Goal: Task Accomplishment & Management: Use online tool/utility

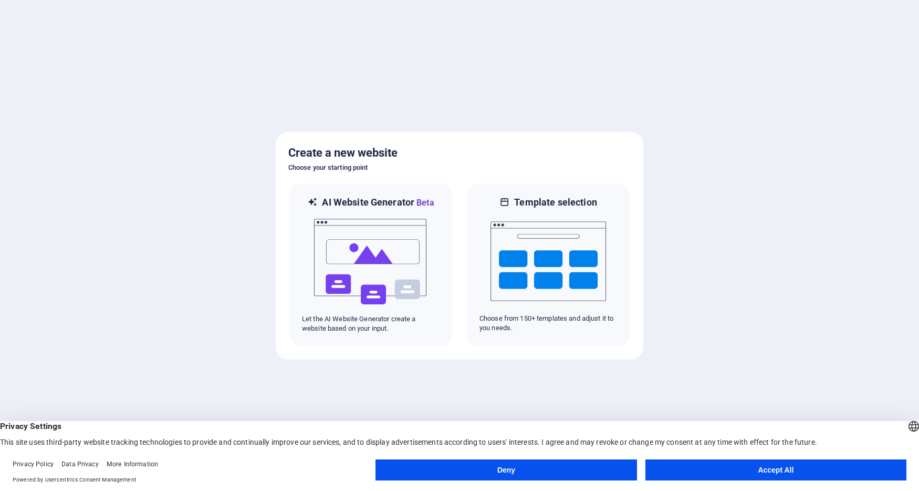
click at [791, 476] on button "Accept All" at bounding box center [775, 469] width 261 height 21
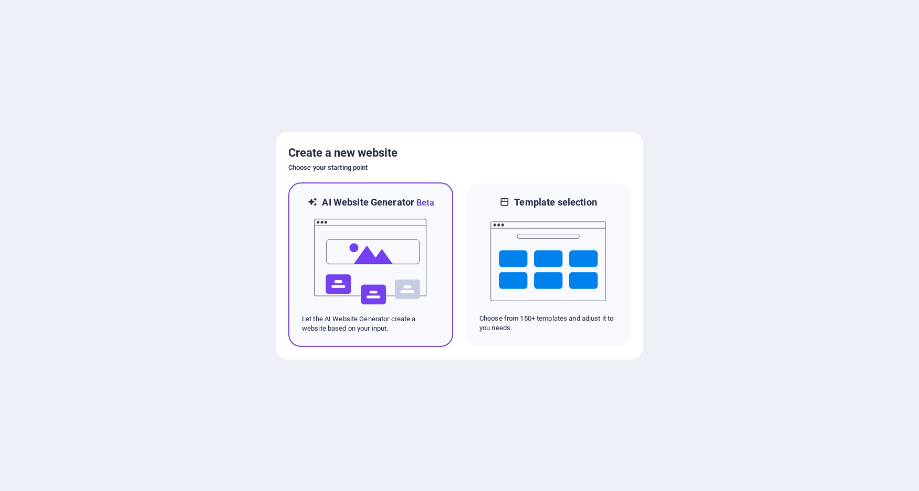
click at [329, 307] on img at bounding box center [371, 261] width 116 height 105
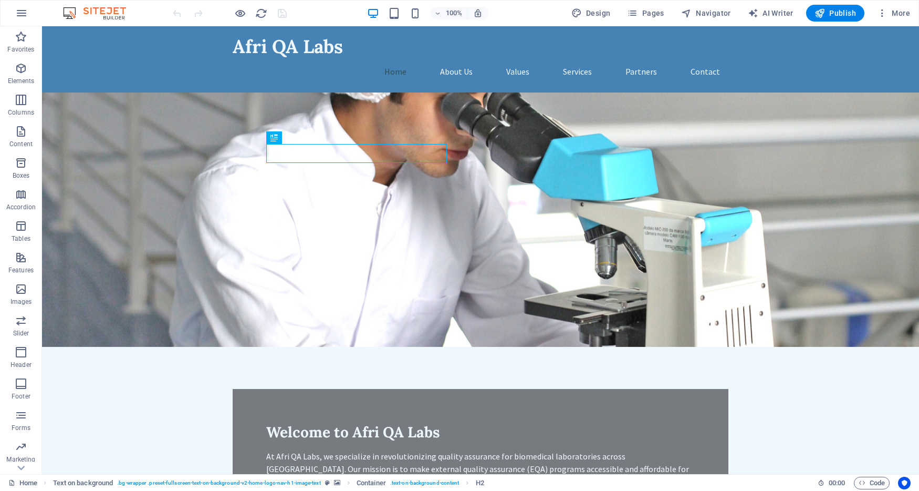
click at [104, 117] on figure at bounding box center [480, 219] width 877 height 254
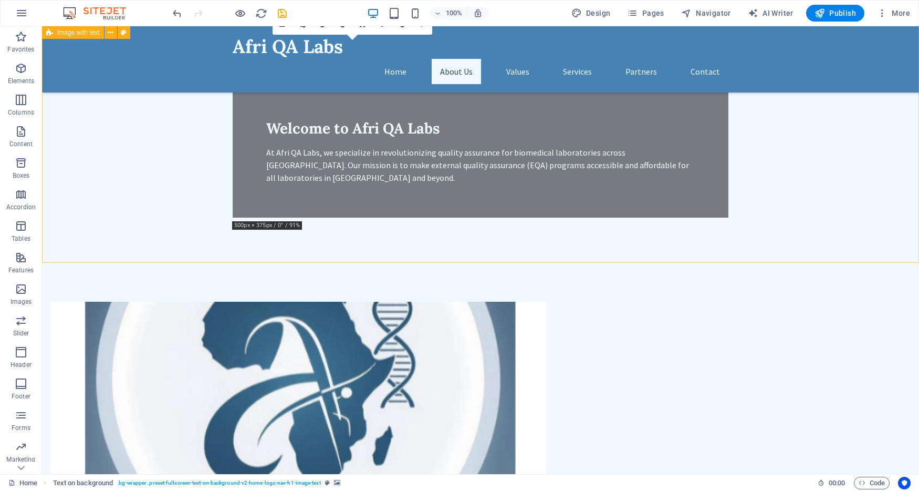
scroll to position [324, 0]
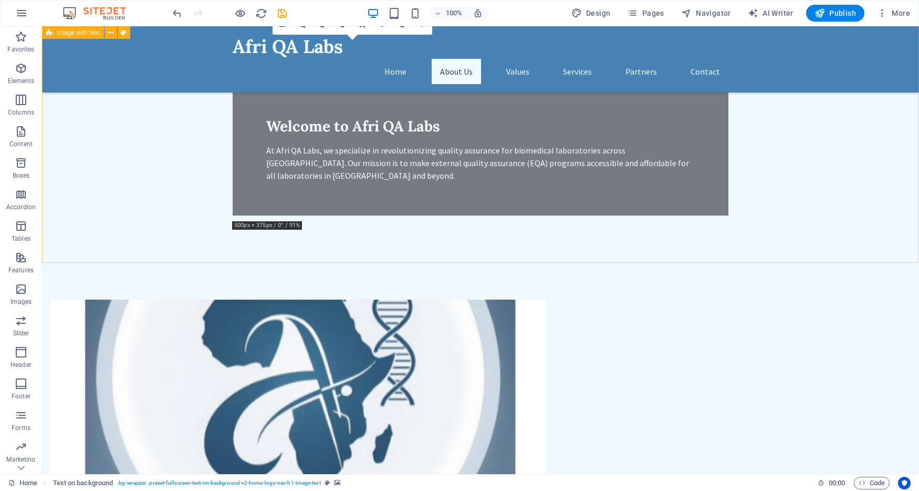
click at [896, 257] on div "Drop content here or Add elements Paste clipboard About Us AfriQA Labs is a lea…" at bounding box center [480, 495] width 877 height 476
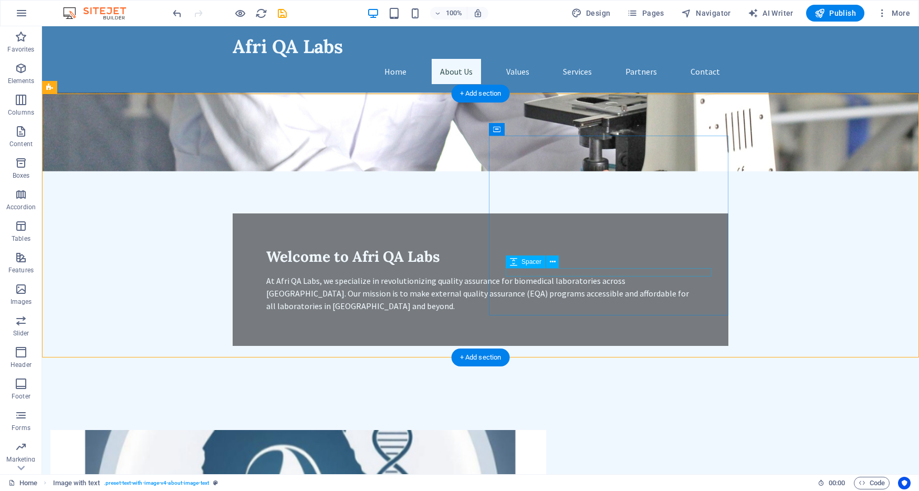
scroll to position [157, 0]
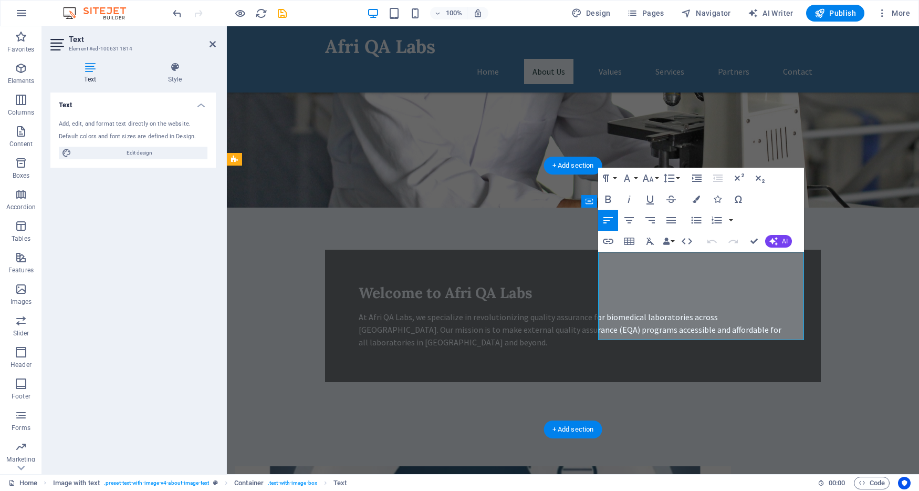
click at [675, 222] on icon "button" at bounding box center [671, 220] width 13 height 13
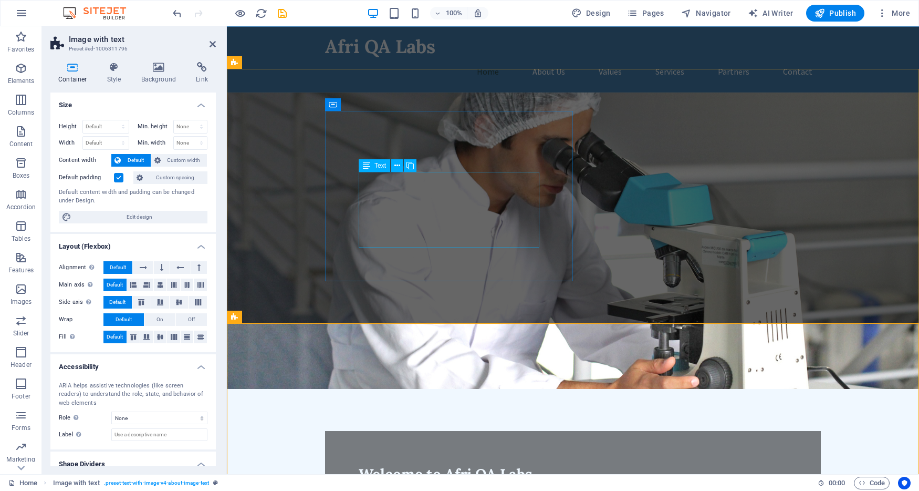
scroll to position [0, 0]
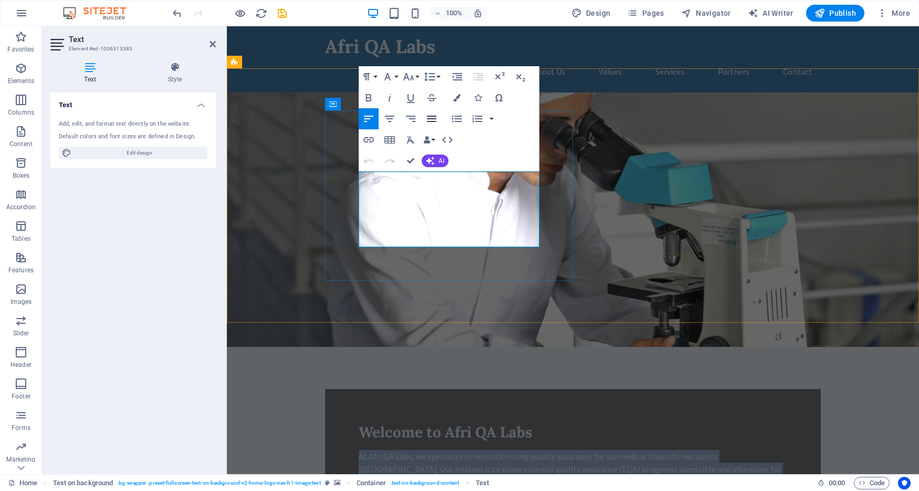
click at [437, 120] on icon "button" at bounding box center [431, 118] width 13 height 13
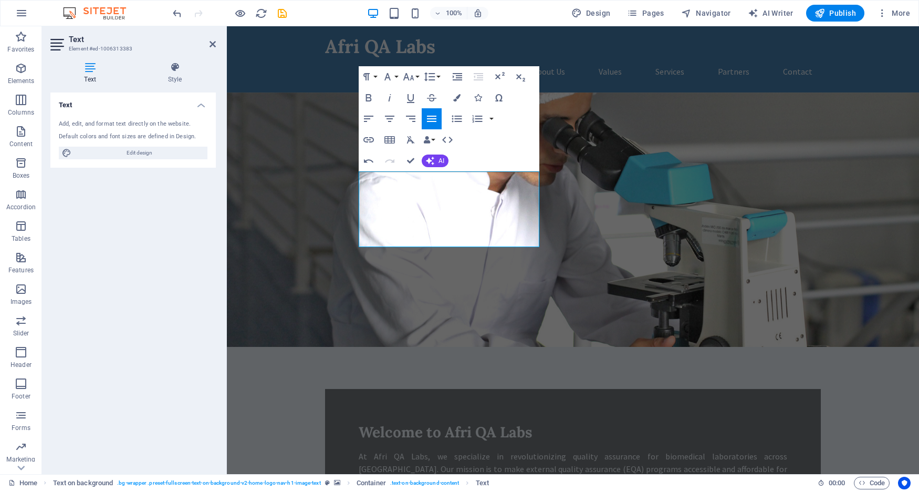
click at [699, 247] on figure at bounding box center [573, 219] width 692 height 254
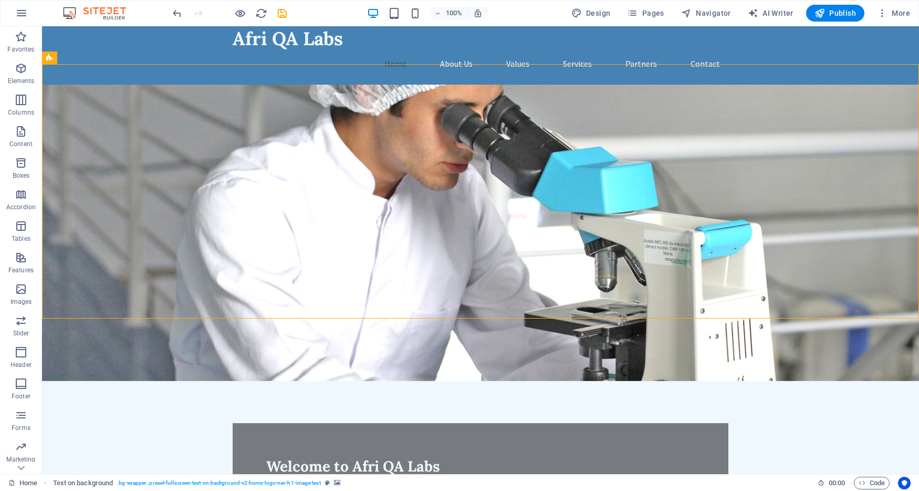
scroll to position [2, 0]
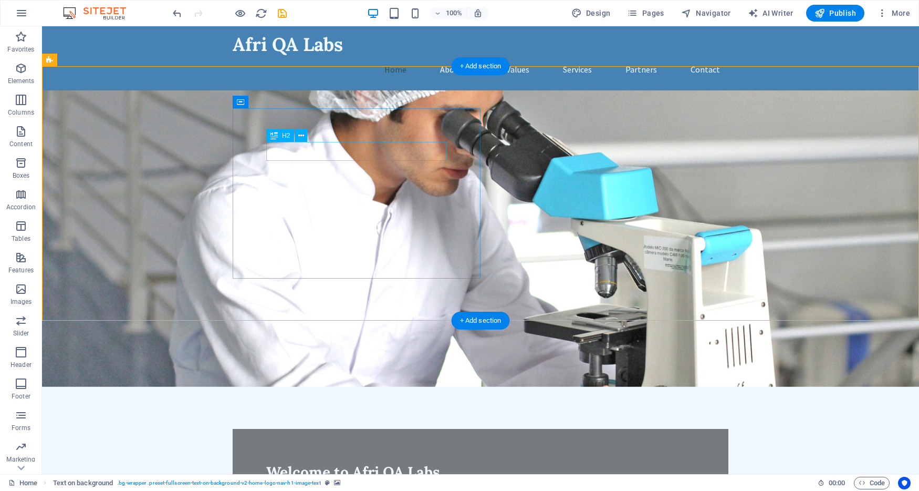
click at [364, 462] on div "Welcome to Afri QA Labs" at bounding box center [480, 471] width 429 height 19
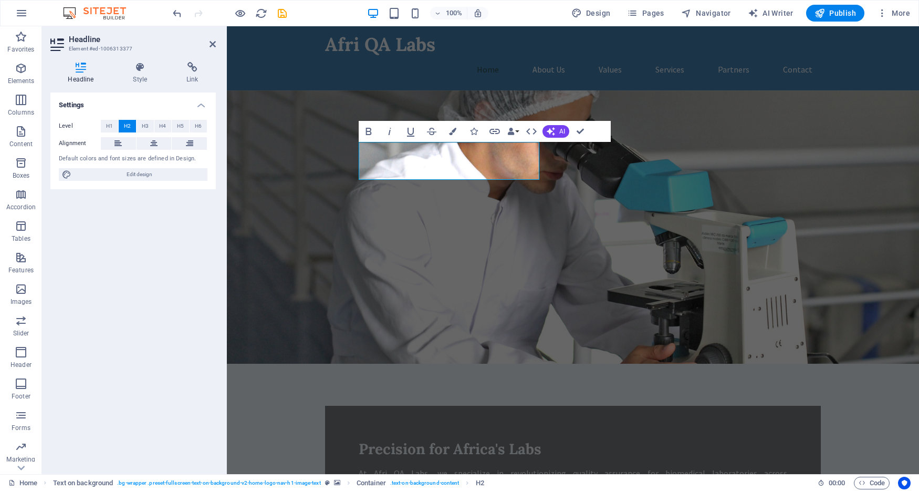
click at [616, 183] on figure at bounding box center [573, 226] width 692 height 273
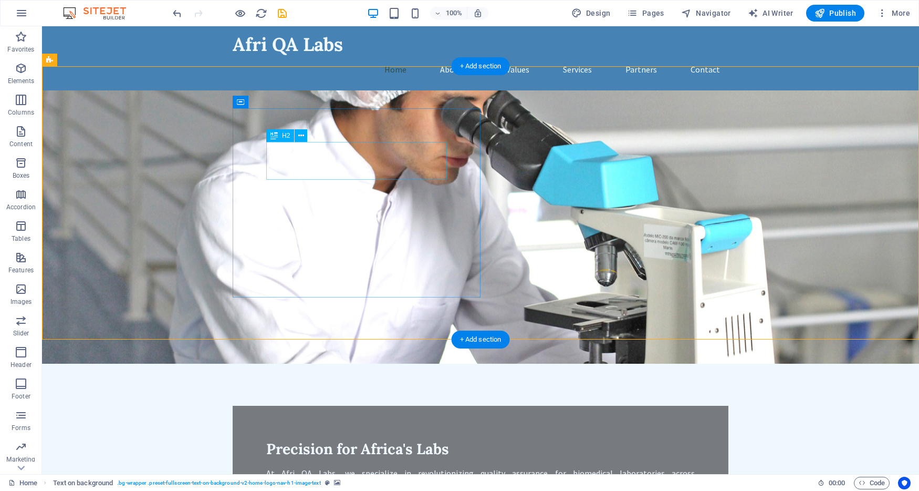
click at [378, 439] on div "Precision for Africa's Labs" at bounding box center [480, 448] width 429 height 19
drag, startPoint x: 446, startPoint y: 161, endPoint x: 458, endPoint y: 161, distance: 12.6
click at [458, 405] on div "Precision for Africa's Labs At Afri QA Labs, we specialize in revolutionizing q…" at bounding box center [481, 471] width 496 height 132
click at [510, 190] on figure at bounding box center [480, 226] width 877 height 273
click at [393, 439] on div "Precision for Africa's Labs" at bounding box center [480, 448] width 429 height 19
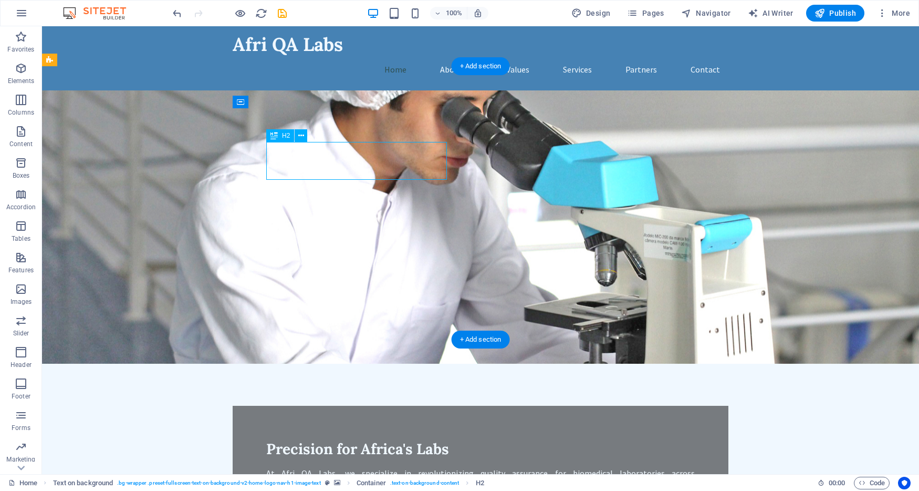
click at [310, 439] on div "Precision for Africa's Labs" at bounding box center [480, 448] width 429 height 19
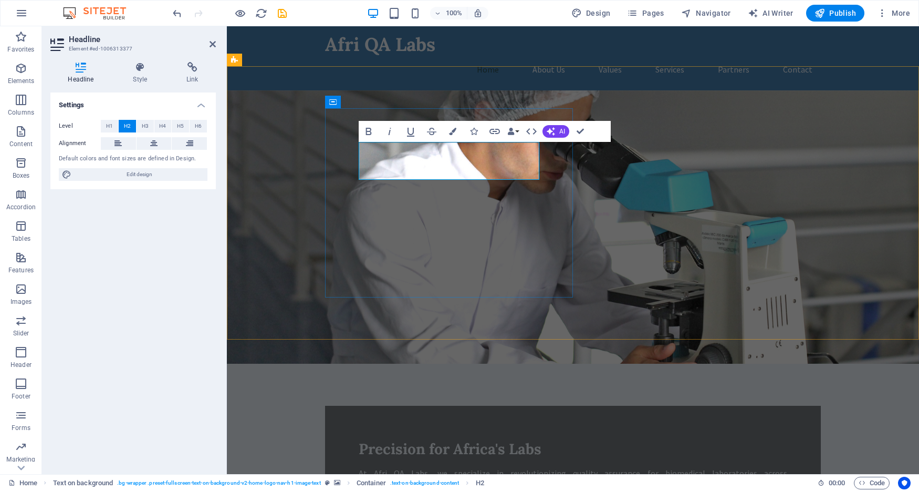
click at [413, 439] on span "Precision for Africa's Labs" at bounding box center [450, 448] width 183 height 19
drag, startPoint x: 426, startPoint y: 154, endPoint x: 361, endPoint y: 157, distance: 65.7
click at [361, 439] on span "Precision for Africa's Labs" at bounding box center [450, 448] width 183 height 19
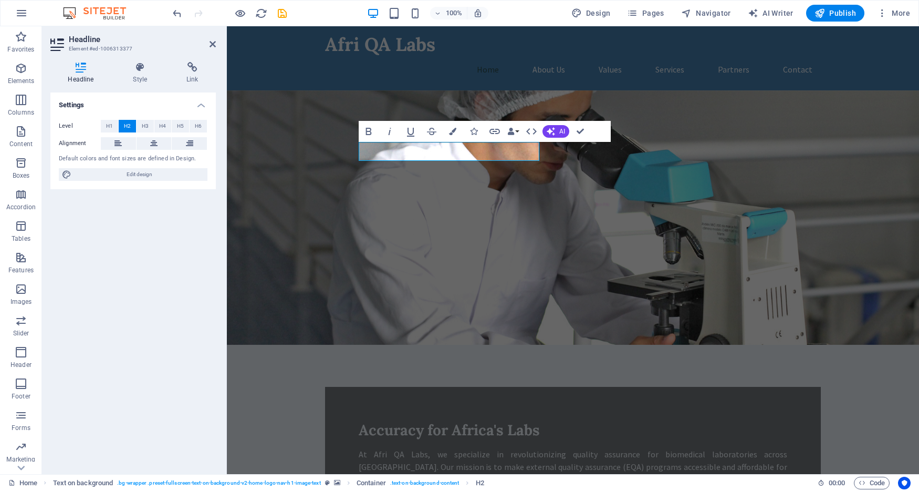
click at [615, 174] on figure at bounding box center [573, 217] width 692 height 254
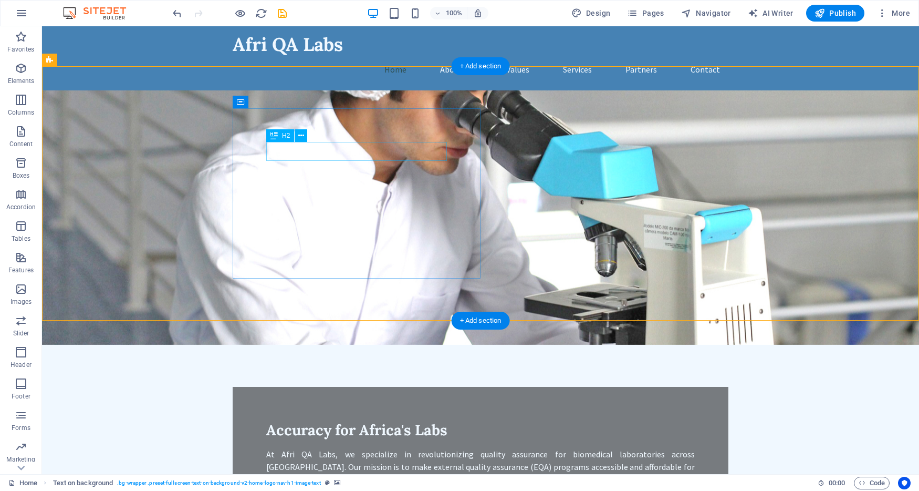
click at [440, 420] on div "Accuracy for Africa's Labs" at bounding box center [480, 429] width 429 height 19
click at [434, 420] on div "Accuracy for Africa's Labs" at bounding box center [480, 429] width 429 height 19
click at [565, 187] on figure at bounding box center [480, 217] width 877 height 254
click at [280, 447] on div "At Afri QA Labs, we specialize in revolutionizing quality assurance for biomedi…" at bounding box center [480, 466] width 429 height 38
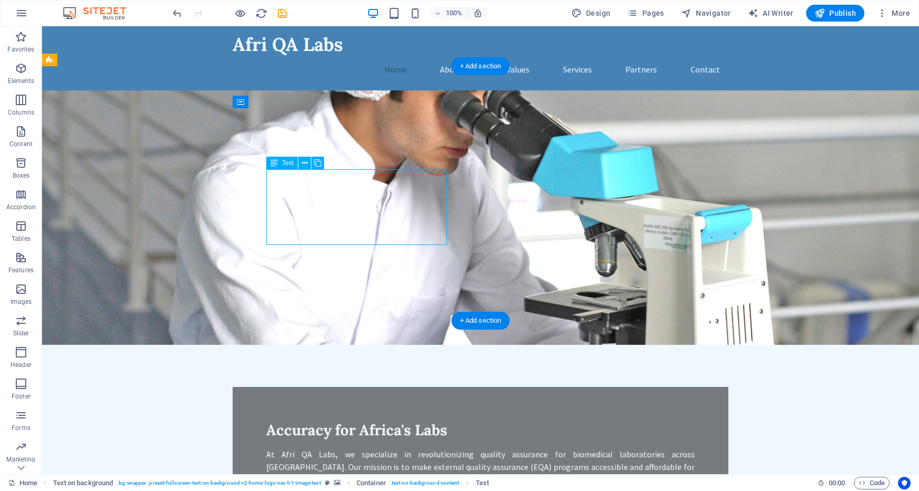
click at [280, 447] on div "At Afri QA Labs, we specialize in revolutionizing quality assurance for biomedi…" at bounding box center [480, 466] width 429 height 38
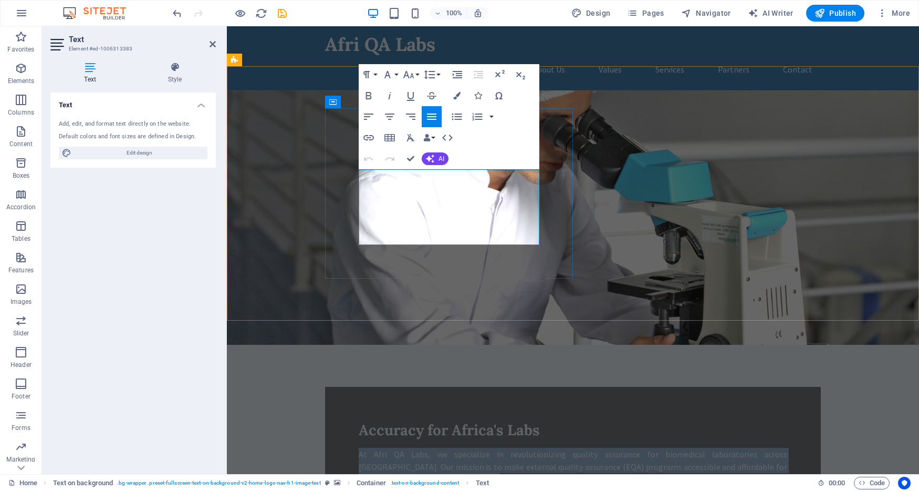
drag, startPoint x: 360, startPoint y: 178, endPoint x: 439, endPoint y: 236, distance: 98.0
click at [439, 447] on p "At Afri QA Labs, we specialize in revolutionizing quality assurance for biomedi…" at bounding box center [573, 466] width 429 height 38
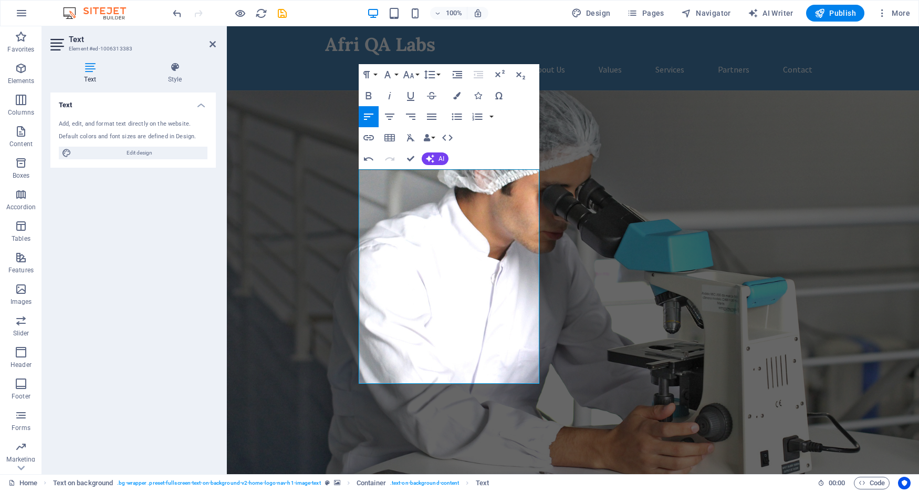
click at [305, 294] on figure at bounding box center [573, 286] width 692 height 393
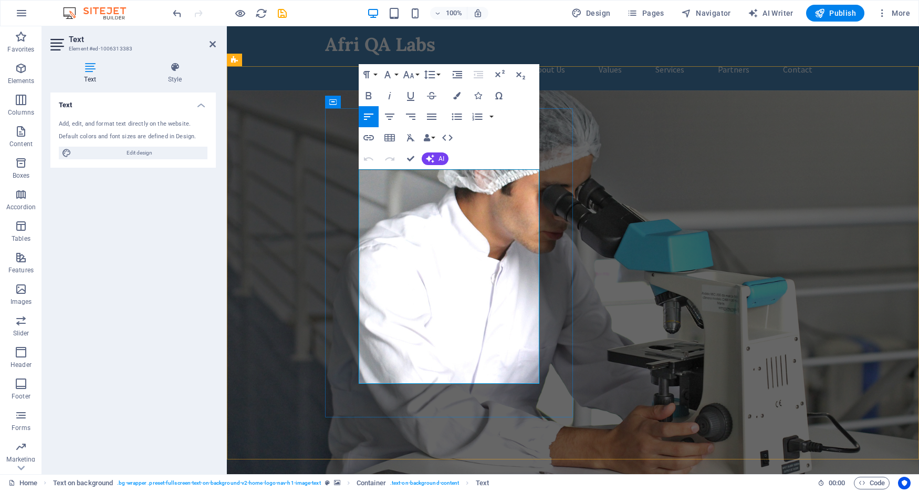
drag, startPoint x: 476, startPoint y: 377, endPoint x: 347, endPoint y: 145, distance: 265.2
click at [455, 96] on icon "button" at bounding box center [456, 95] width 7 height 7
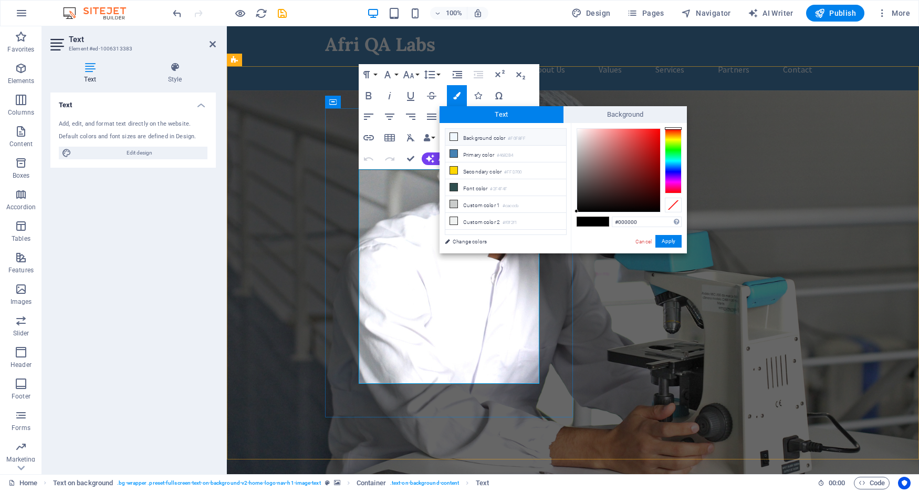
click at [456, 135] on icon at bounding box center [453, 136] width 7 height 7
type input "#f0f8ff"
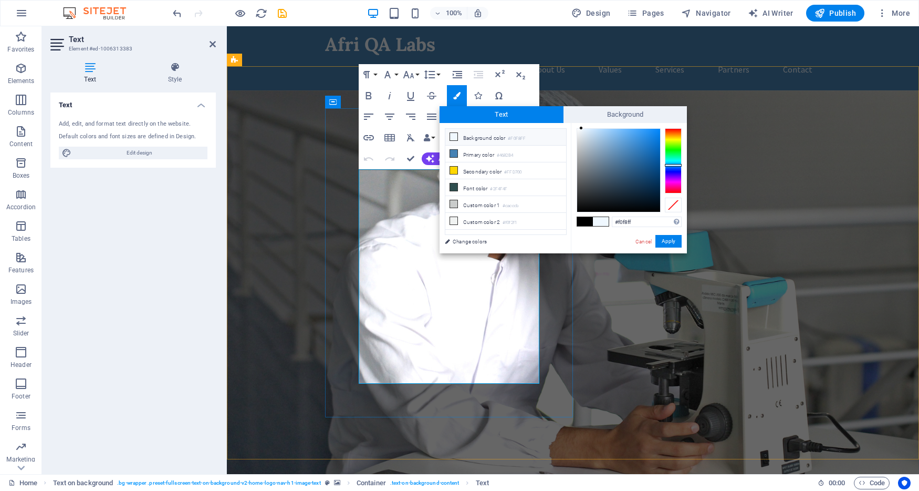
click at [455, 135] on icon at bounding box center [453, 136] width 7 height 7
click at [671, 243] on button "Apply" at bounding box center [668, 241] width 26 height 13
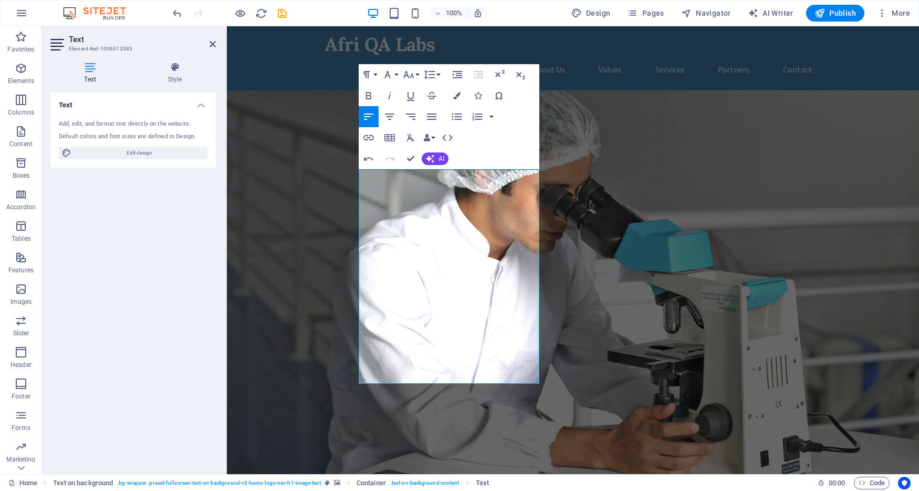
click at [585, 345] on figure at bounding box center [573, 286] width 692 height 393
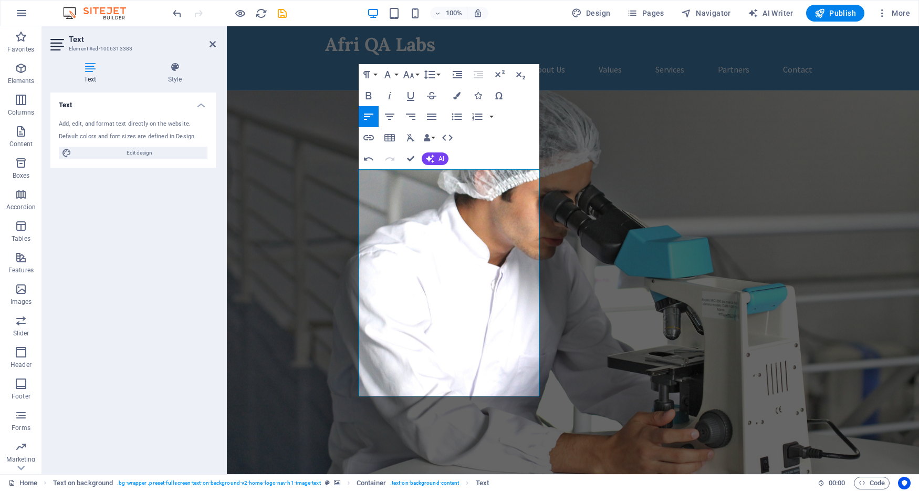
click at [297, 226] on figure at bounding box center [573, 292] width 692 height 405
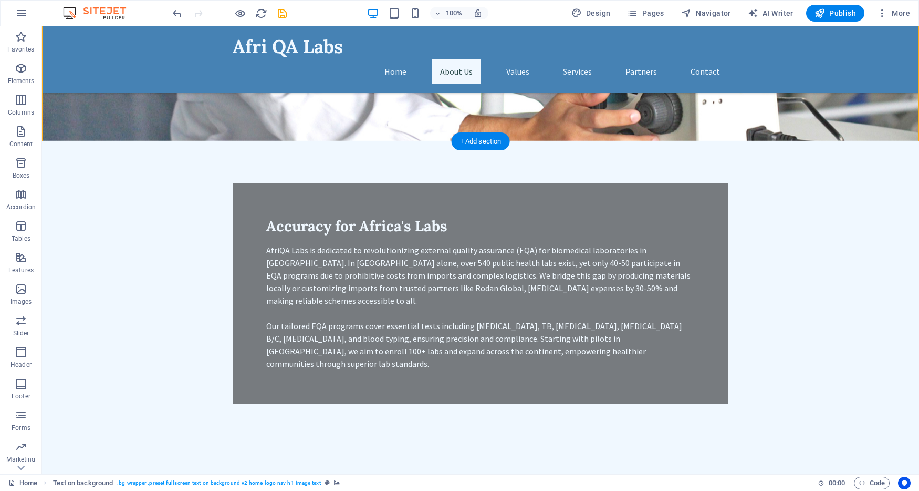
scroll to position [336, 0]
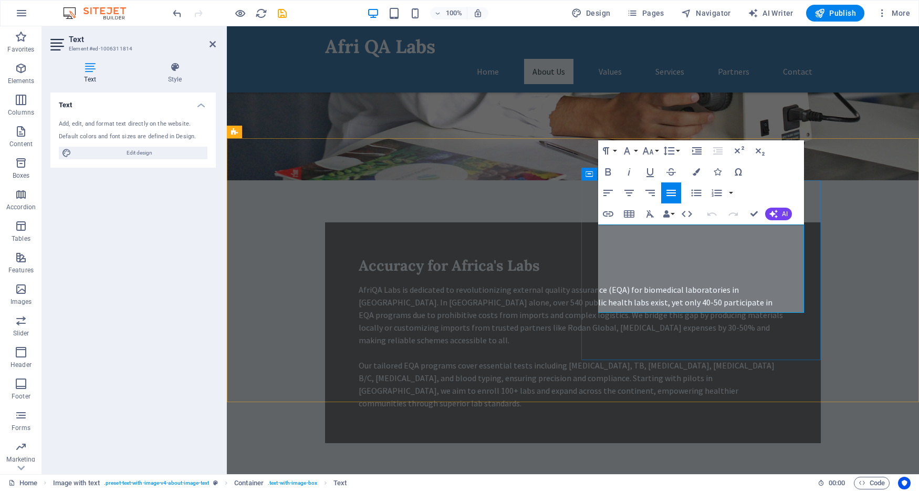
drag, startPoint x: 704, startPoint y: 307, endPoint x: 587, endPoint y: 225, distance: 143.2
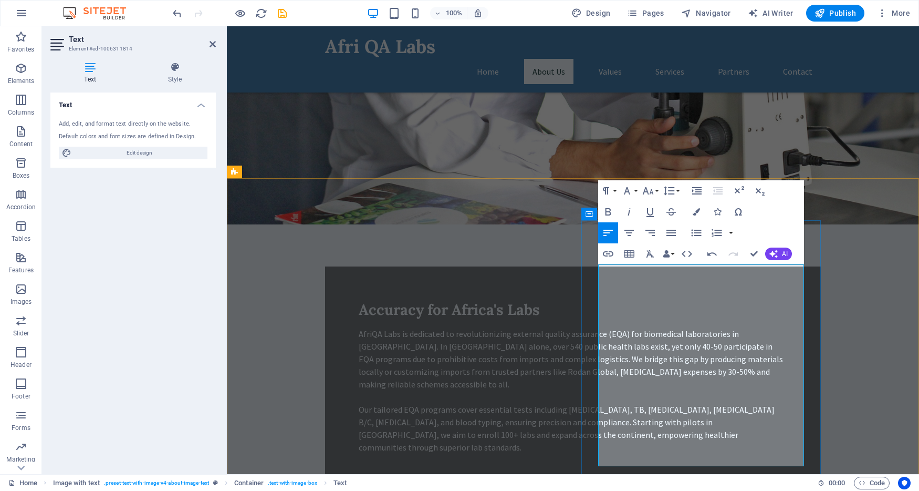
scroll to position [296, 0]
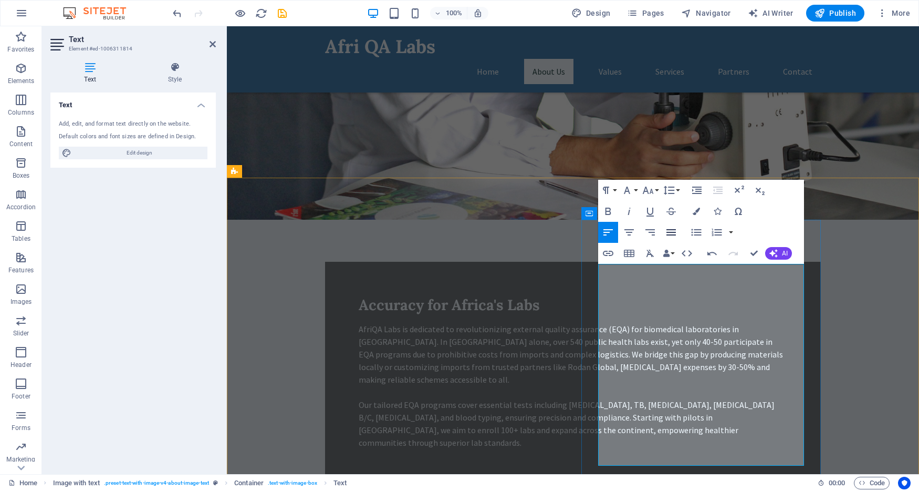
click at [669, 233] on icon "button" at bounding box center [671, 232] width 13 height 13
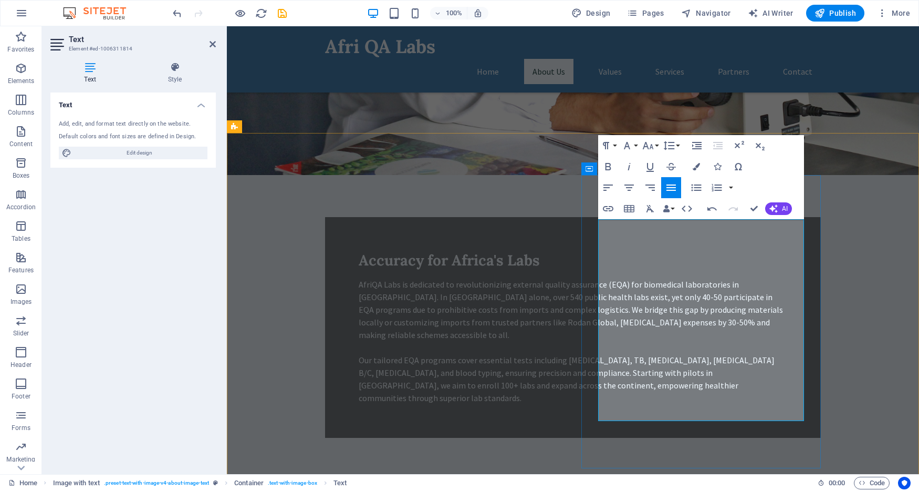
scroll to position [342, 0]
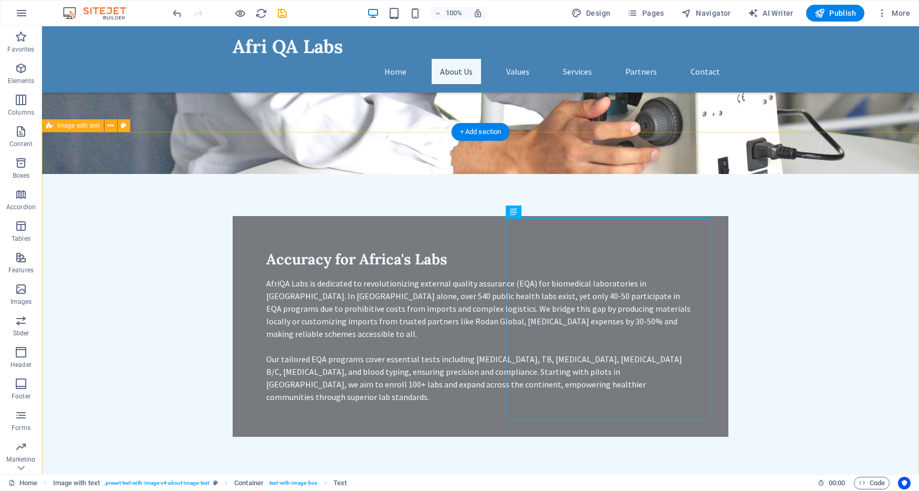
click at [552, 421] on icon at bounding box center [551, 421] width 6 height 11
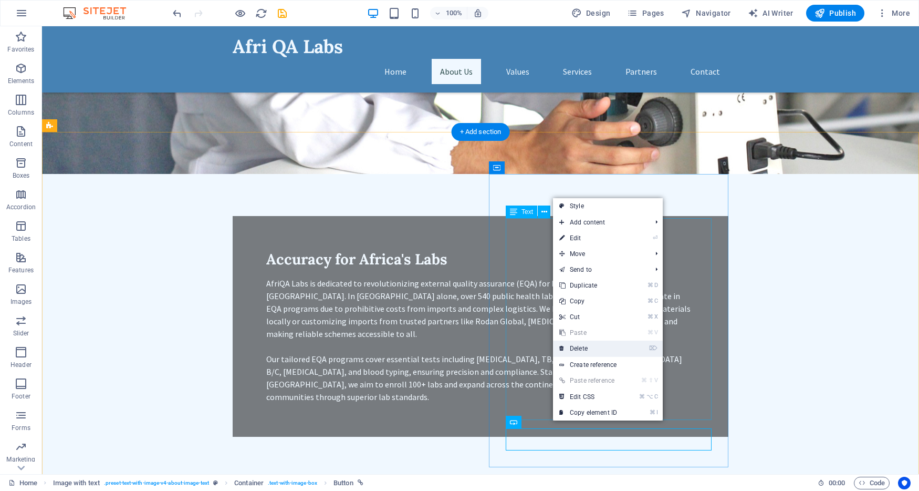
click at [577, 352] on link "⌦ Delete" at bounding box center [588, 348] width 70 height 16
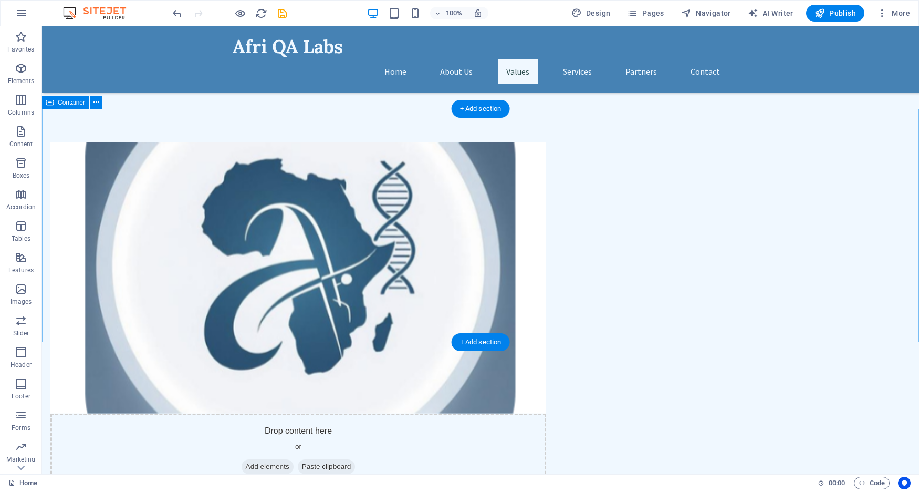
scroll to position [723, 0]
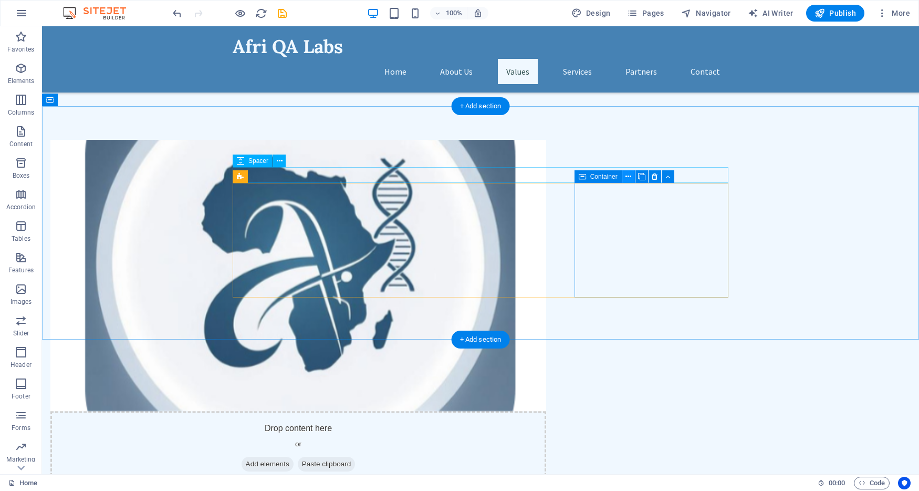
click at [629, 176] on icon at bounding box center [628, 176] width 6 height 11
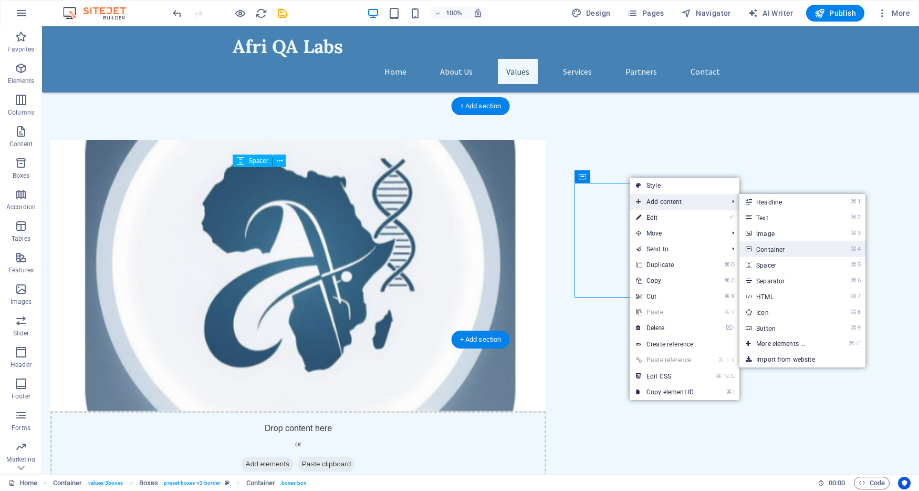
click at [770, 245] on link "⌘ 4 Container" at bounding box center [782, 249] width 87 height 16
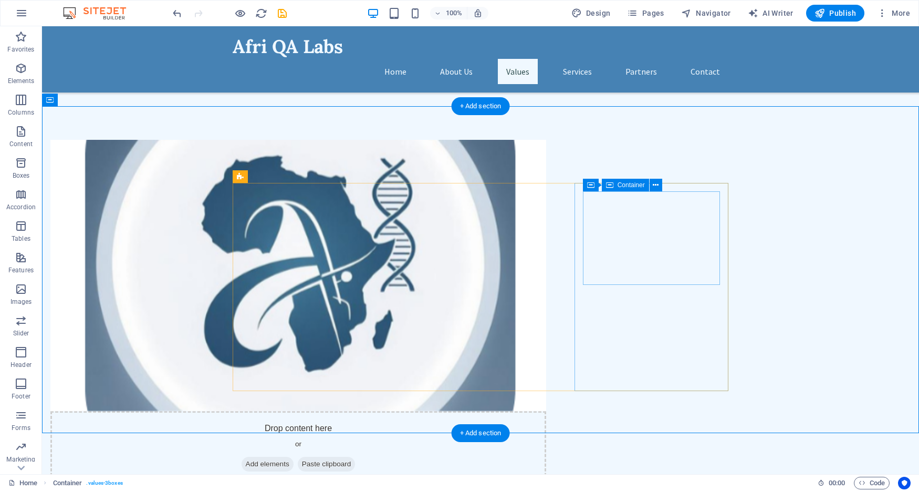
click at [658, 184] on icon at bounding box center [656, 185] width 6 height 11
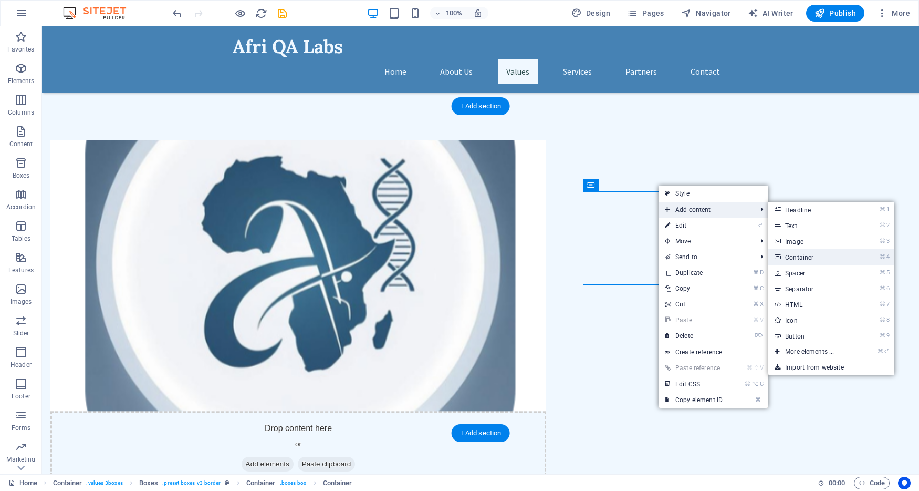
click at [809, 260] on link "⌘ 4 Container" at bounding box center [811, 257] width 87 height 16
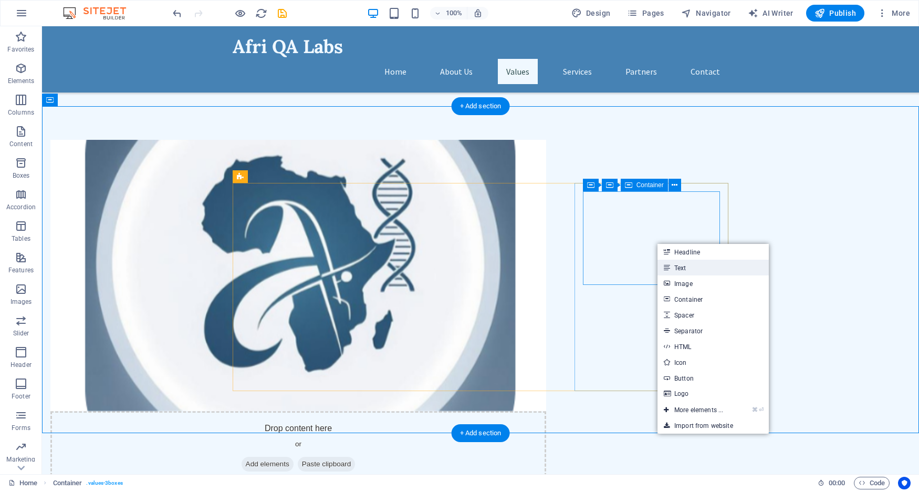
click at [683, 262] on link "Text" at bounding box center [713, 267] width 111 height 16
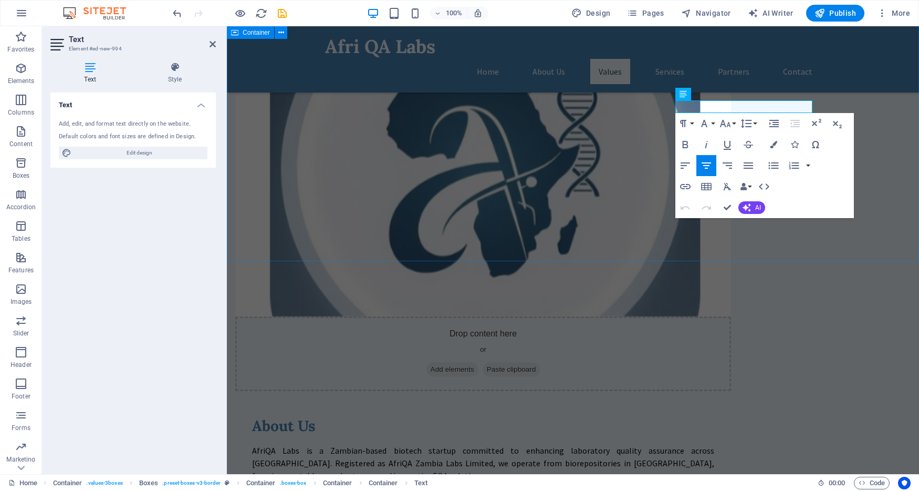
scroll to position [812, 0]
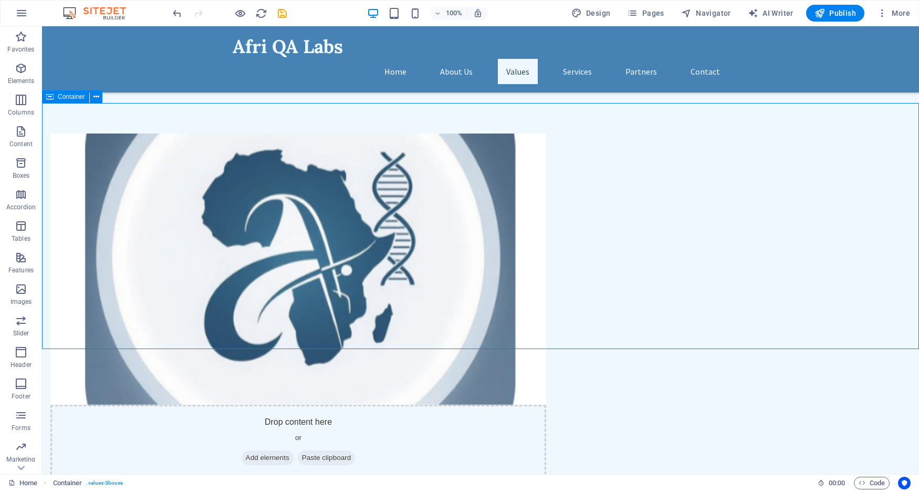
scroll to position [723, 0]
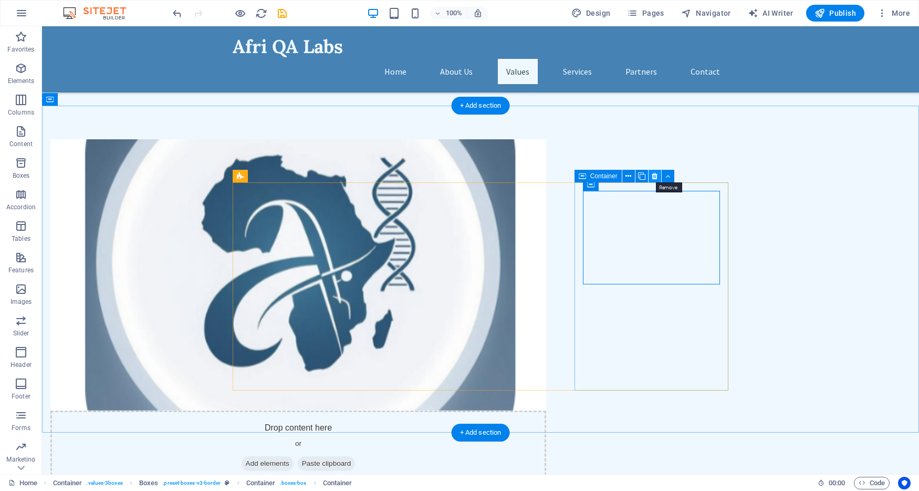
click at [652, 176] on icon at bounding box center [655, 176] width 6 height 11
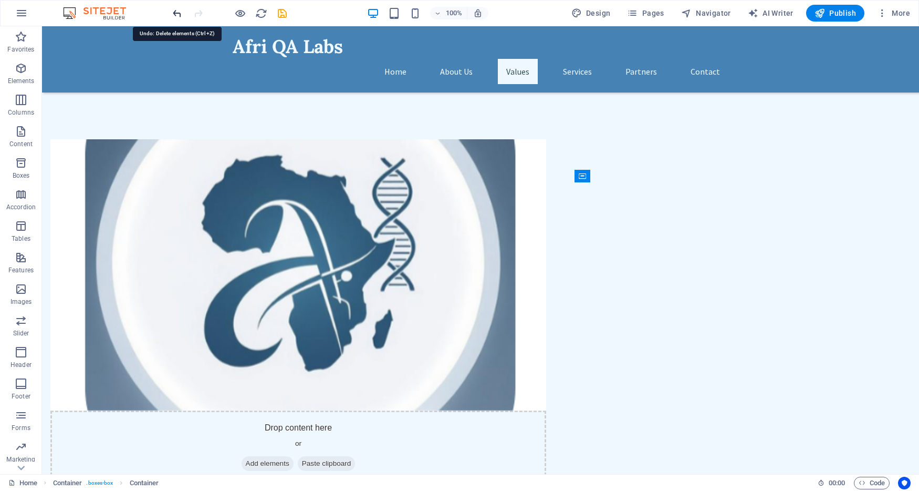
click at [173, 13] on icon "undo" at bounding box center [177, 13] width 12 height 12
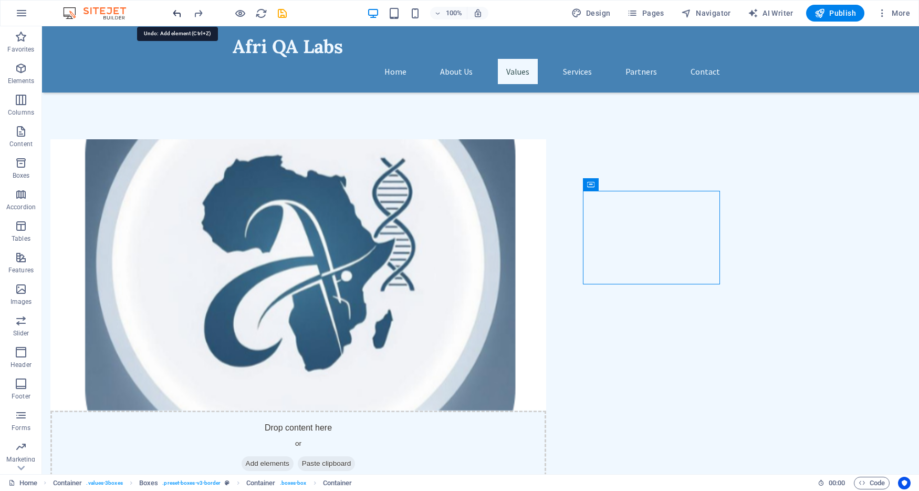
click at [173, 13] on icon "undo" at bounding box center [177, 13] width 12 height 12
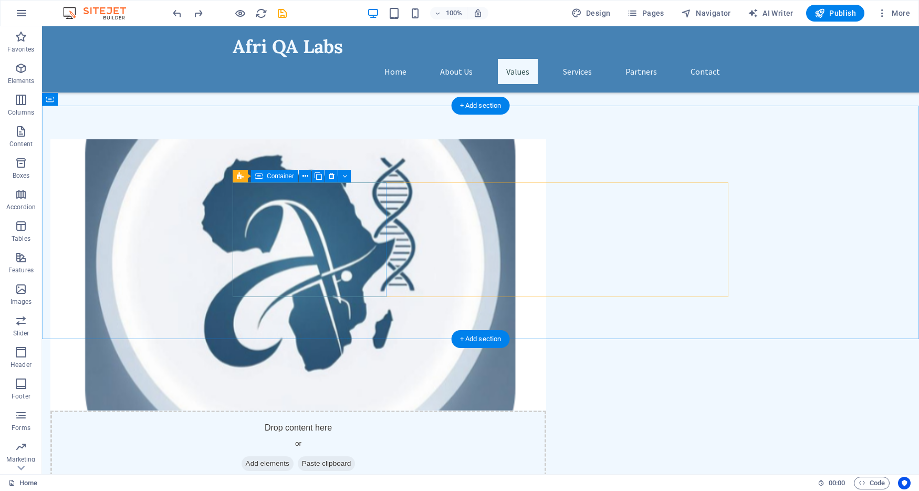
click at [317, 176] on icon at bounding box center [318, 176] width 7 height 11
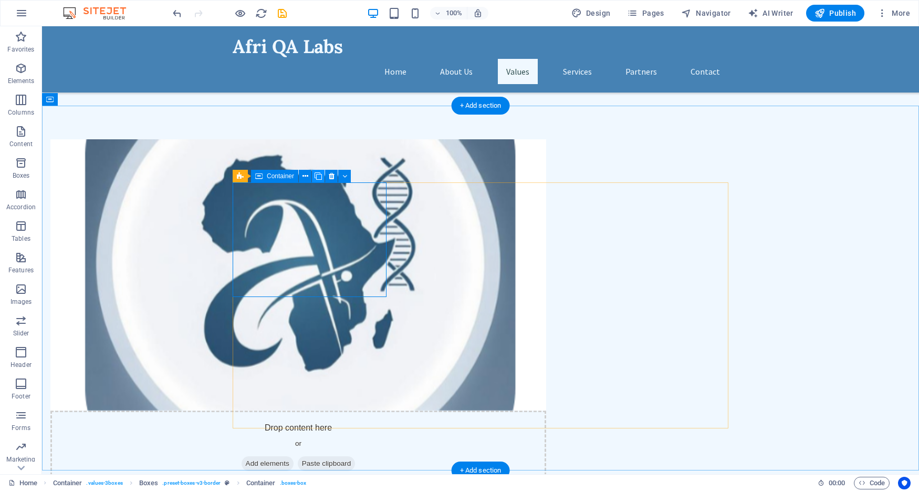
click at [317, 176] on icon at bounding box center [318, 176] width 7 height 11
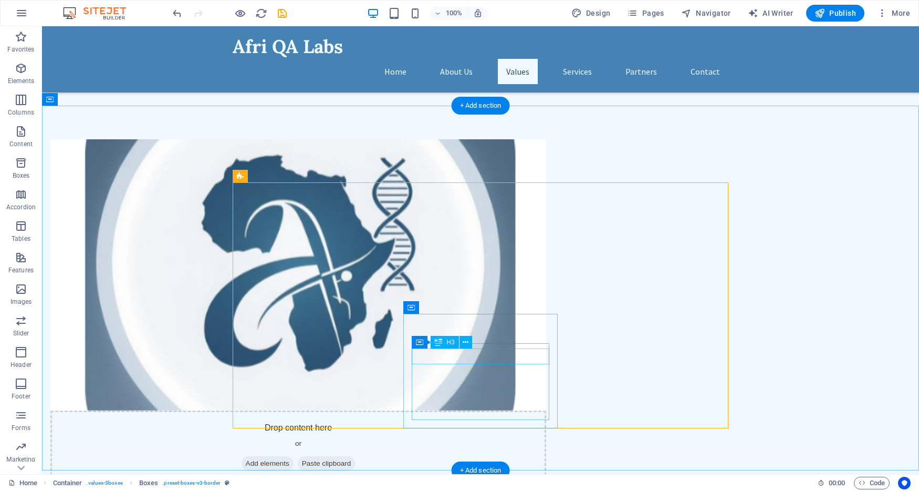
click at [458, 307] on icon at bounding box center [458, 307] width 6 height 11
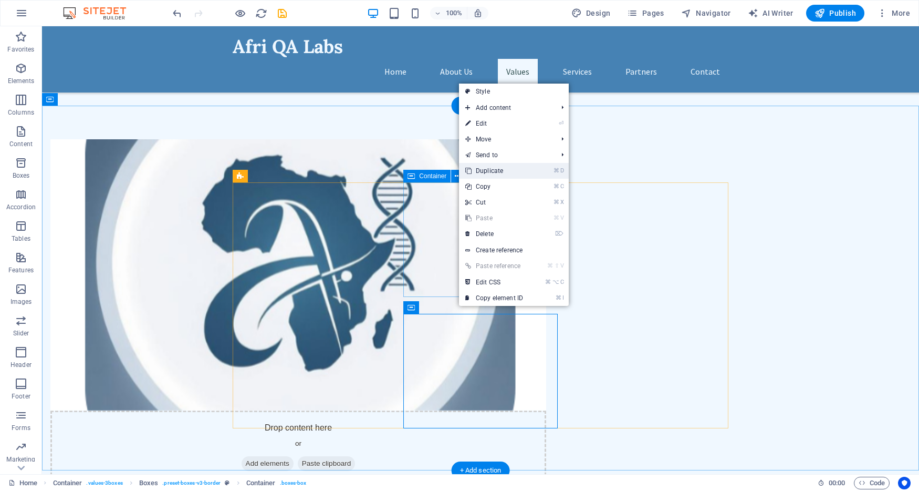
click at [522, 171] on link "⌘ D Duplicate" at bounding box center [494, 171] width 70 height 16
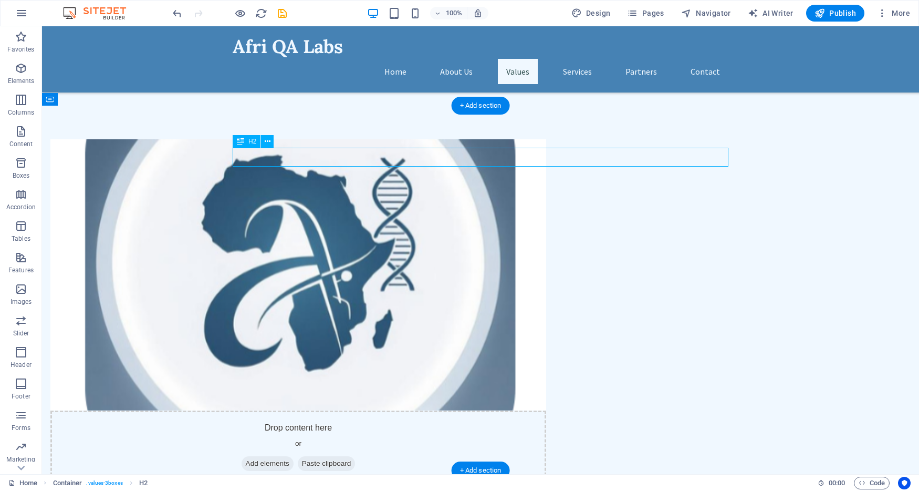
drag, startPoint x: 520, startPoint y: 161, endPoint x: 521, endPoint y: 153, distance: 7.4
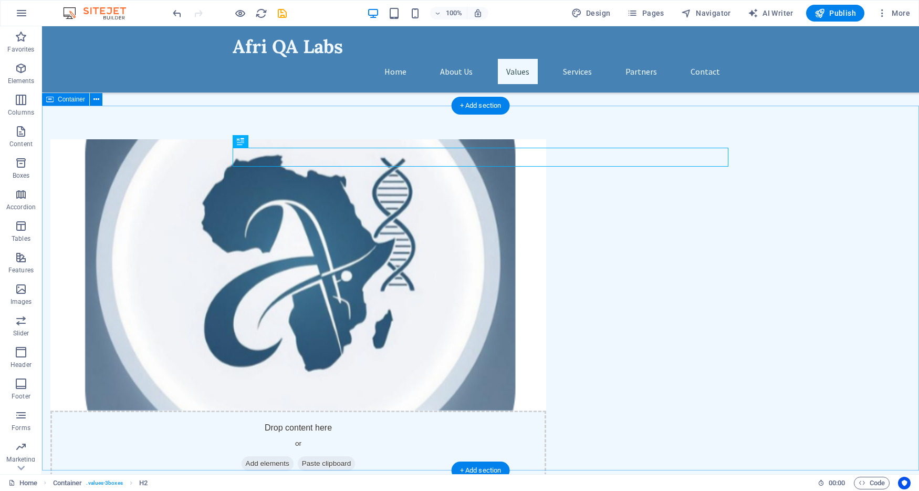
drag, startPoint x: 499, startPoint y: 148, endPoint x: 500, endPoint y: 139, distance: 8.4
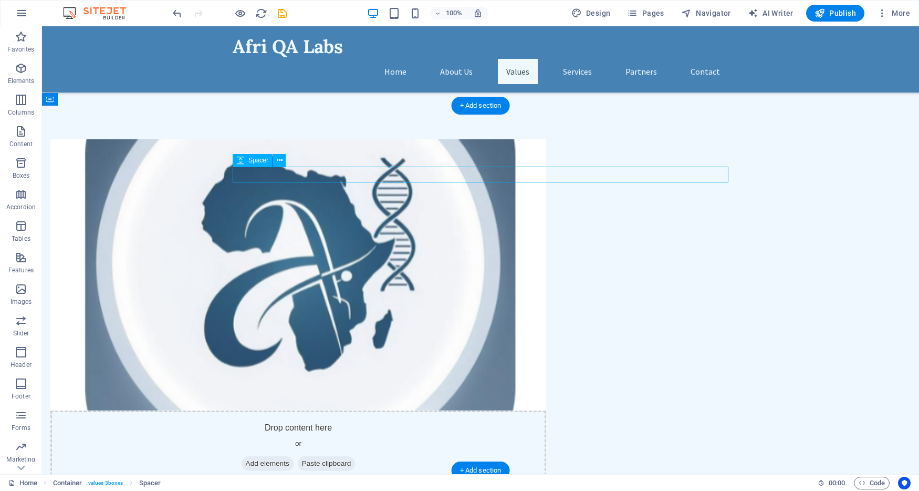
select select "px"
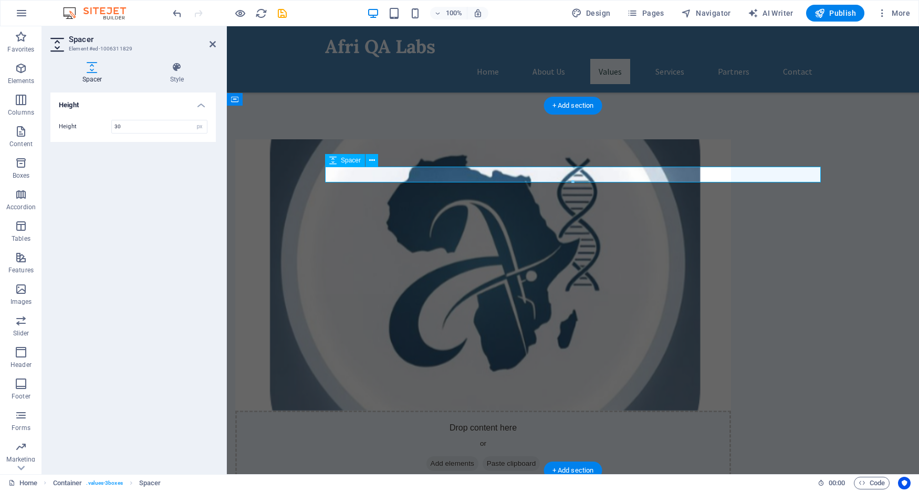
click at [372, 162] on icon at bounding box center [372, 160] width 6 height 11
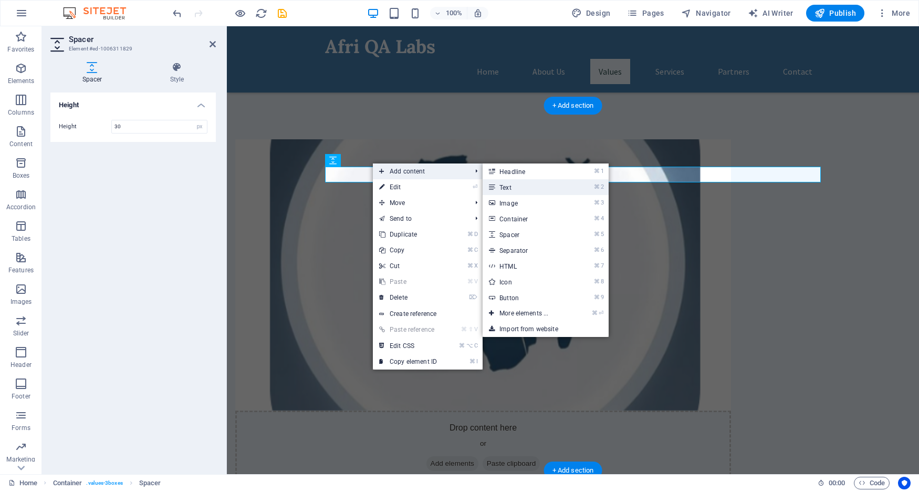
click at [513, 190] on link "⌘ 2 Text" at bounding box center [526, 187] width 87 height 16
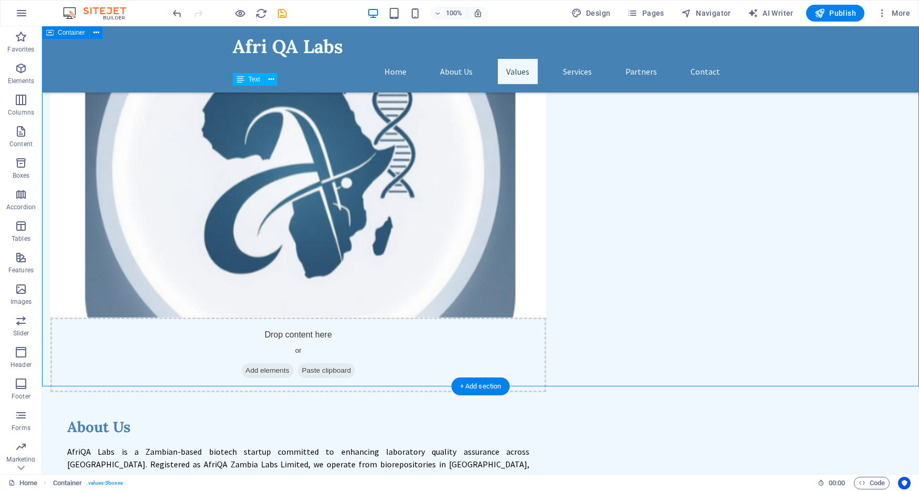
scroll to position [835, 0]
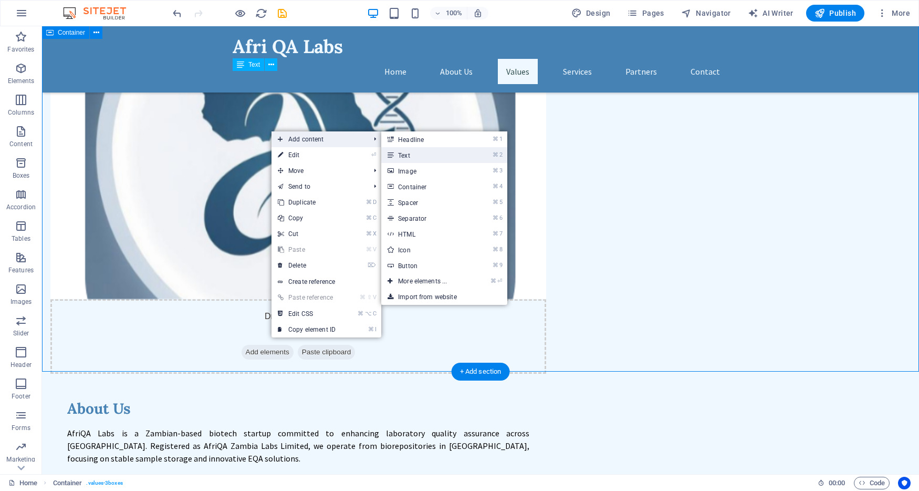
click at [405, 154] on link "⌘ 2 Text" at bounding box center [424, 155] width 87 height 16
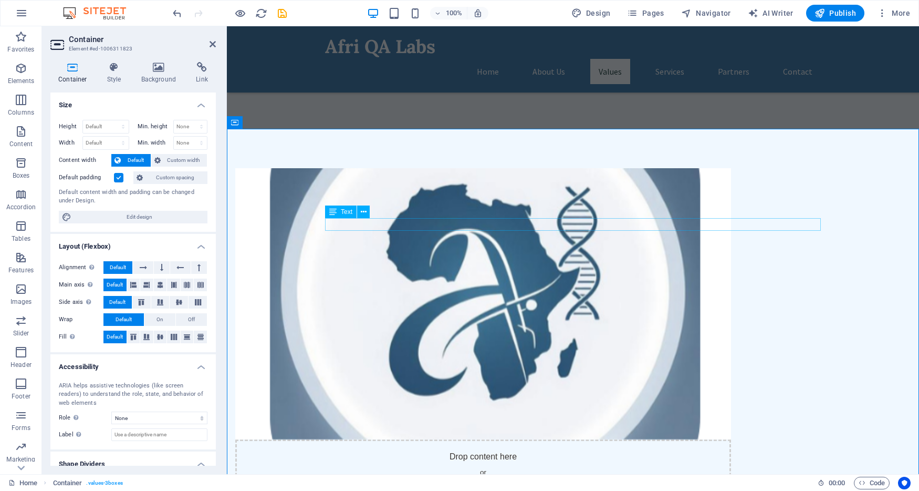
scroll to position [713, 0]
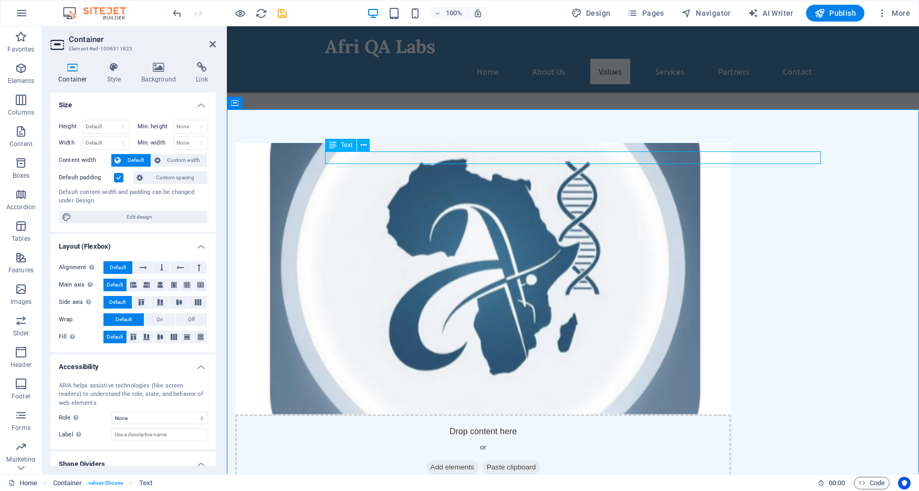
scroll to position [722, 0]
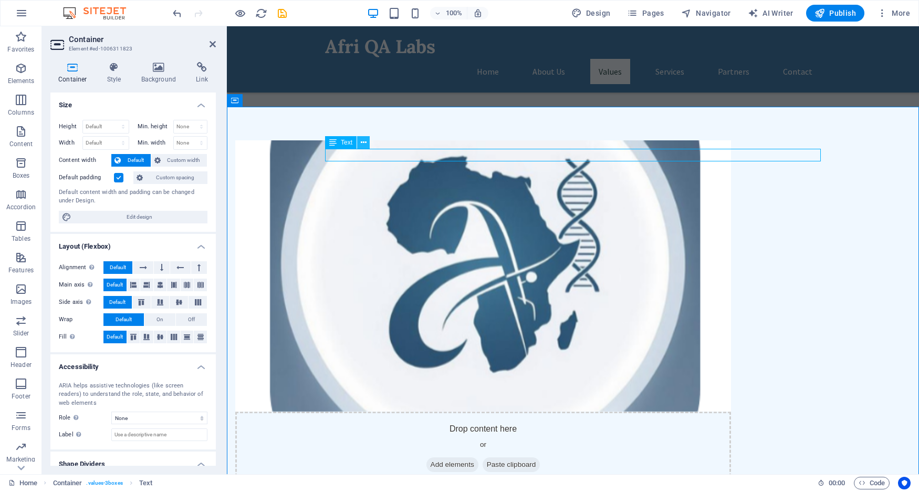
click at [366, 142] on icon at bounding box center [364, 142] width 6 height 11
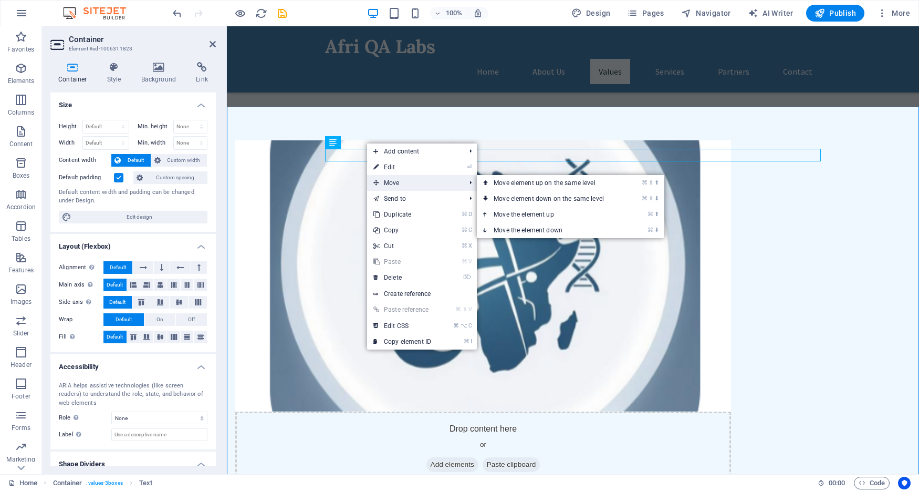
click at [382, 176] on span "Move" at bounding box center [414, 183] width 94 height 16
click at [543, 225] on link "⌘ ⬇ Move the element down" at bounding box center [551, 230] width 148 height 16
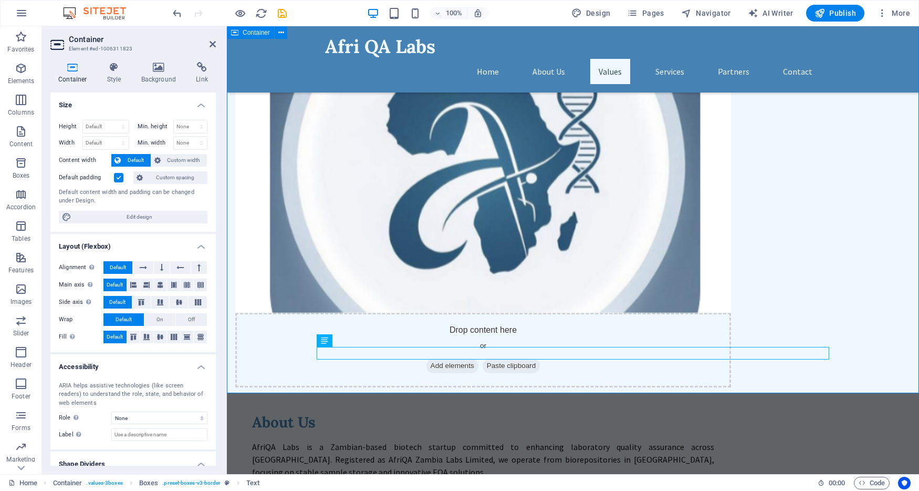
scroll to position [826, 0]
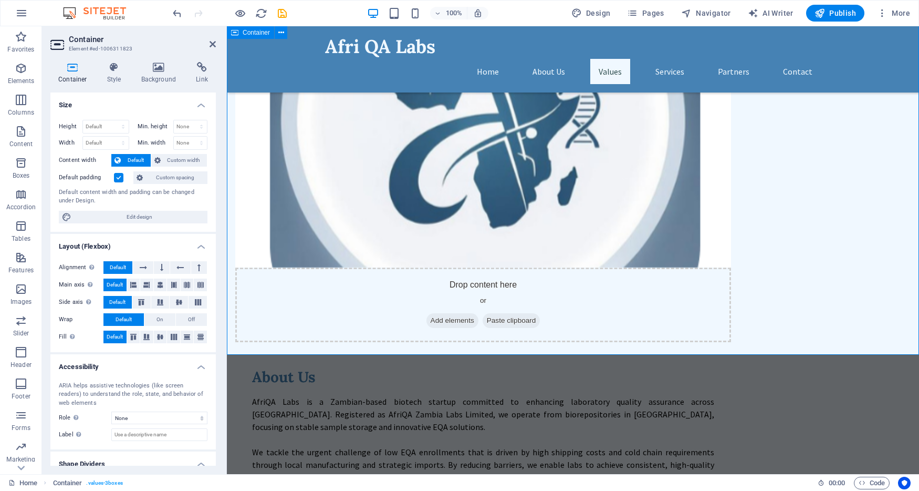
scroll to position [867, 0]
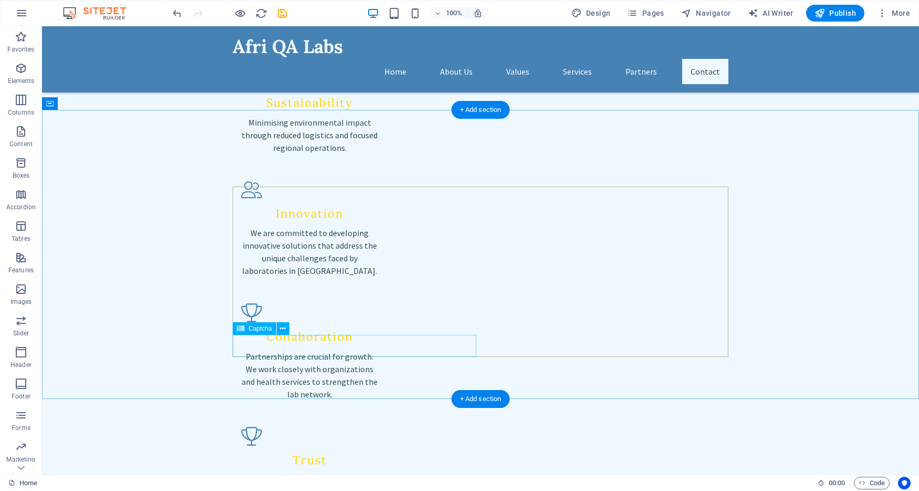
scroll to position [1661, 0]
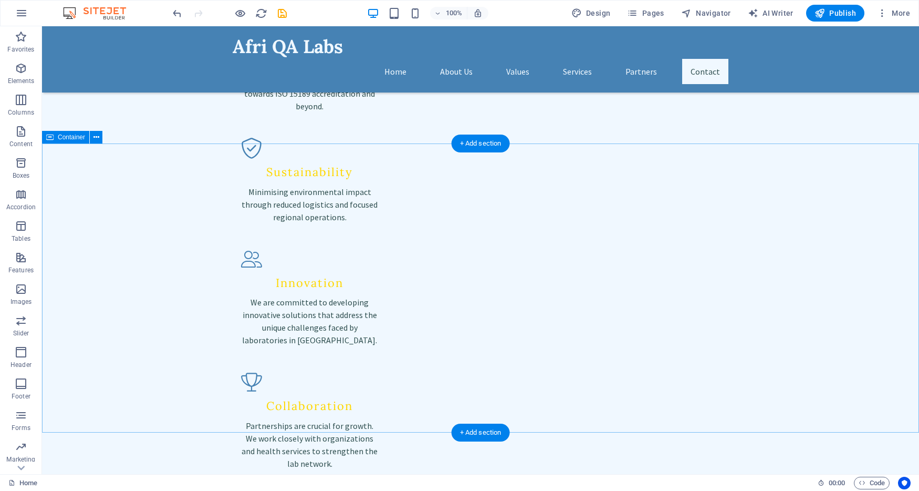
click at [97, 137] on icon at bounding box center [96, 137] width 6 height 11
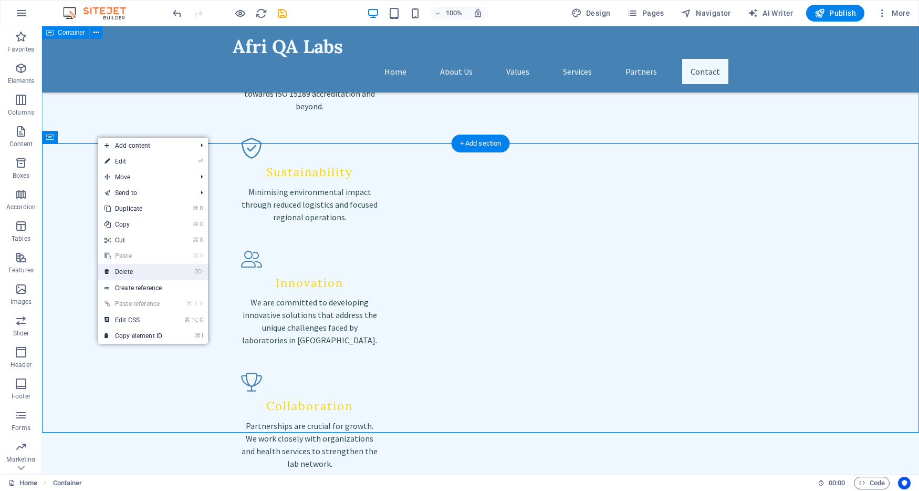
click at [134, 270] on link "⌦ Delete" at bounding box center [133, 272] width 70 height 16
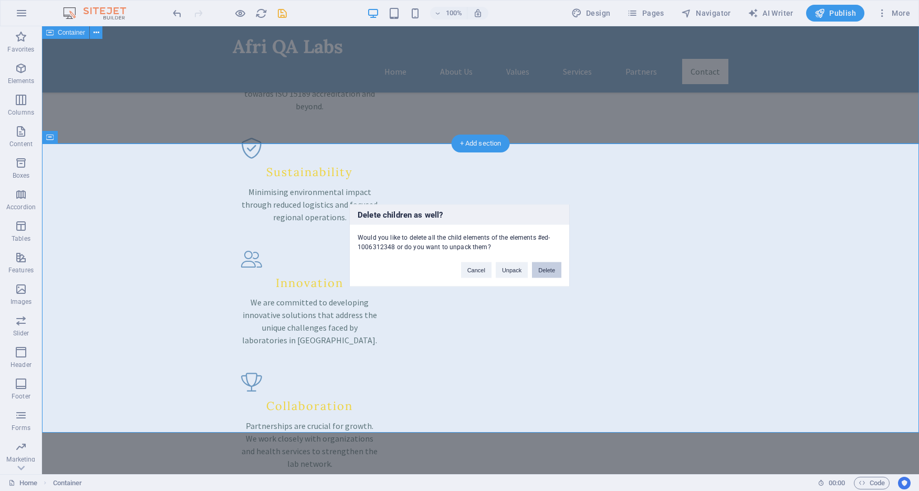
click at [551, 269] on button "Delete" at bounding box center [546, 270] width 29 height 16
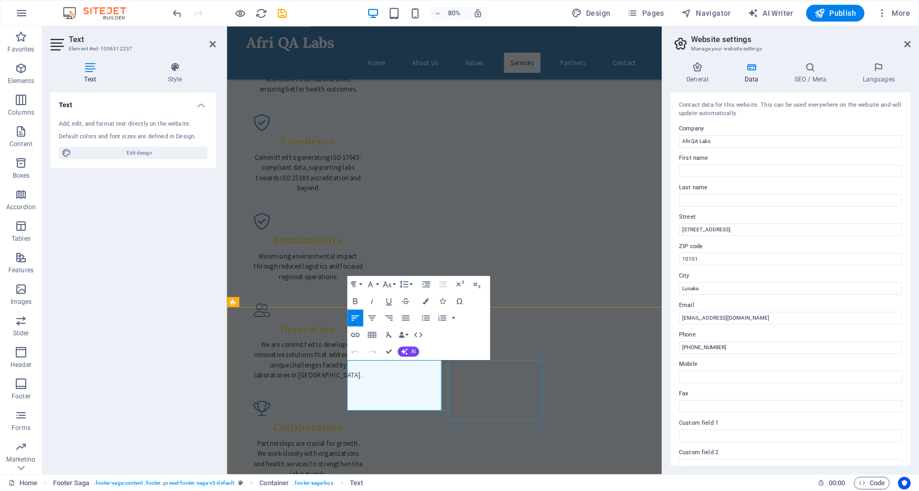
scroll to position [1428, 0]
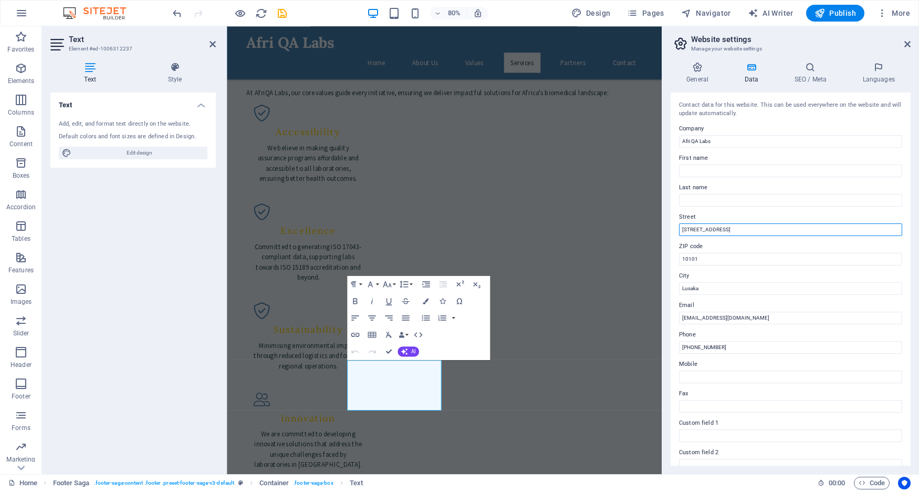
drag, startPoint x: 729, startPoint y: 228, endPoint x: 667, endPoint y: 230, distance: 62.0
click at [667, 230] on div "General Data SEO / Meta Languages Website name [DOMAIN_NAME] Logo Drag files he…" at bounding box center [790, 264] width 257 height 420
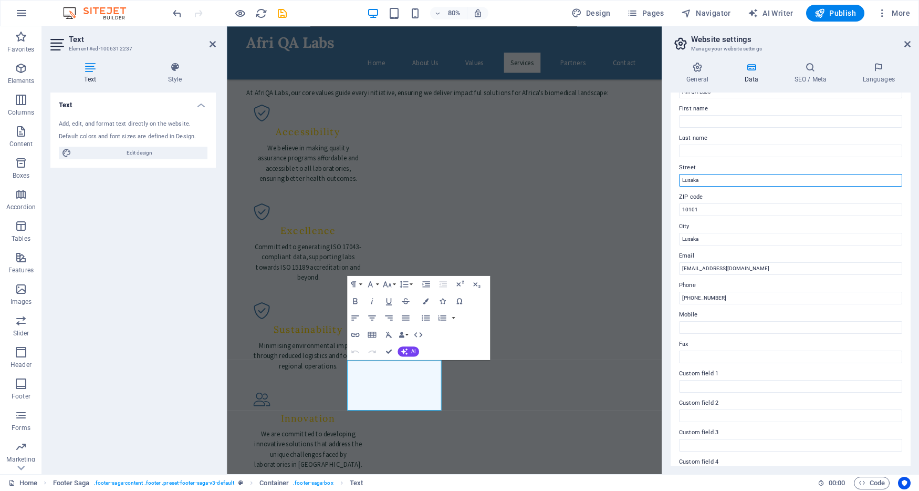
scroll to position [54, 0]
type input "Lusaka"
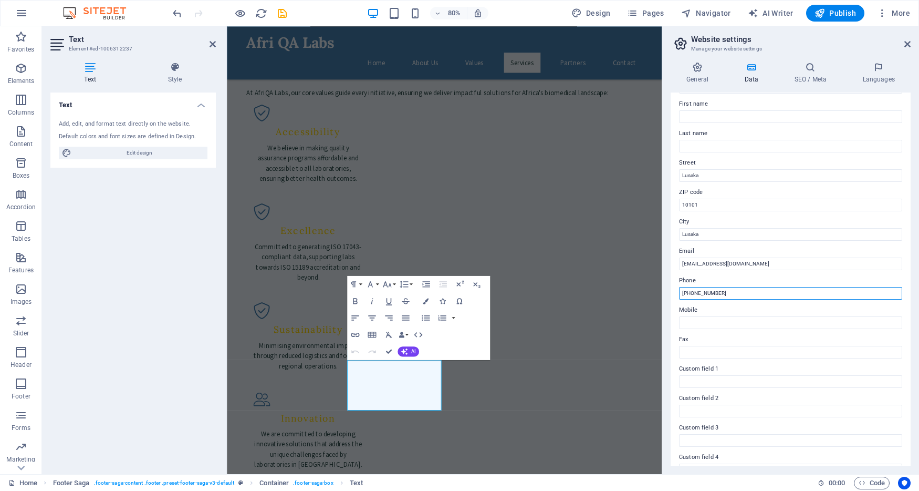
click at [752, 290] on input "[PHONE_NUMBER]" at bounding box center [790, 293] width 223 height 13
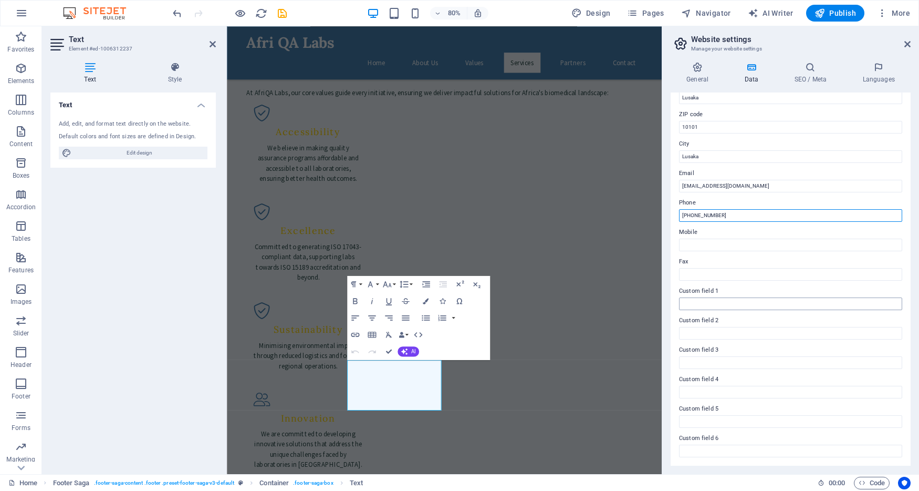
scroll to position [131, 0]
type input "[PHONE_NUMBER]"
click at [708, 245] on input "Mobile" at bounding box center [790, 245] width 223 height 13
type input "[PHONE_NUMBER]"
click at [712, 122] on input "10101" at bounding box center [790, 128] width 223 height 13
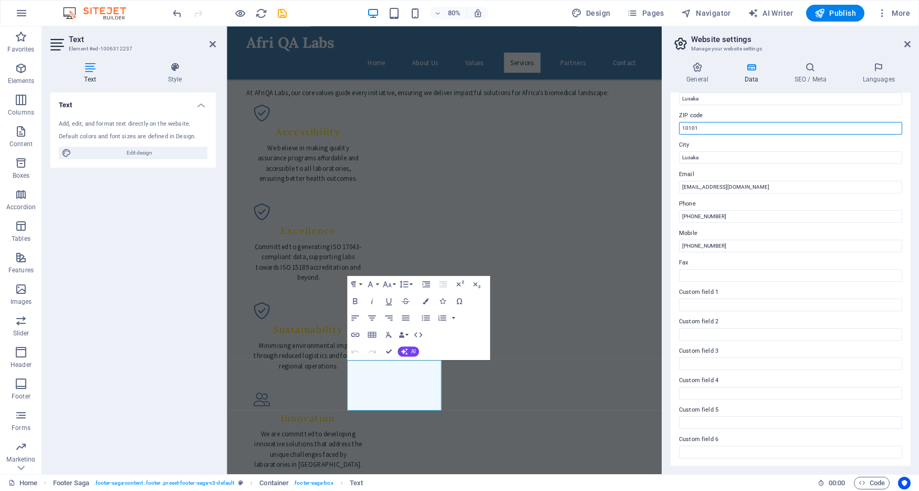
click at [712, 129] on input "10101" at bounding box center [790, 128] width 223 height 13
type input "1"
click at [748, 276] on input "Fax" at bounding box center [790, 275] width 223 height 13
click at [802, 70] on icon at bounding box center [810, 67] width 64 height 11
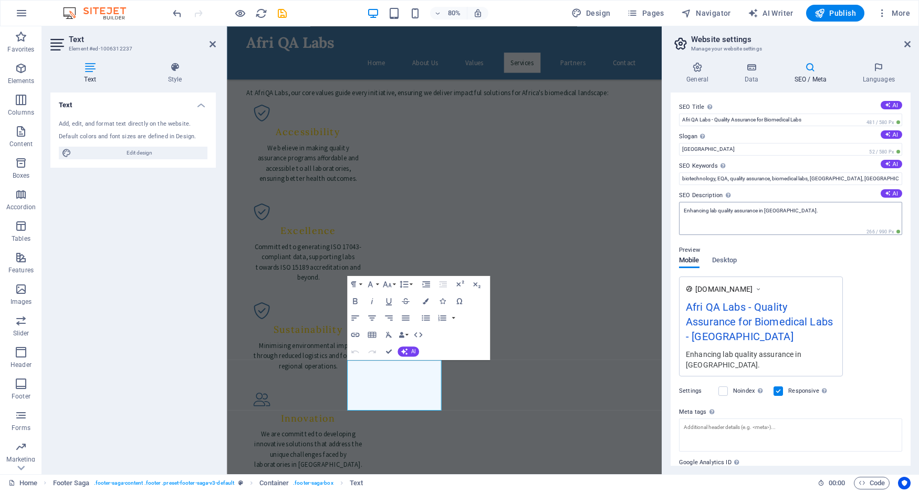
scroll to position [0, 0]
click at [895, 195] on button "AI" at bounding box center [892, 193] width 22 height 8
type textarea "Discover affordable quality assurance for biomedical labs in [GEOGRAPHIC_DATA] …"
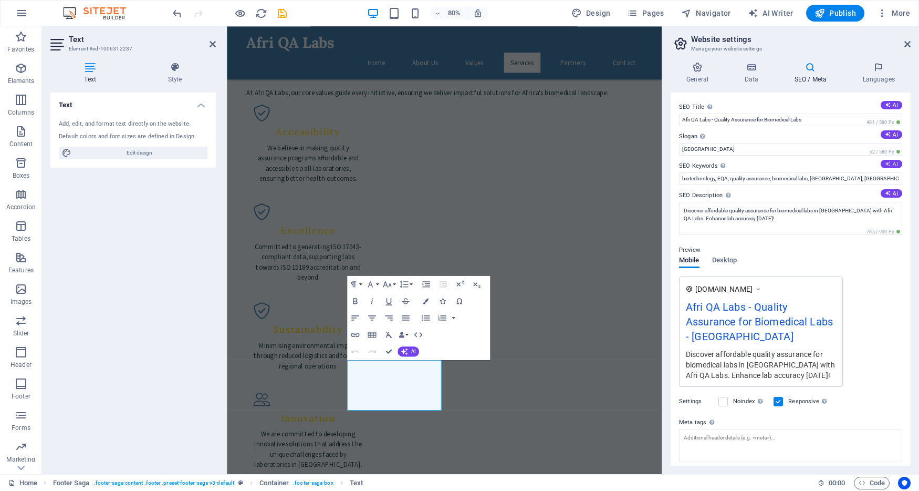
click at [893, 160] on button "AI" at bounding box center [892, 164] width 22 height 8
type input "quality assurance, biomedical laboratories, external quality assurance, EQA pro…"
click at [893, 132] on button "AI" at bounding box center [892, 134] width 22 height 8
type input "Enhancing Lab Quality for All Across [GEOGRAPHIC_DATA]"
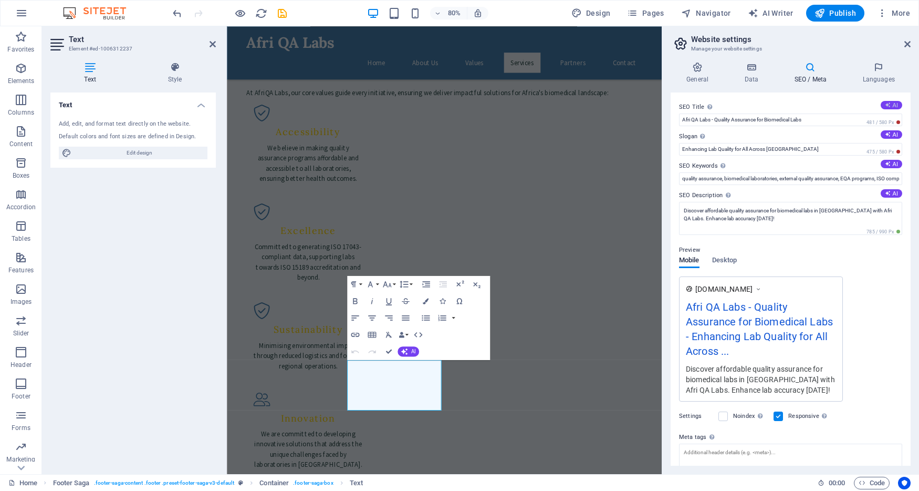
click at [891, 105] on button "AI" at bounding box center [892, 105] width 22 height 8
type input "Affordable Quality Assurance Labs"
click at [890, 135] on button "AI" at bounding box center [892, 133] width 22 height 8
type input "Empowering Labs for Affordable Quality Assurance"
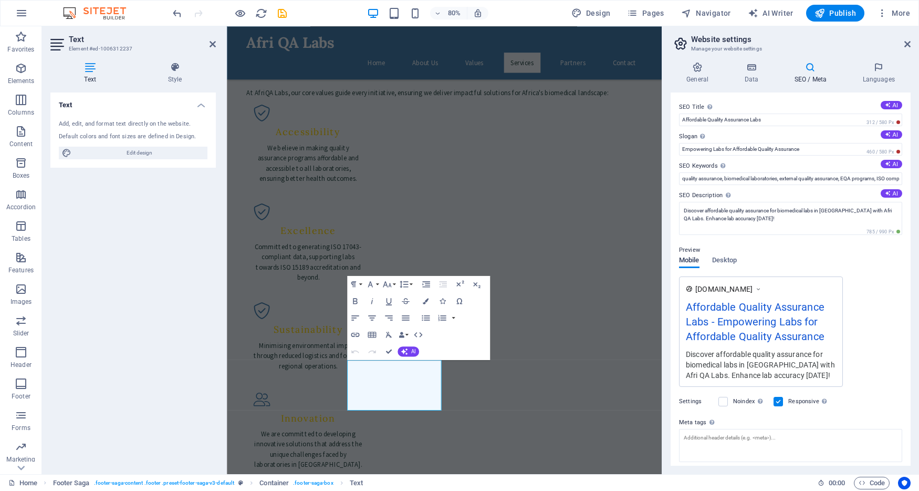
scroll to position [0, 0]
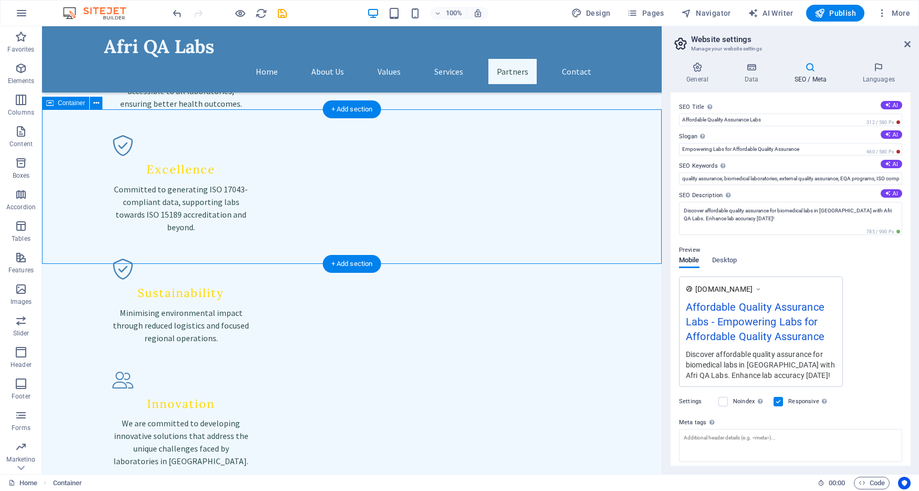
scroll to position [1540, 0]
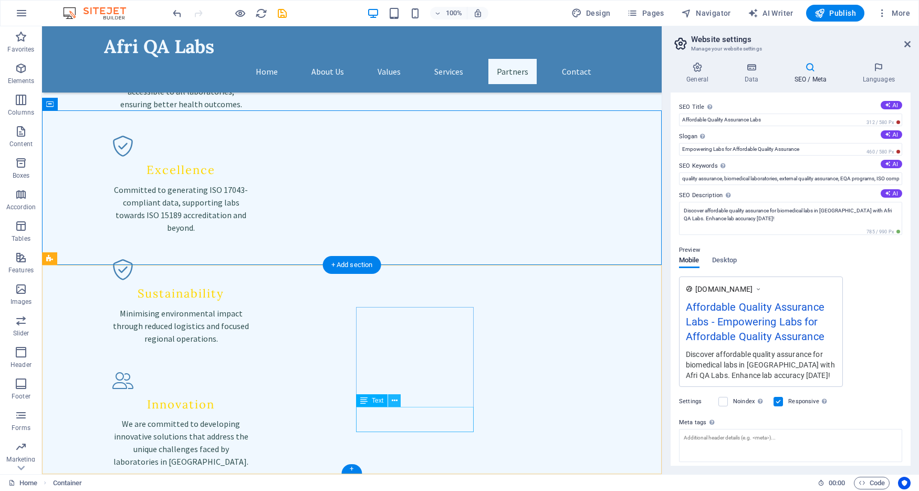
click at [396, 401] on icon at bounding box center [395, 400] width 6 height 11
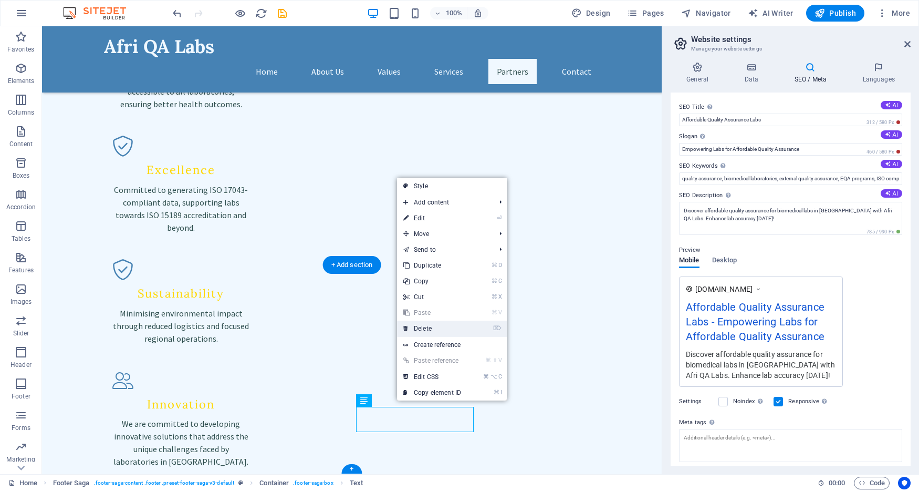
click at [429, 335] on link "⌦ Delete" at bounding box center [432, 328] width 70 height 16
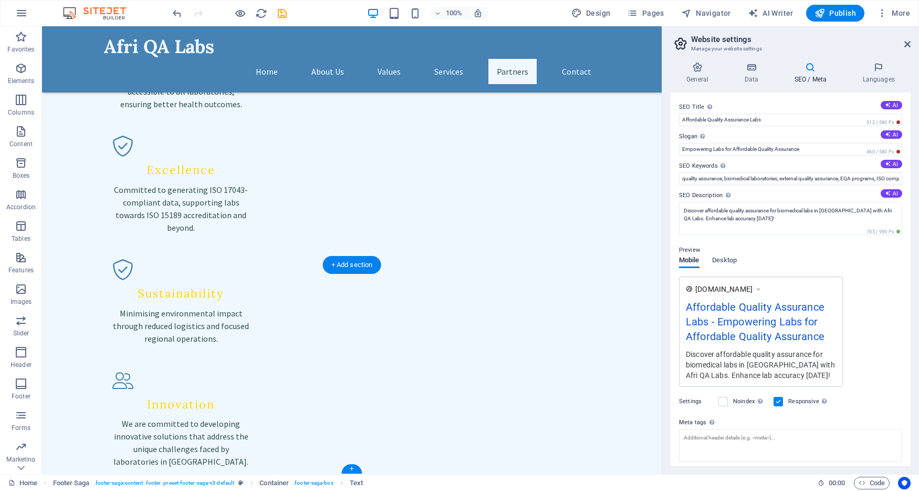
scroll to position [1523, 0]
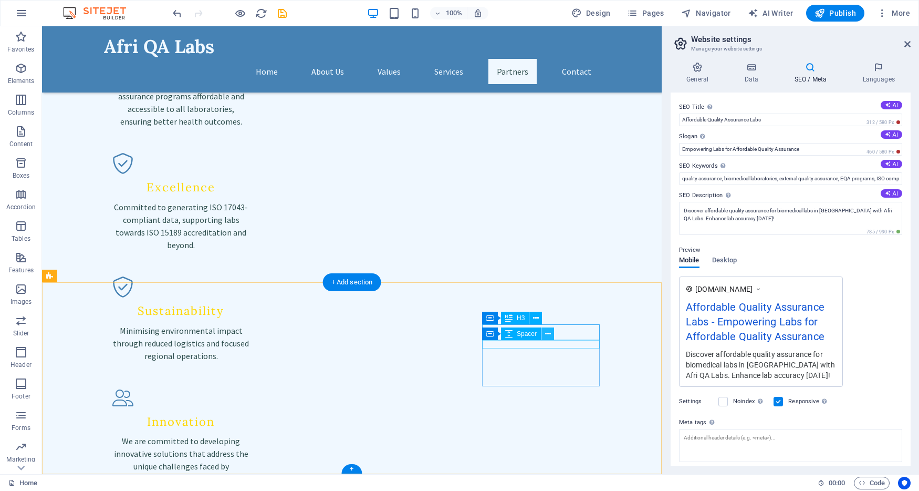
click at [550, 332] on icon at bounding box center [548, 333] width 6 height 11
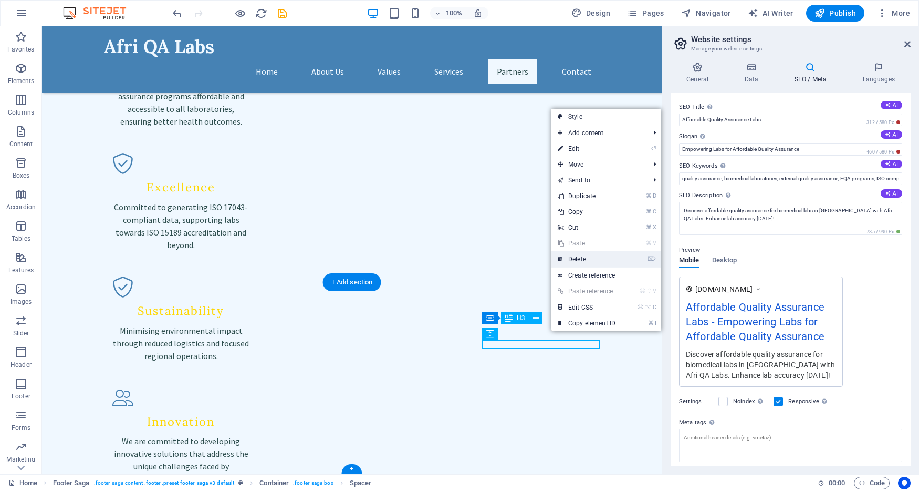
click at [592, 261] on link "⌦ Delete" at bounding box center [586, 259] width 70 height 16
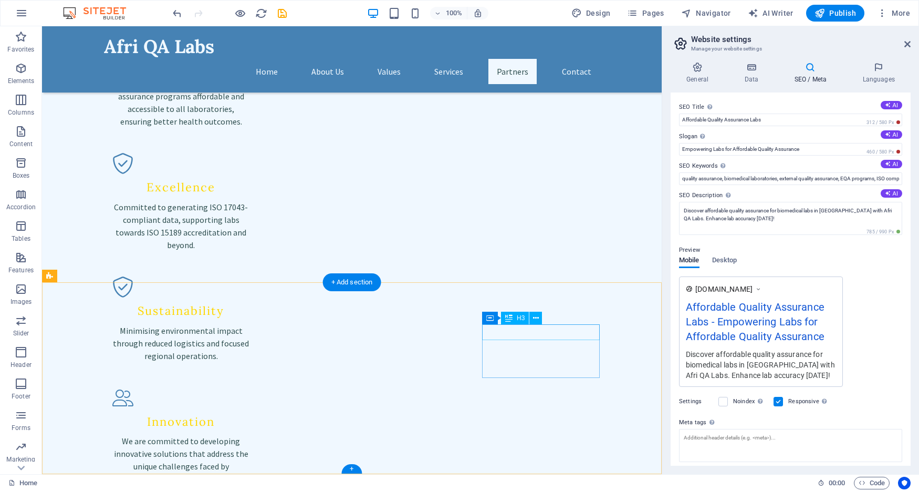
click at [534, 317] on icon at bounding box center [536, 317] width 6 height 11
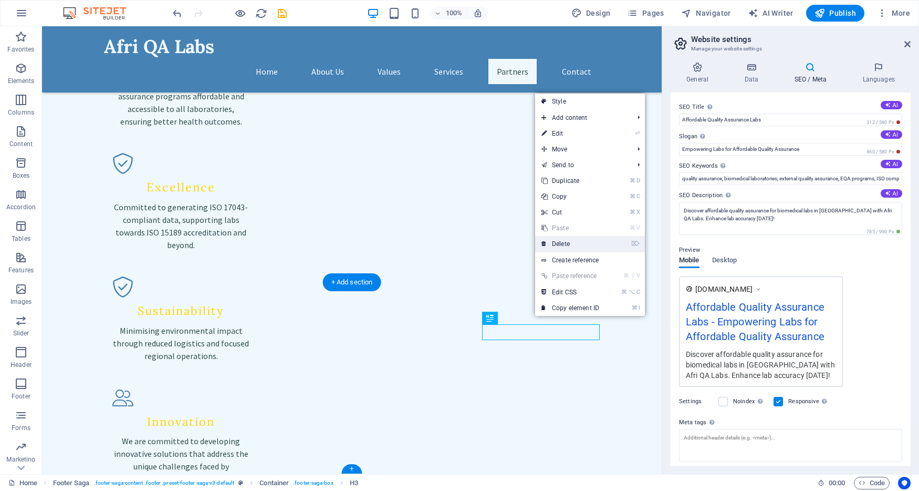
click at [558, 241] on link "⌦ Delete" at bounding box center [570, 244] width 70 height 16
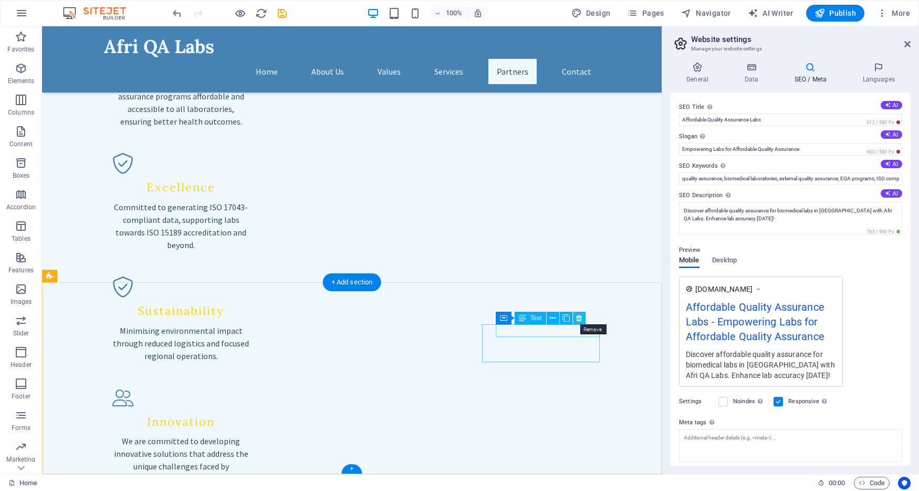
click at [581, 319] on icon at bounding box center [579, 317] width 6 height 11
click at [580, 317] on icon at bounding box center [580, 317] width 6 height 11
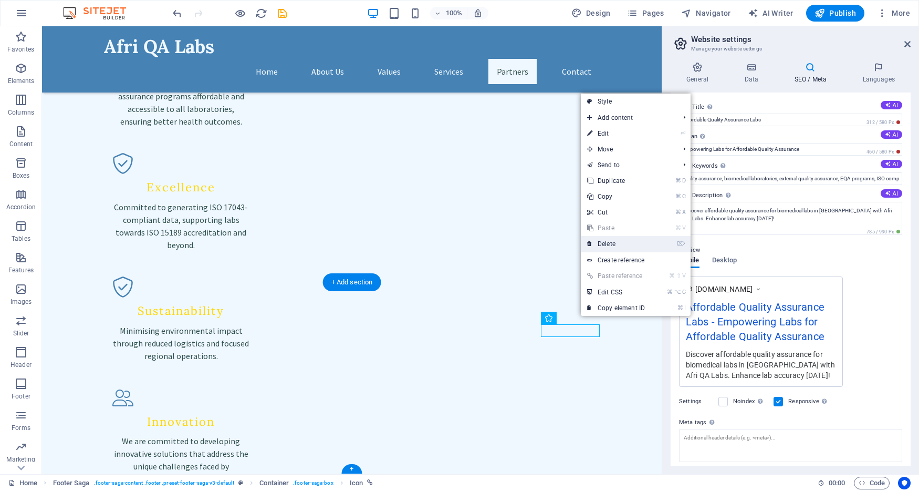
click at [607, 244] on link "⌦ Delete" at bounding box center [616, 244] width 70 height 16
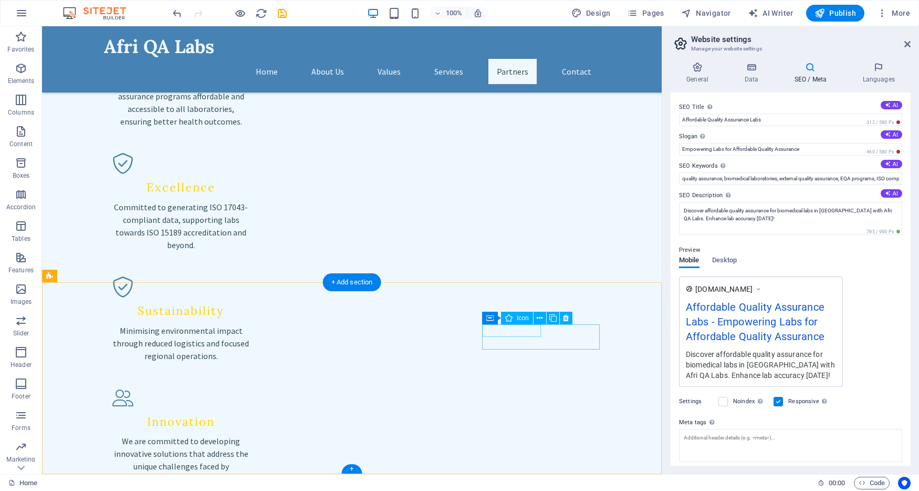
click at [582, 317] on icon at bounding box center [580, 317] width 6 height 11
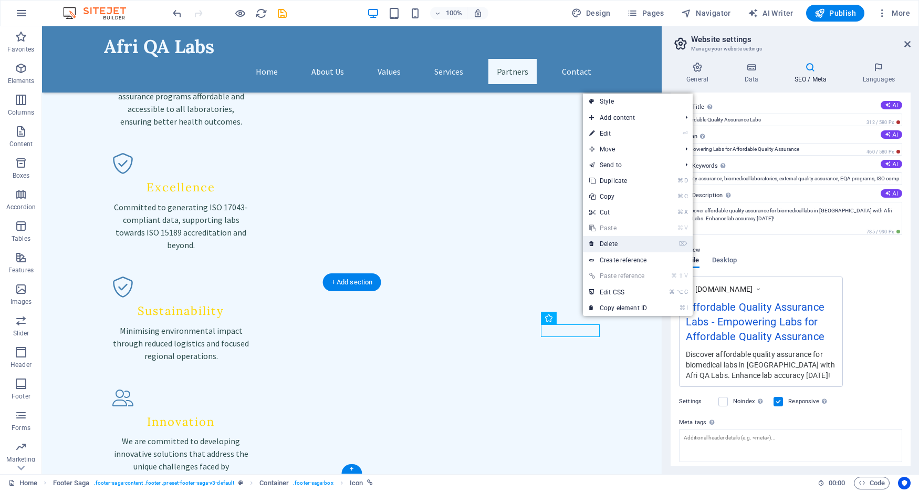
click at [613, 239] on link "⌦ Delete" at bounding box center [618, 244] width 70 height 16
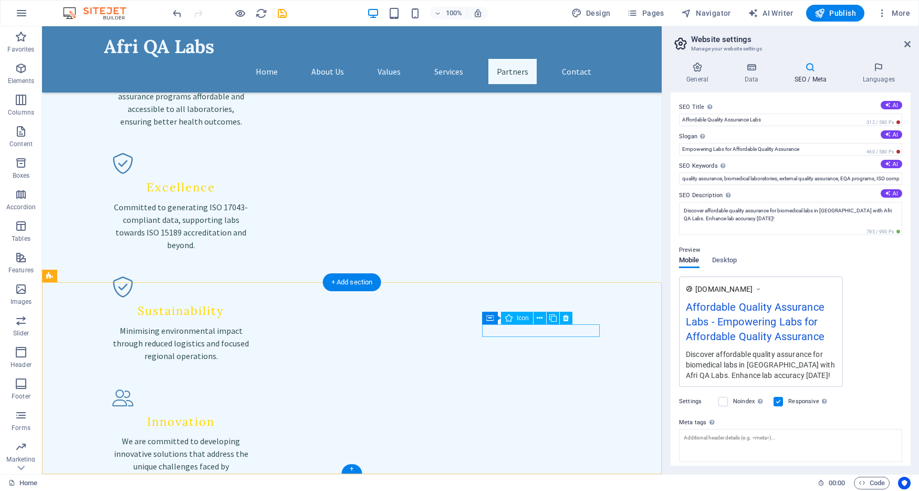
click at [568, 317] on icon at bounding box center [566, 317] width 6 height 11
click at [569, 318] on icon at bounding box center [566, 317] width 6 height 11
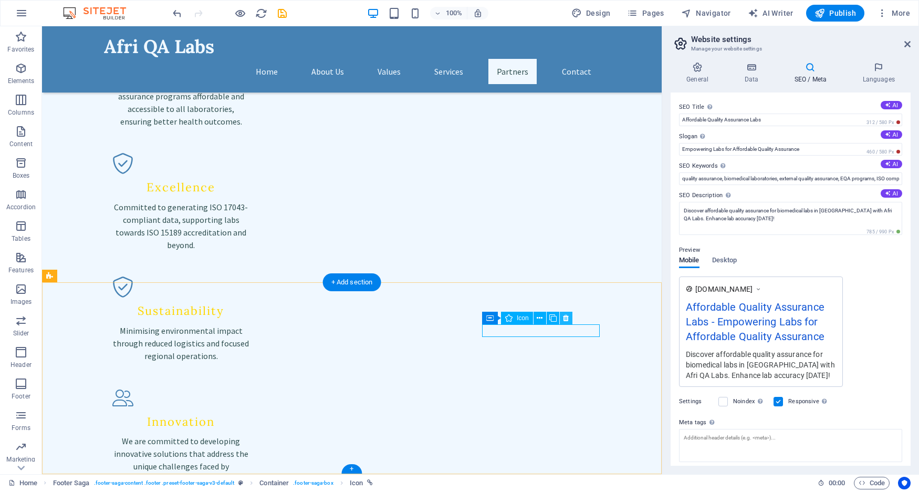
click at [569, 318] on icon at bounding box center [566, 317] width 6 height 11
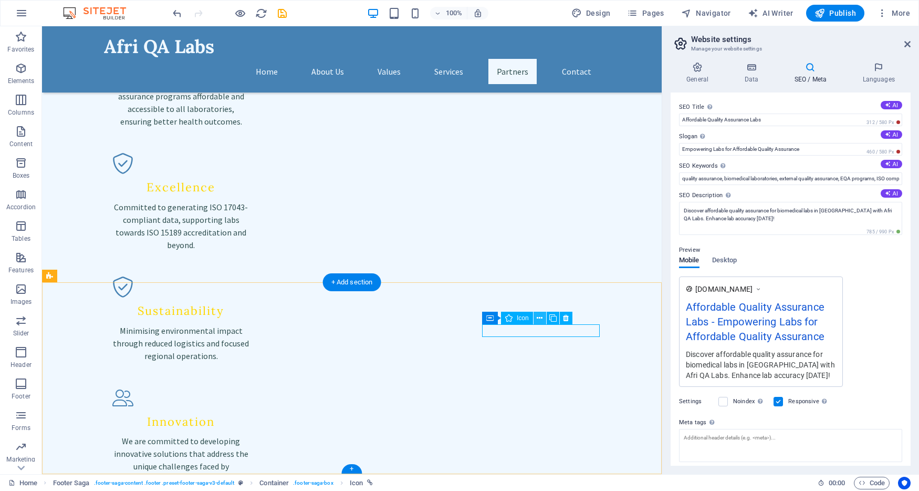
click at [537, 316] on icon at bounding box center [540, 317] width 6 height 11
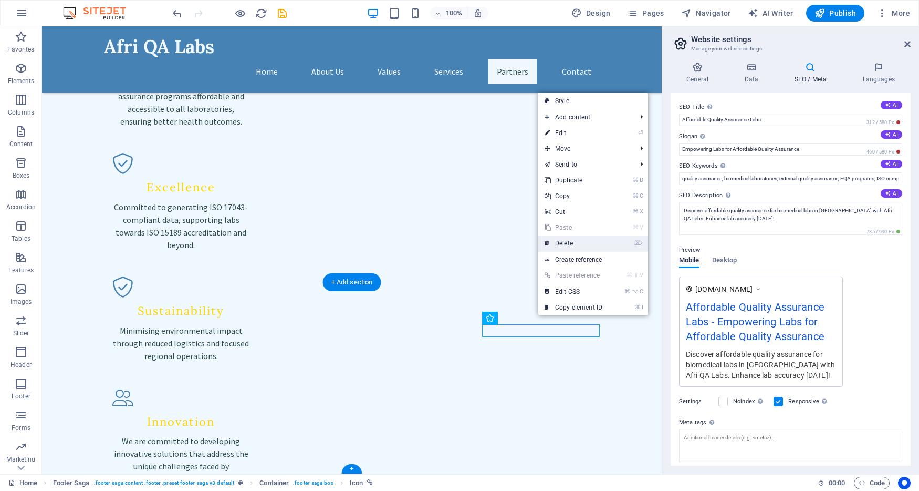
click at [564, 241] on link "⌦ Delete" at bounding box center [573, 243] width 70 height 16
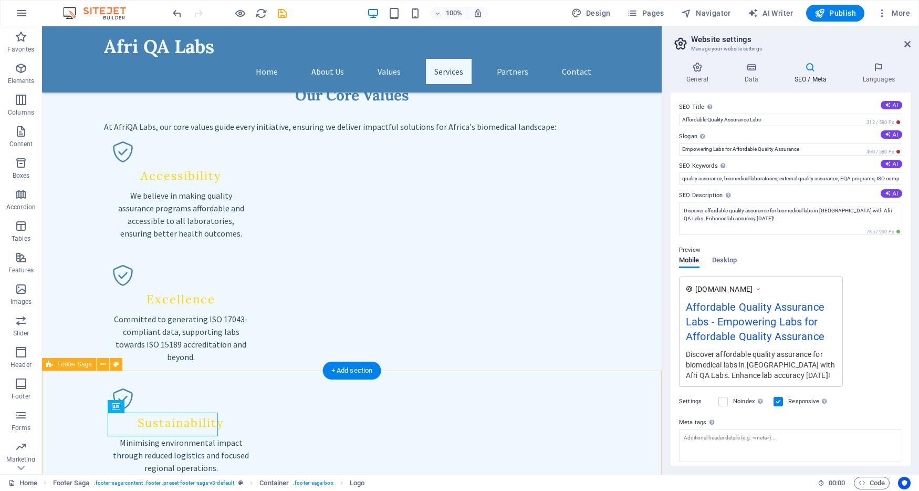
scroll to position [1485, 0]
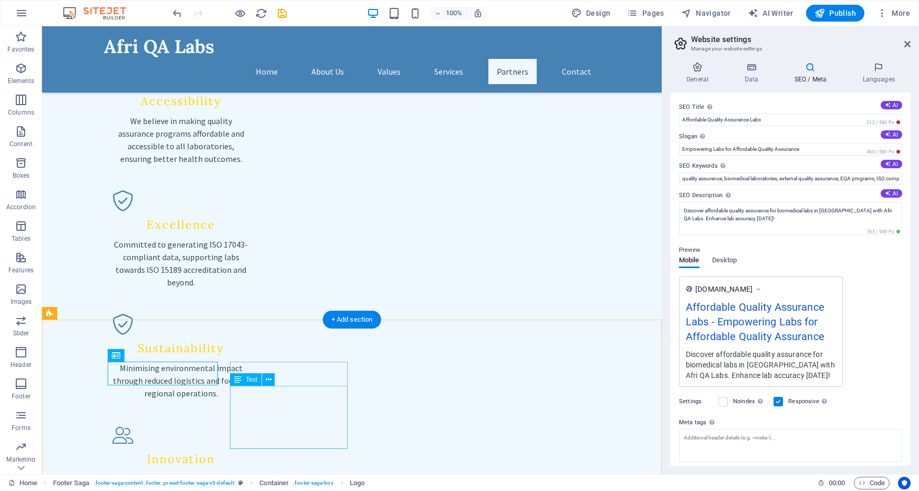
click at [694, 67] on icon at bounding box center [698, 67] width 54 height 11
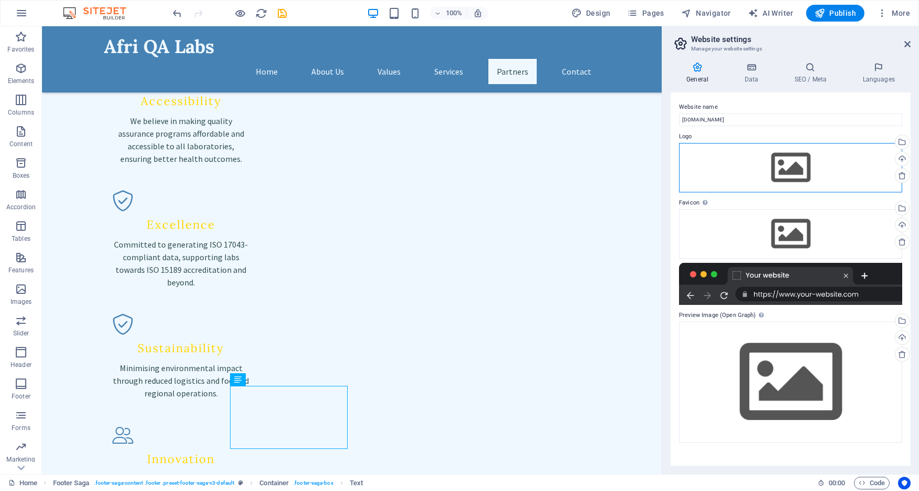
click at [802, 171] on div "Drag files here, click to choose files or select files from Files or our free s…" at bounding box center [790, 167] width 223 height 49
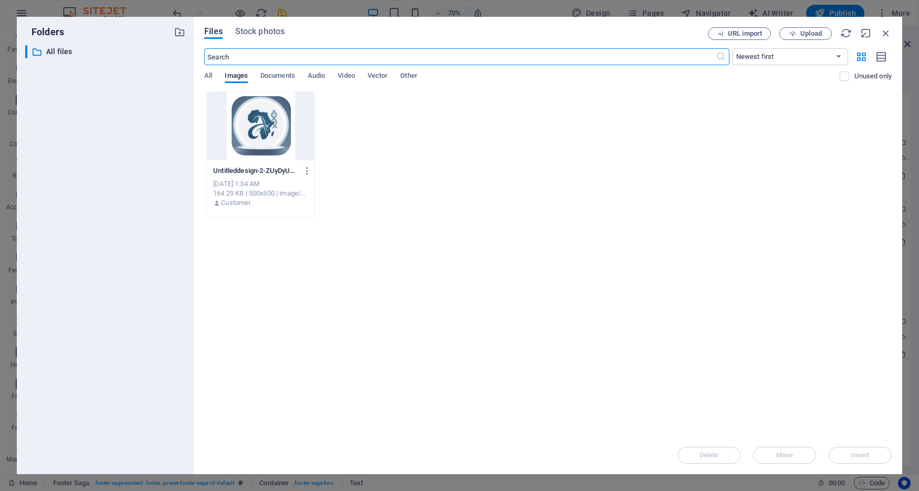
scroll to position [1331, 0]
click at [263, 138] on div at bounding box center [261, 126] width 108 height 68
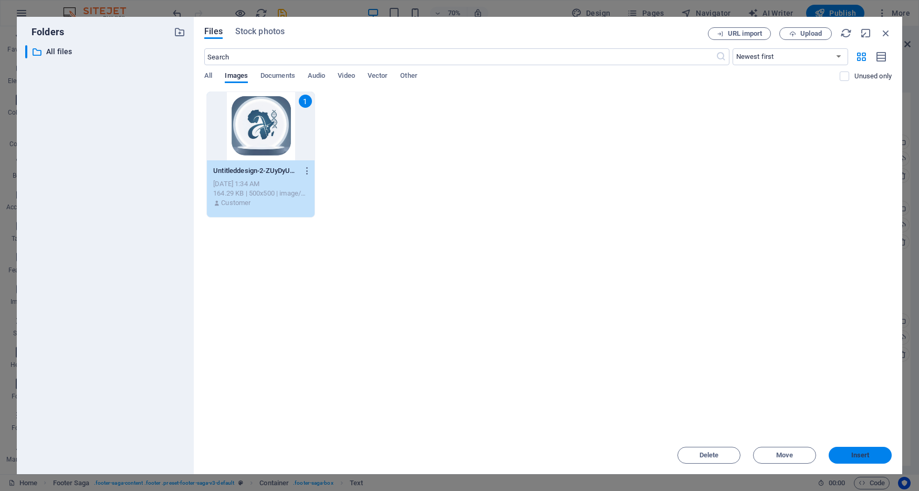
click at [854, 454] on span "Insert" at bounding box center [860, 455] width 18 height 6
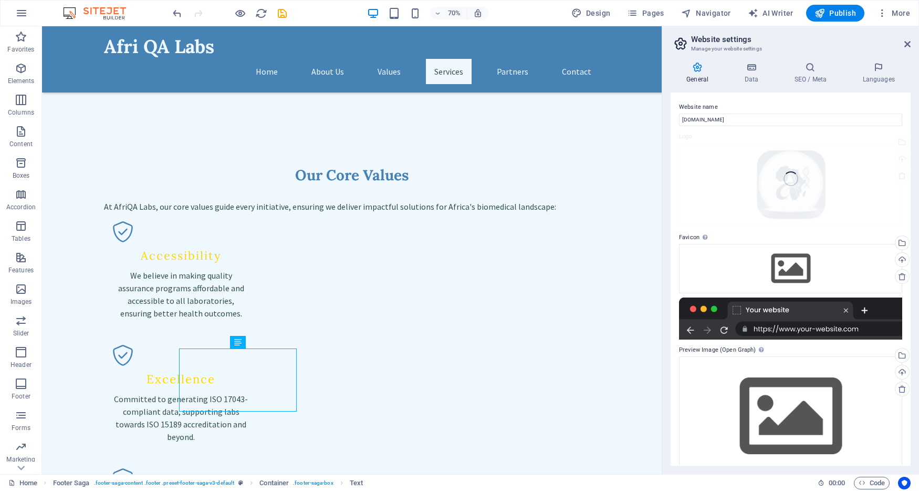
scroll to position [1523, 0]
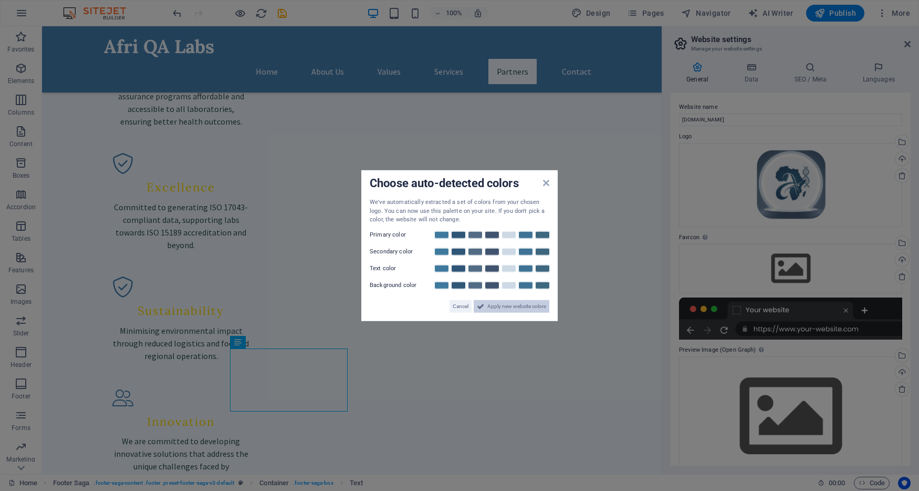
click at [514, 306] on span "Apply new website colors" at bounding box center [516, 305] width 59 height 13
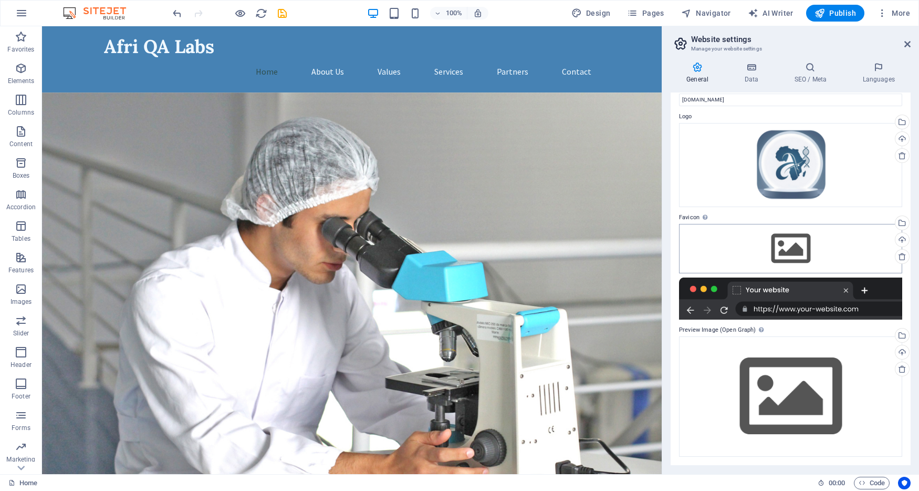
scroll to position [19, 0]
click at [795, 251] on div "Drag files here, click to choose files or select files from Files or our free s…" at bounding box center [790, 248] width 223 height 49
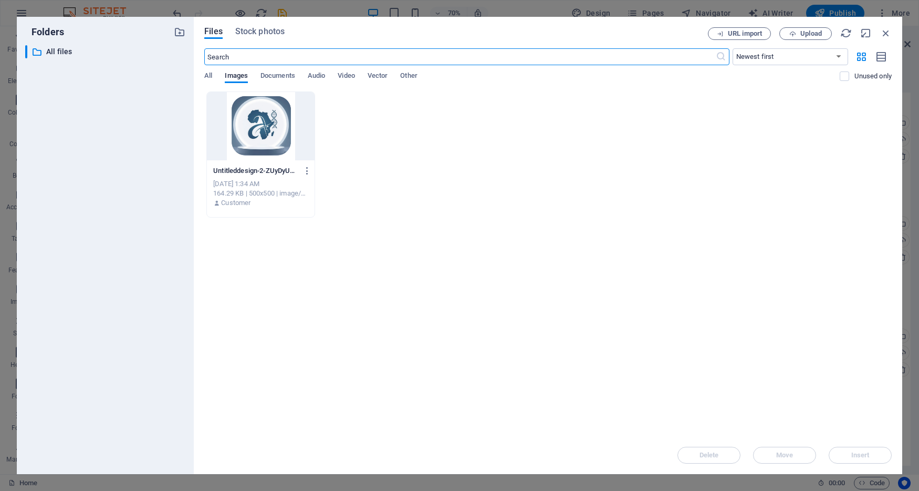
click at [254, 122] on div at bounding box center [261, 126] width 108 height 68
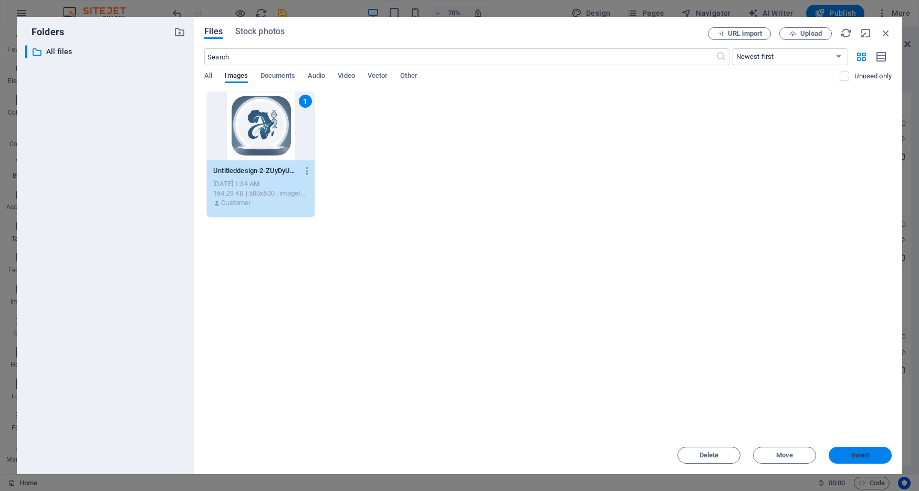
click at [844, 455] on span "Insert" at bounding box center [860, 455] width 55 height 6
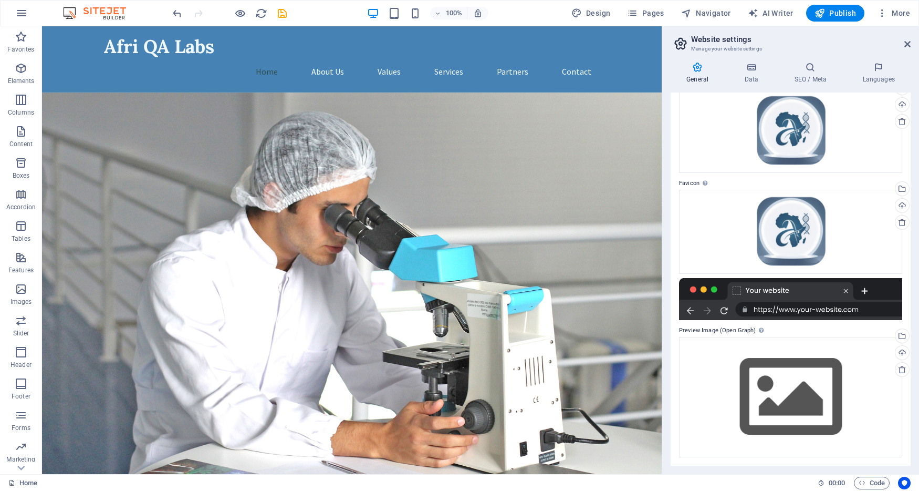
scroll to position [54, 0]
click at [759, 324] on div "This image will be shown when the website is shared on social networks" at bounding box center [731, 309] width 84 height 32
click at [760, 324] on div "This image will be shown when the website is shared on social networks" at bounding box center [731, 309] width 84 height 32
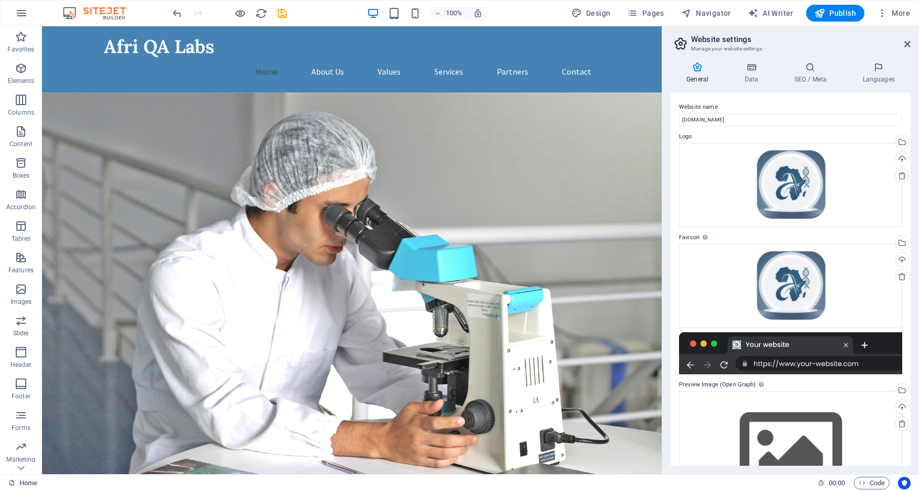
scroll to position [0, 0]
click at [749, 67] on icon at bounding box center [751, 67] width 46 height 11
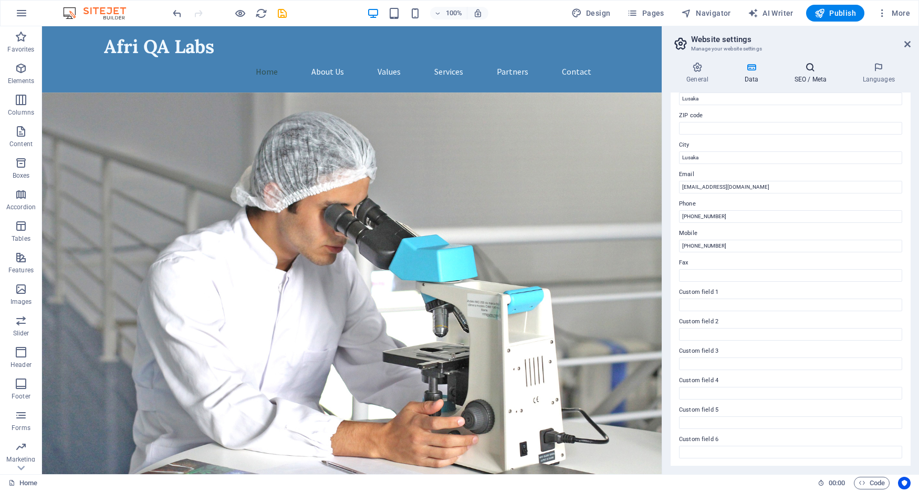
click at [816, 71] on icon at bounding box center [810, 67] width 64 height 11
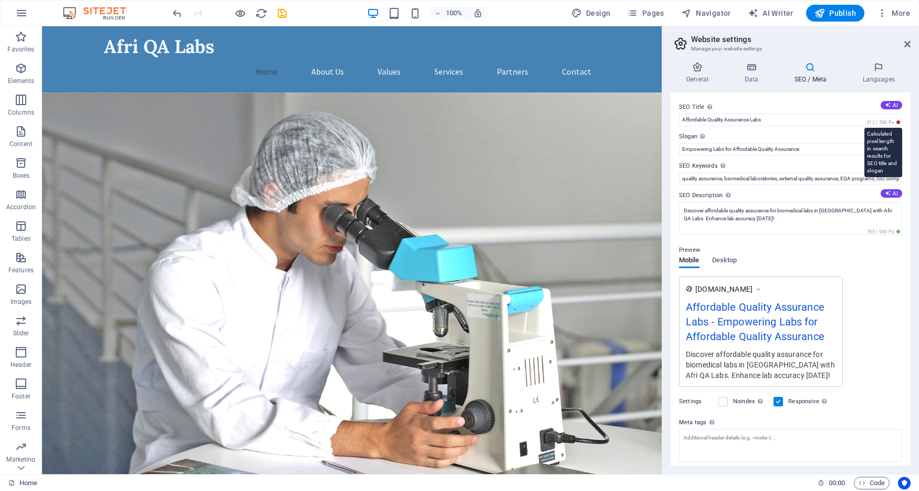
click at [896, 121] on span "312 / 580 Px" at bounding box center [883, 122] width 38 height 7
click at [873, 71] on icon at bounding box center [879, 67] width 64 height 11
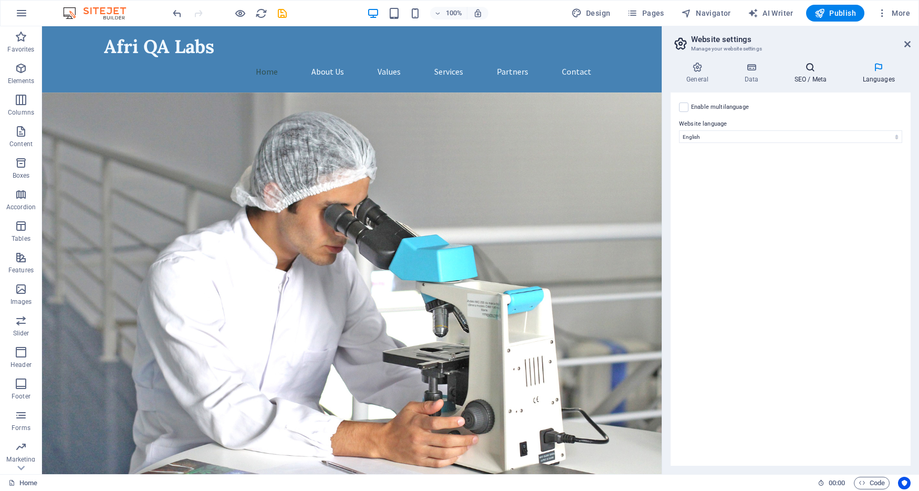
click at [812, 66] on icon at bounding box center [810, 67] width 64 height 11
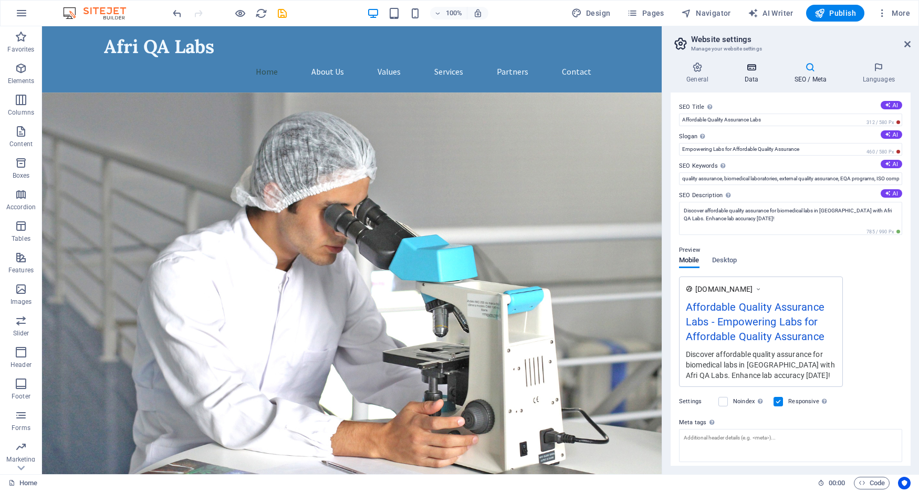
click at [754, 77] on h4 "Data" at bounding box center [753, 73] width 50 height 22
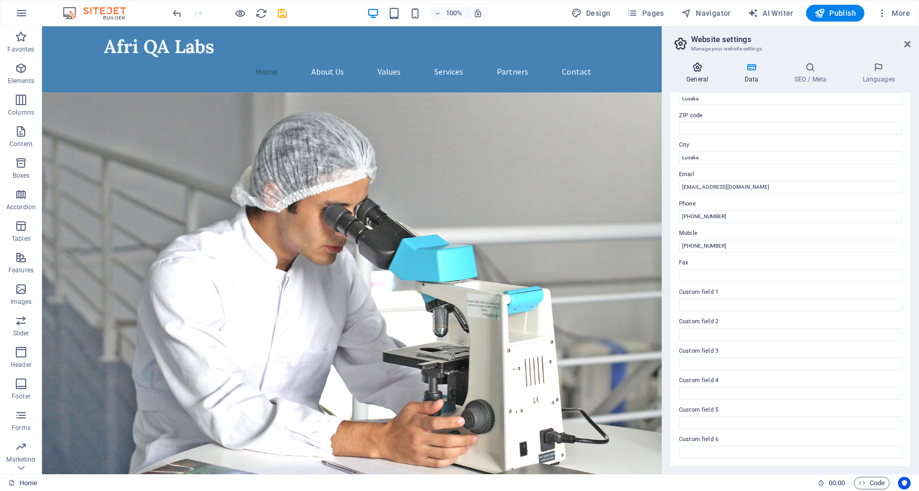
click at [700, 66] on icon at bounding box center [698, 67] width 54 height 11
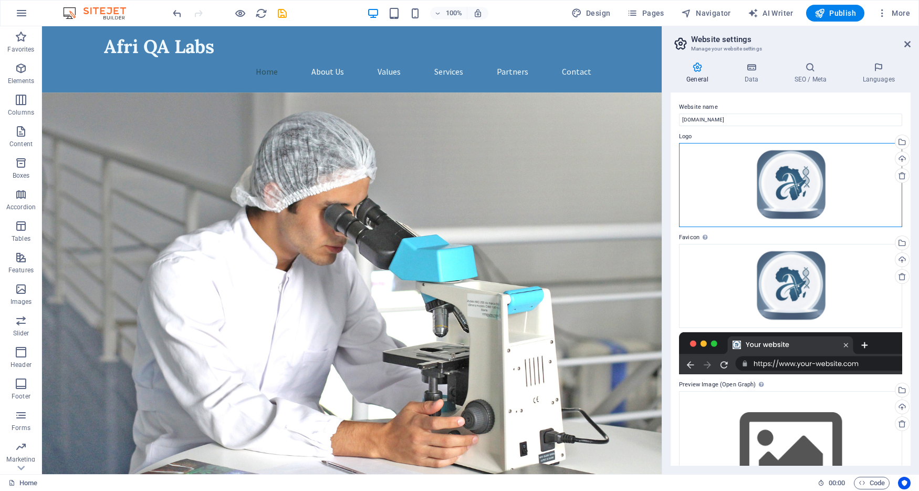
click at [819, 163] on div "Drag files here, click to choose files or select files from Files or our free s…" at bounding box center [790, 185] width 223 height 84
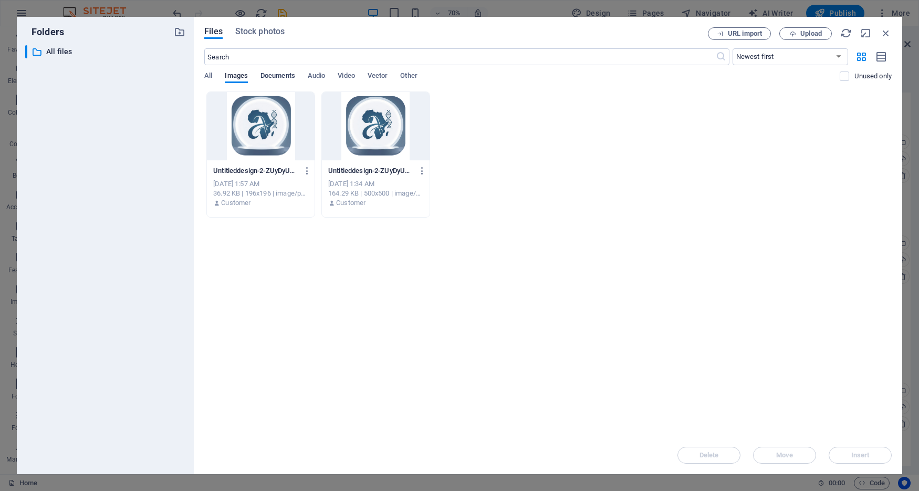
click at [291, 72] on span "Documents" at bounding box center [277, 76] width 35 height 15
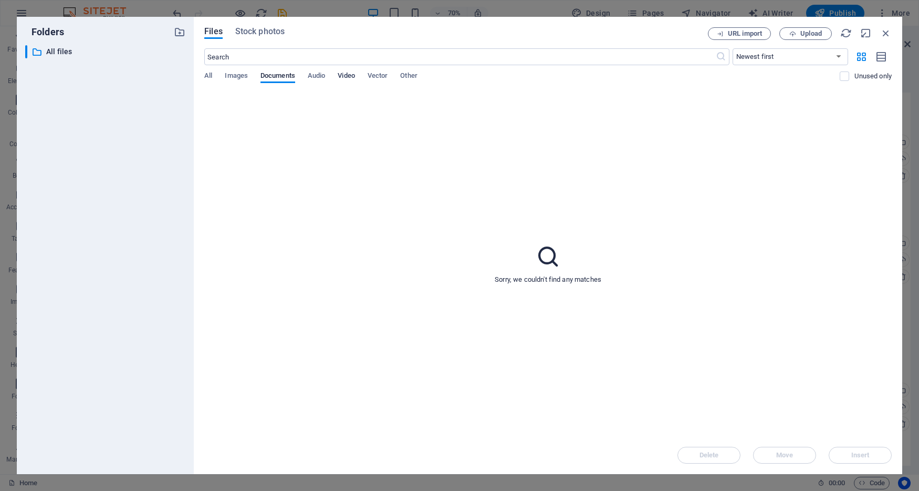
click at [346, 74] on span "Video" at bounding box center [346, 76] width 17 height 15
click at [380, 74] on span "Vector" at bounding box center [378, 76] width 20 height 15
click at [411, 76] on span "Other" at bounding box center [408, 76] width 17 height 15
click at [227, 78] on span "Images" at bounding box center [236, 76] width 23 height 15
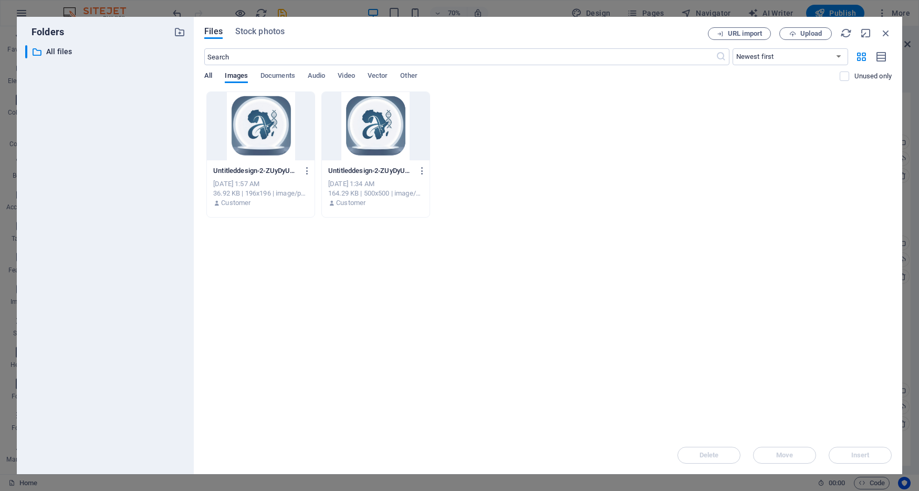
click at [209, 76] on span "All" at bounding box center [208, 76] width 8 height 15
click at [884, 33] on icon "button" at bounding box center [886, 33] width 12 height 12
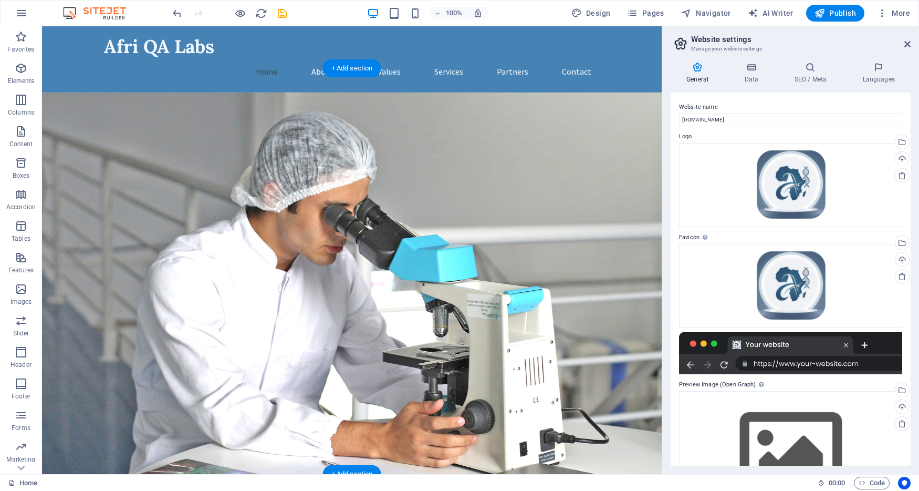
click at [534, 123] on figure at bounding box center [352, 294] width 620 height 405
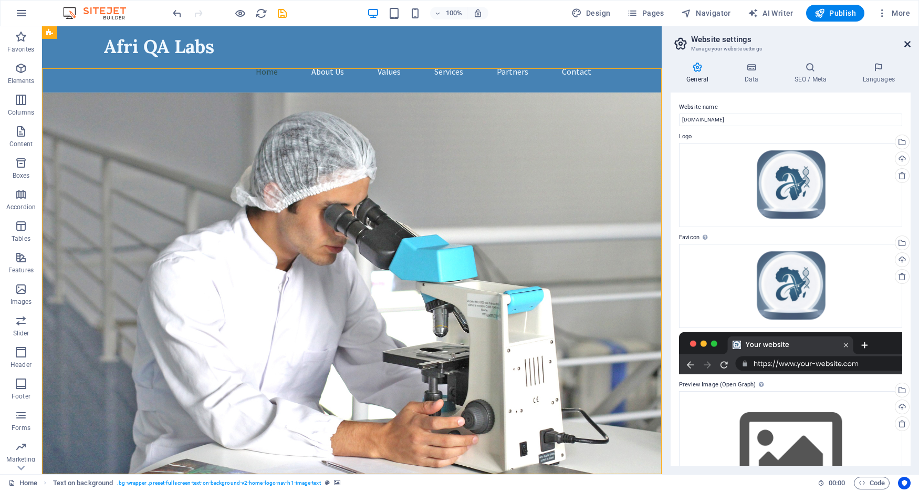
click at [907, 43] on icon at bounding box center [907, 44] width 6 height 8
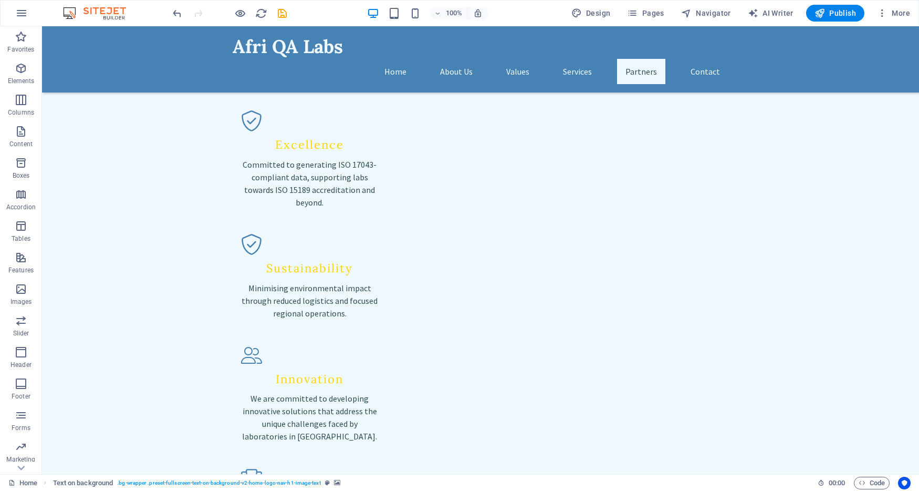
scroll to position [1523, 0]
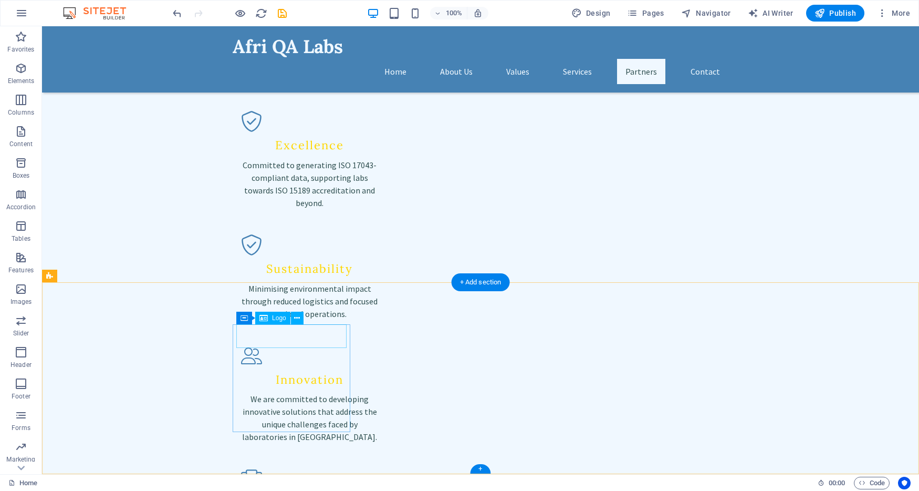
click at [297, 318] on icon at bounding box center [297, 317] width 6 height 11
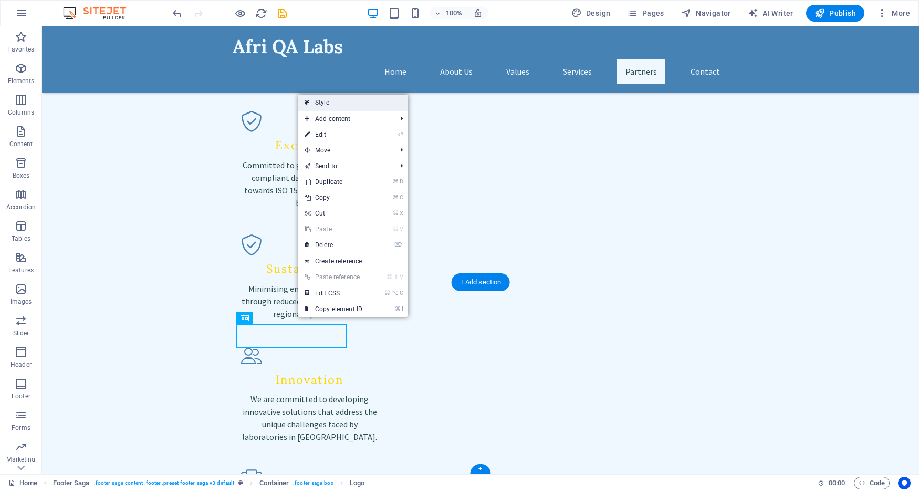
click at [350, 103] on link "Style" at bounding box center [353, 103] width 110 height 16
select select "rem"
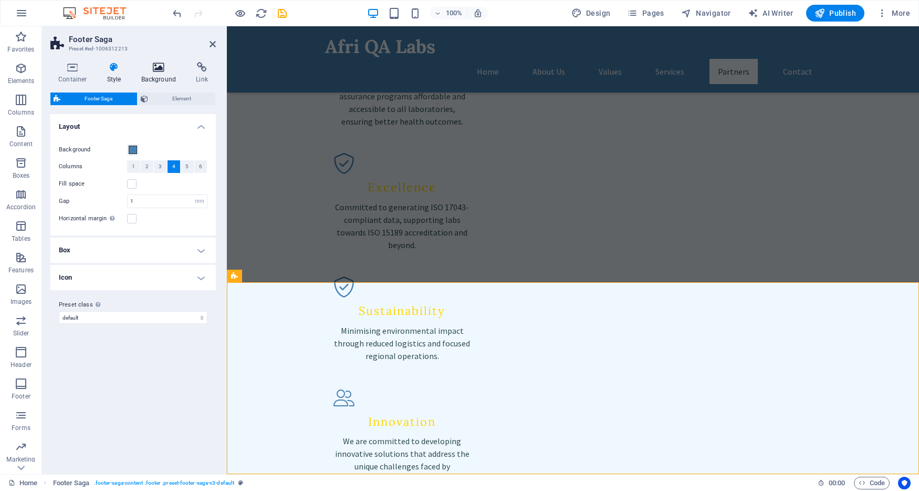
click at [162, 69] on icon at bounding box center [158, 67] width 51 height 11
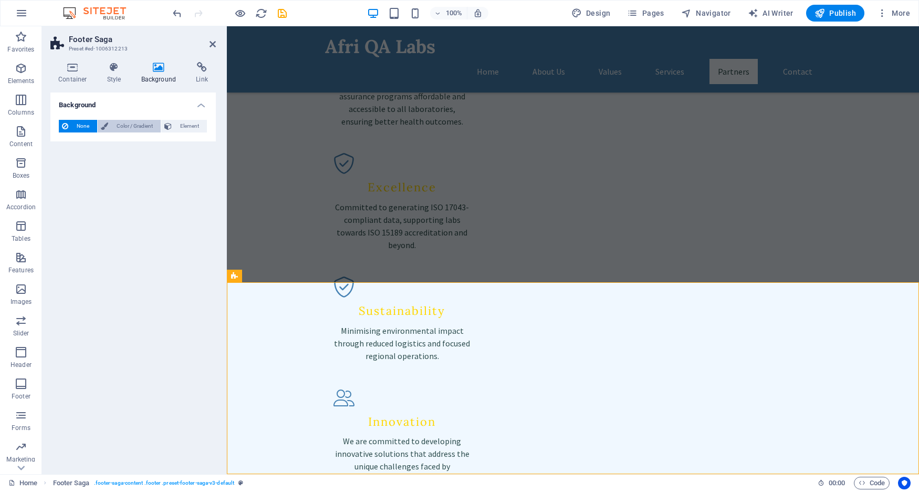
click at [133, 122] on span "Color / Gradient" at bounding box center [134, 126] width 46 height 13
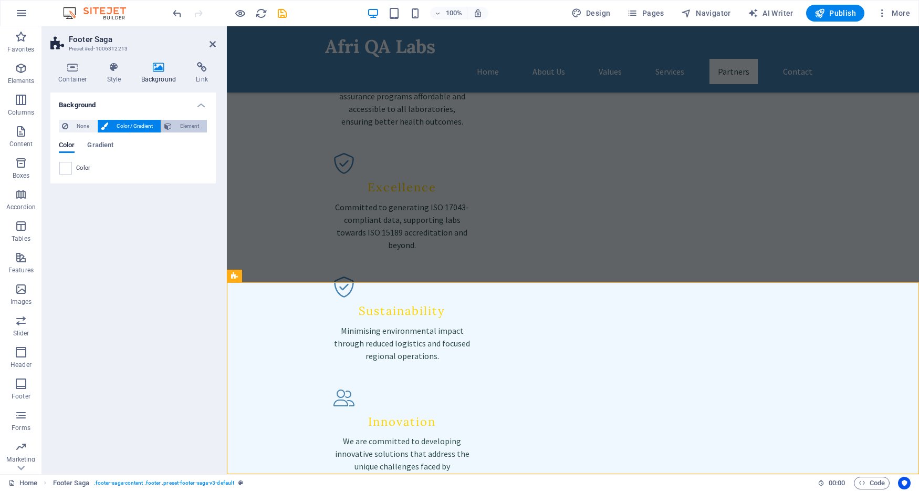
click at [192, 125] on span "Element" at bounding box center [189, 126] width 29 height 13
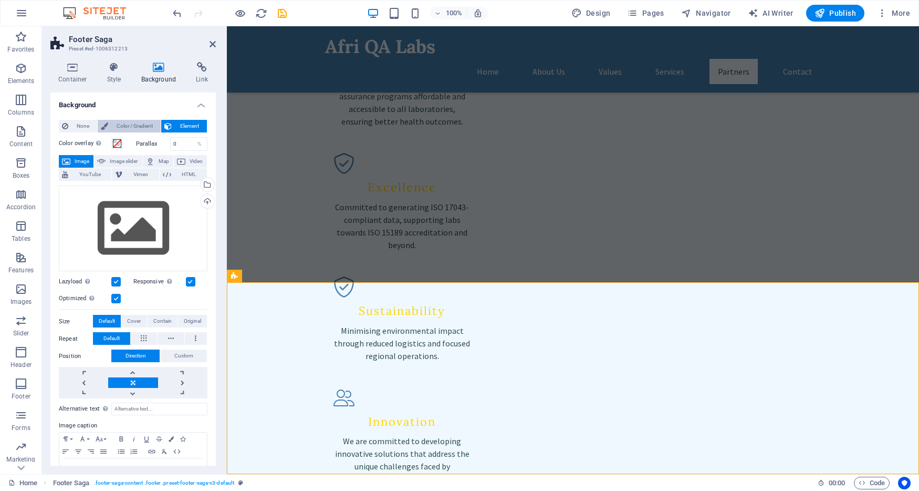
click at [143, 126] on span "Color / Gradient" at bounding box center [134, 126] width 46 height 13
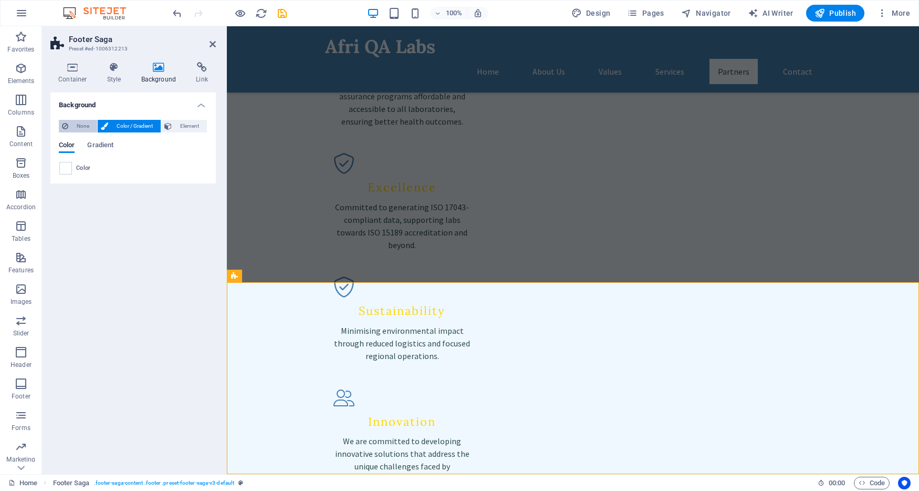
click at [75, 126] on span "None" at bounding box center [82, 126] width 23 height 13
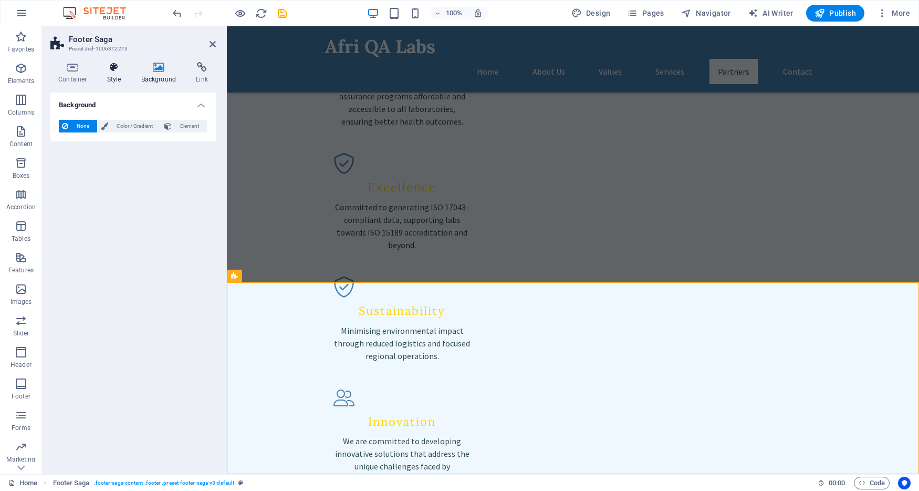
click at [114, 67] on icon at bounding box center [114, 67] width 30 height 11
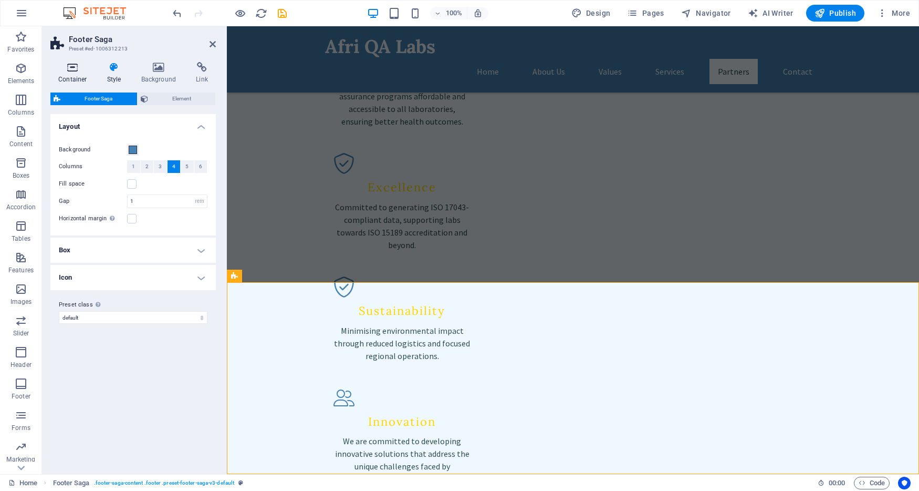
click at [69, 68] on icon at bounding box center [72, 67] width 45 height 11
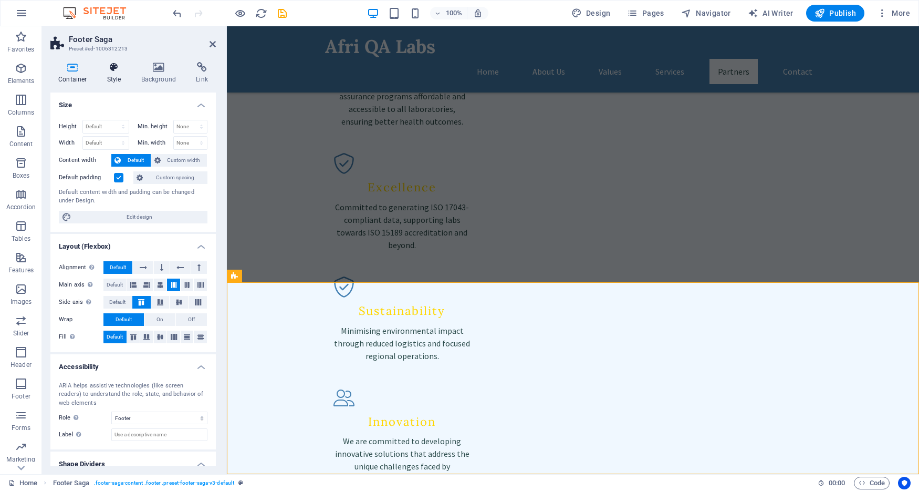
click at [115, 68] on icon at bounding box center [114, 67] width 30 height 11
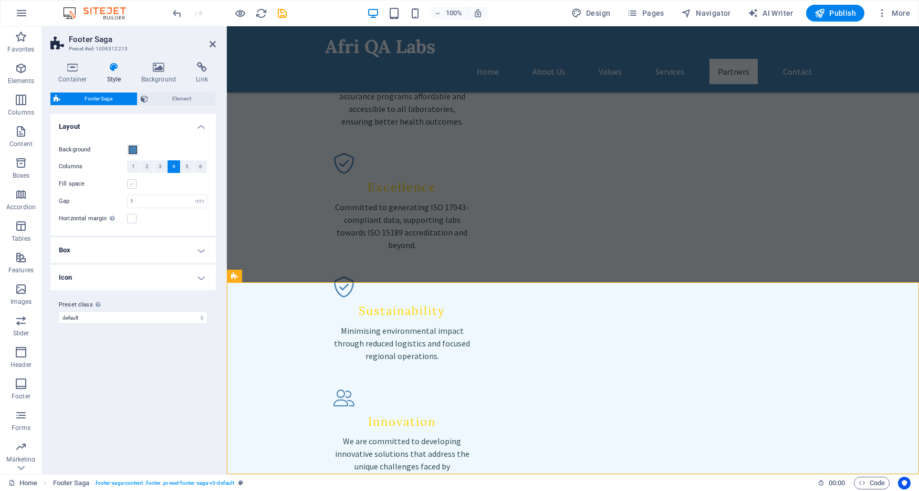
click at [133, 182] on label at bounding box center [131, 183] width 9 height 9
click at [0, 0] on input "Fill space" at bounding box center [0, 0] width 0 height 0
click at [133, 182] on label at bounding box center [131, 183] width 9 height 9
click at [0, 0] on input "Fill space" at bounding box center [0, 0] width 0 height 0
click at [173, 248] on h4 "Box" at bounding box center [132, 249] width 165 height 25
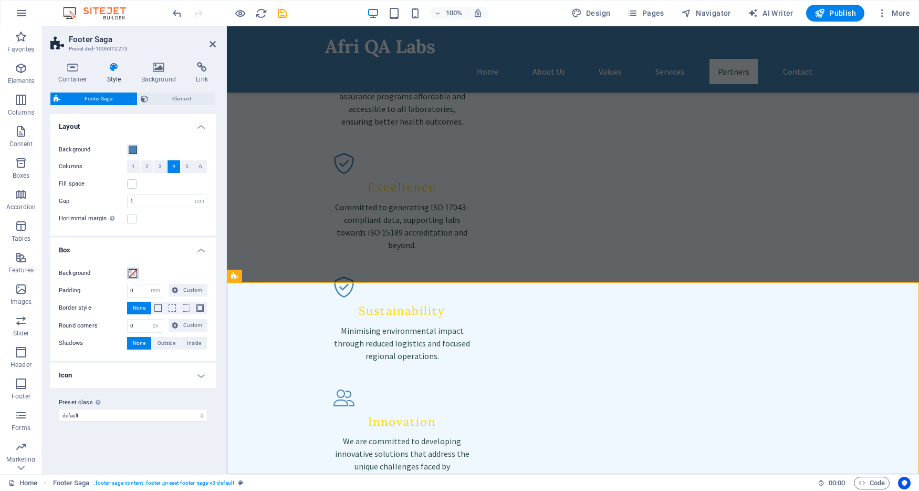
click at [134, 273] on span at bounding box center [133, 273] width 8 height 8
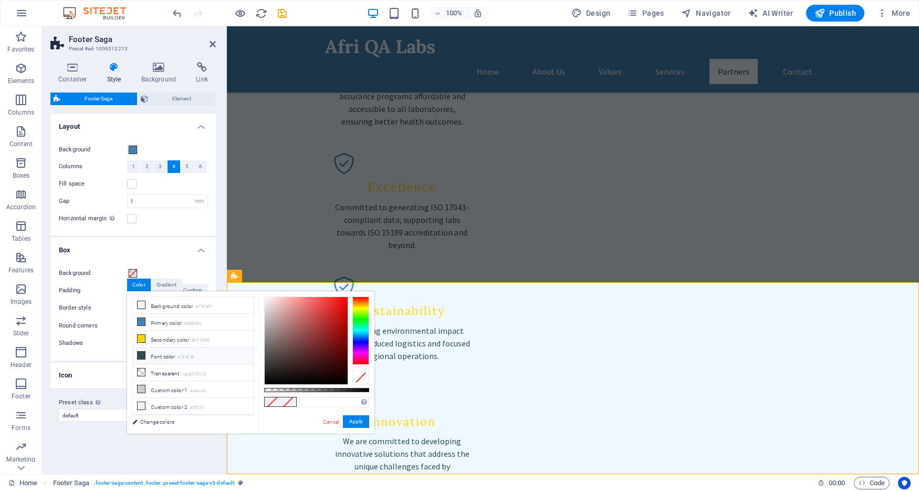
click at [146, 352] on li "Font color #2F4F4F" at bounding box center [193, 355] width 121 height 17
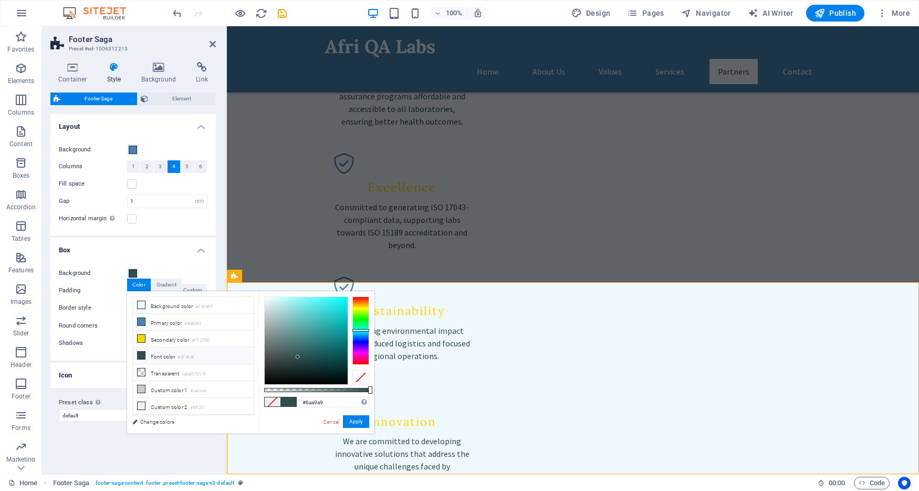
click at [295, 326] on div at bounding box center [306, 340] width 83 height 87
click at [295, 338] on div at bounding box center [306, 340] width 83 height 87
click at [166, 389] on li "Custom color 1 #cacccb" at bounding box center [193, 389] width 121 height 17
type input "#cacccb"
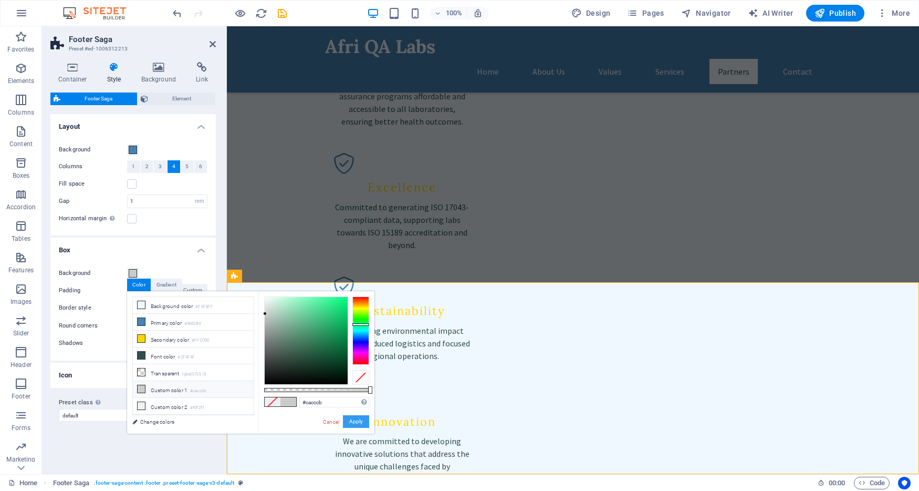
click at [362, 424] on button "Apply" at bounding box center [356, 421] width 26 height 13
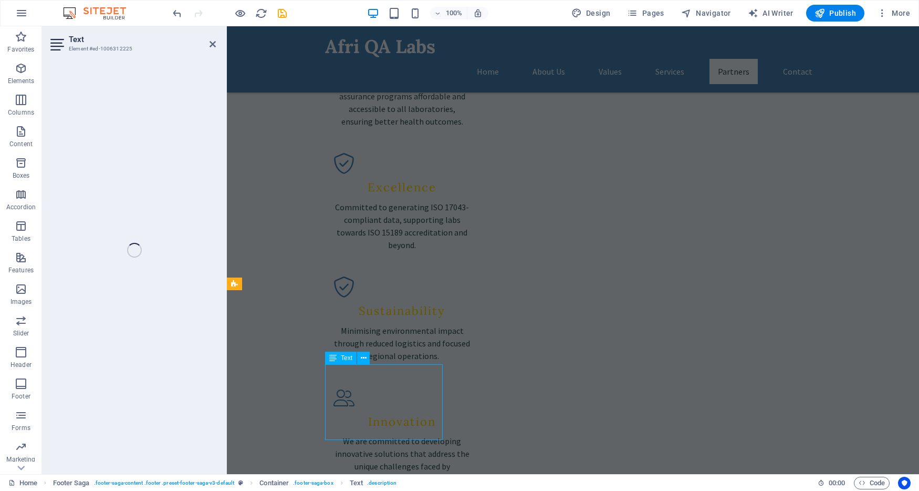
scroll to position [1515, 0]
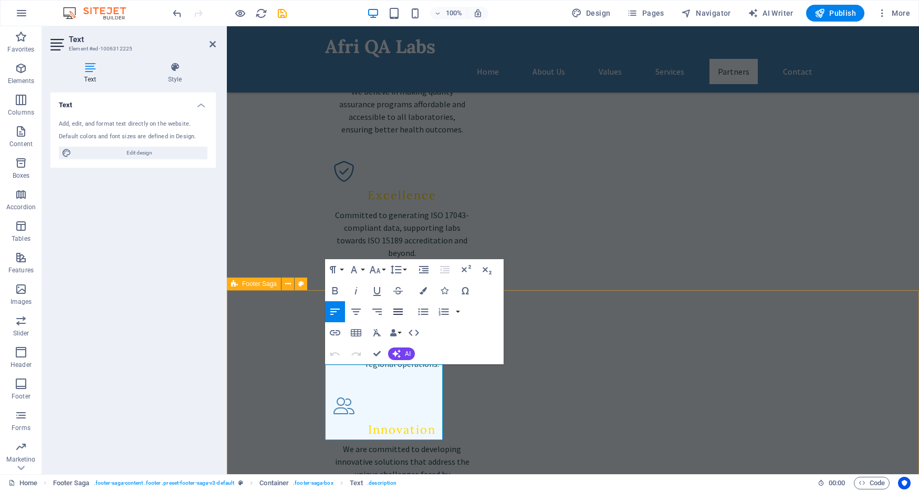
click at [401, 312] on icon "button" at bounding box center [397, 311] width 9 height 6
click at [402, 354] on button "AI" at bounding box center [401, 353] width 27 height 13
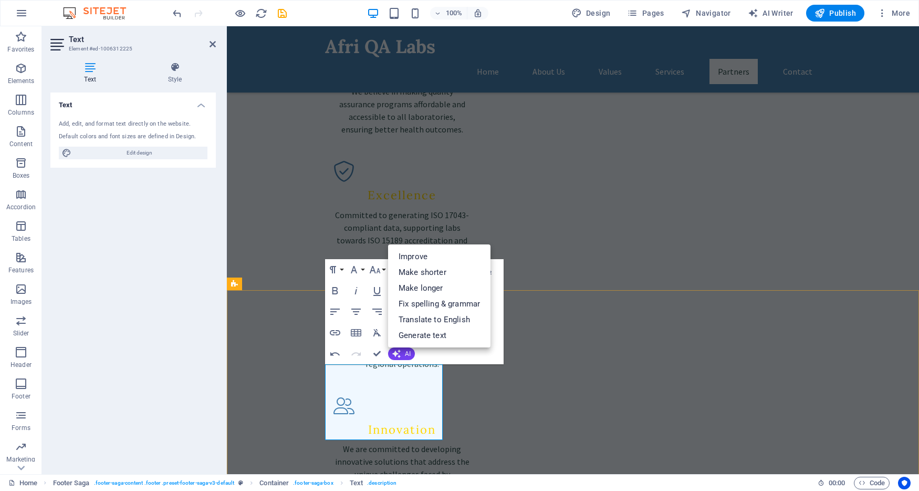
drag, startPoint x: 369, startPoint y: 432, endPoint x: 317, endPoint y: 372, distance: 78.9
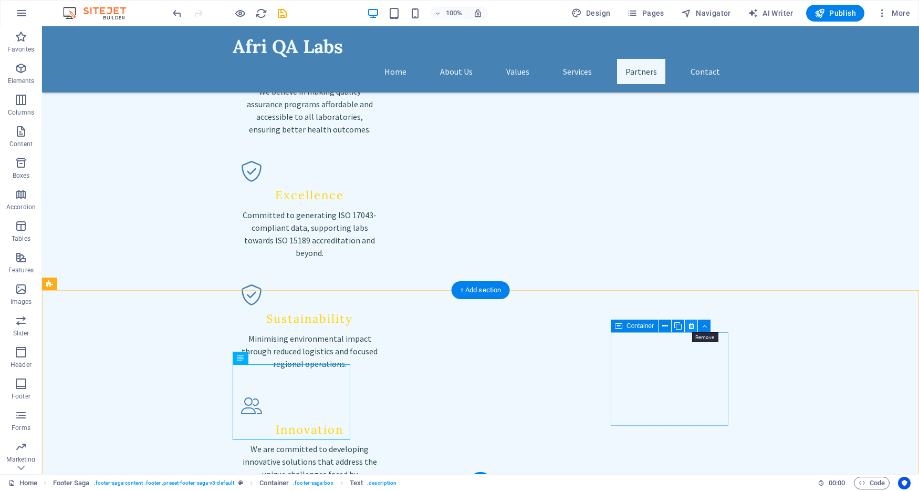
click at [693, 326] on icon at bounding box center [692, 325] width 6 height 11
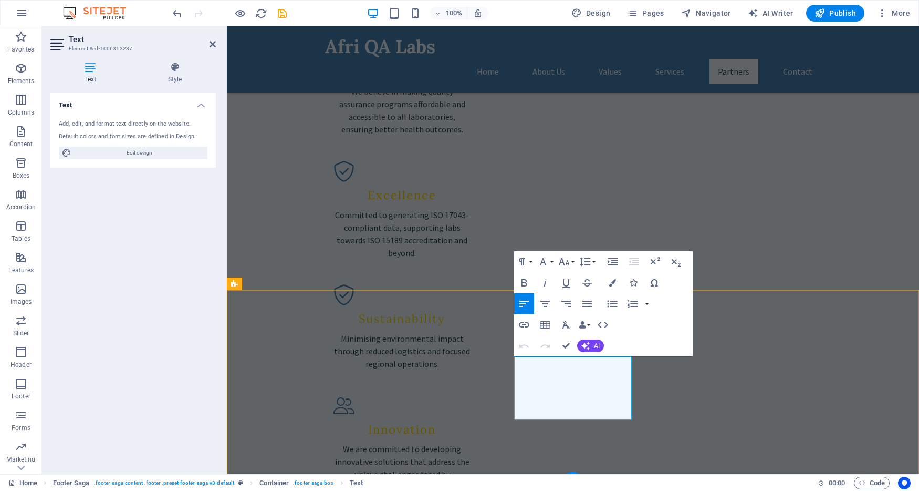
drag, startPoint x: 552, startPoint y: 363, endPoint x: 519, endPoint y: 360, distance: 33.8
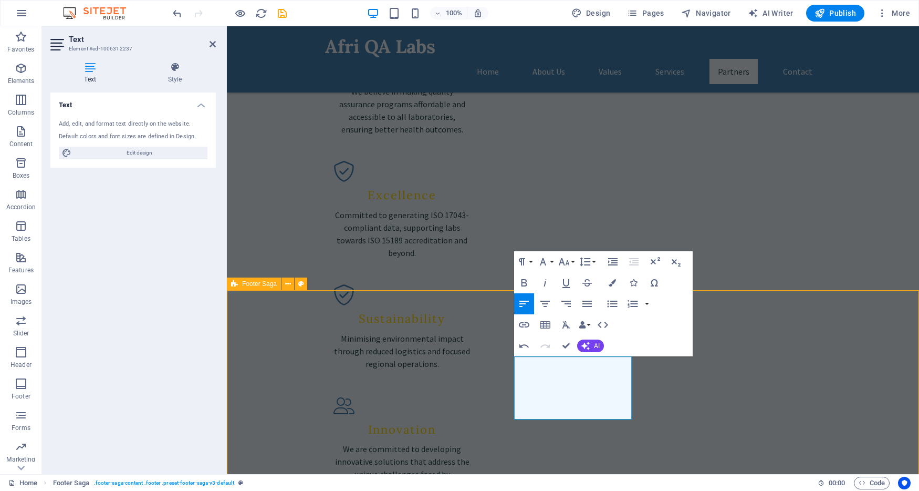
select select "rem"
select select "px"
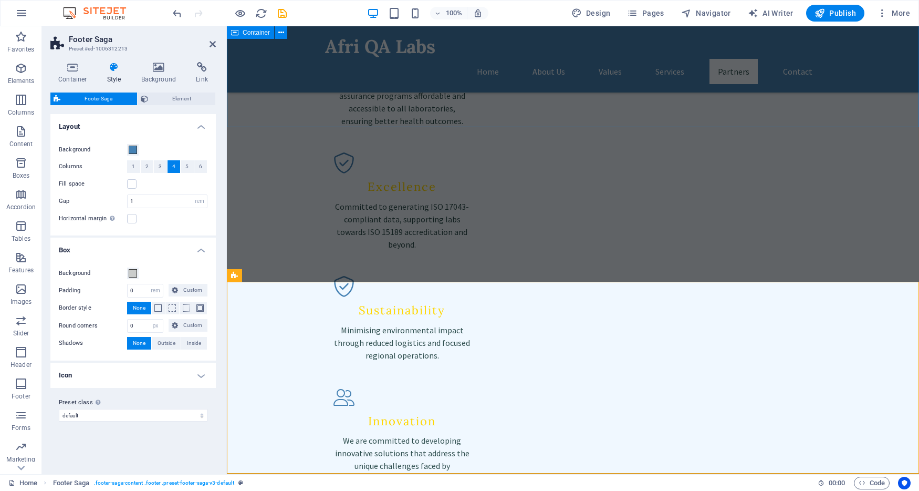
scroll to position [1523, 0]
click at [747, 341] on icon at bounding box center [746, 342] width 6 height 11
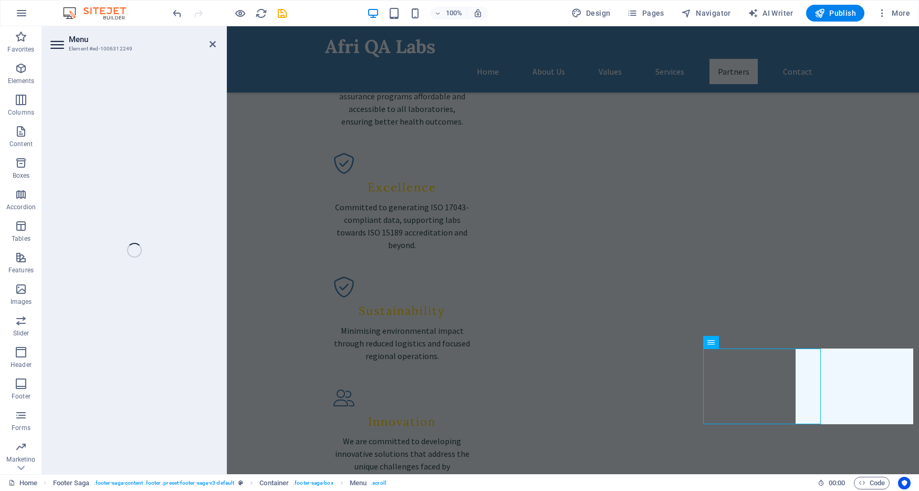
select select
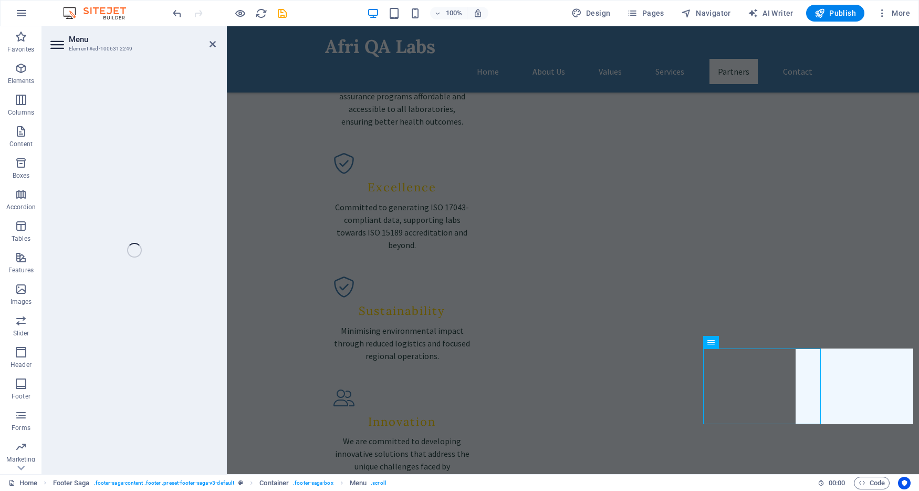
select select
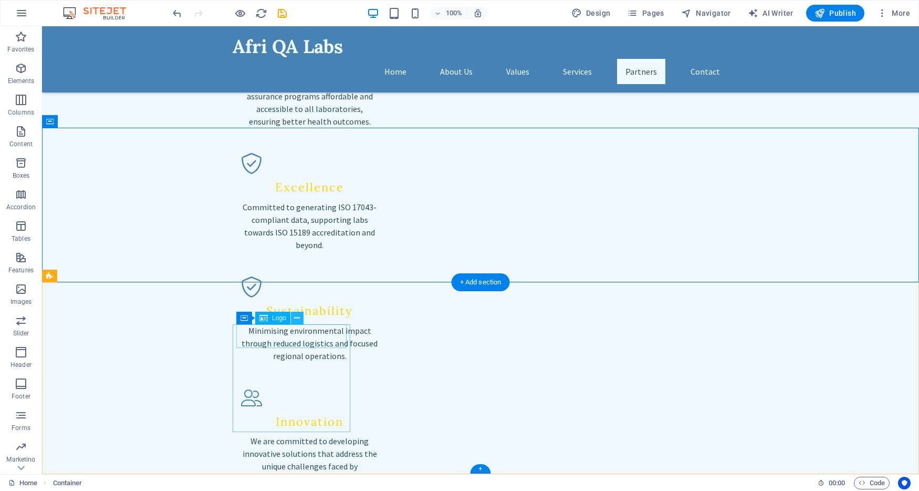
click at [300, 317] on icon at bounding box center [297, 317] width 6 height 11
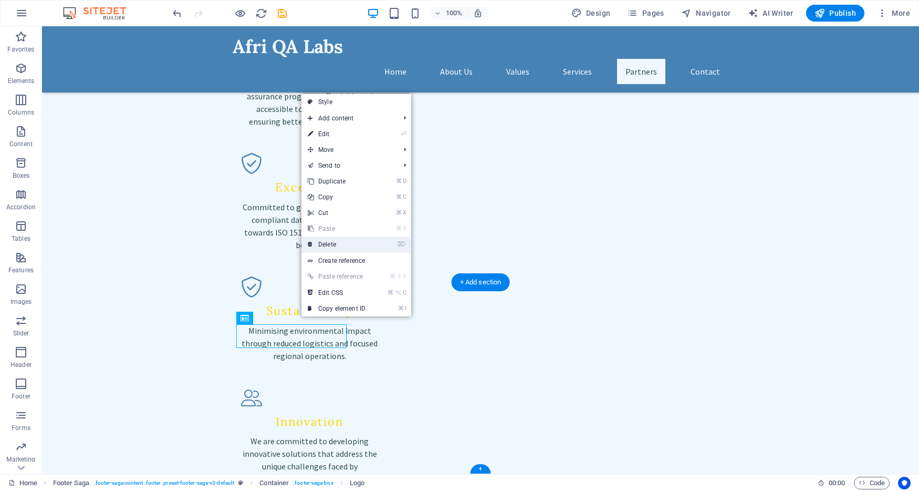
click at [346, 242] on link "⌦ Delete" at bounding box center [336, 244] width 70 height 16
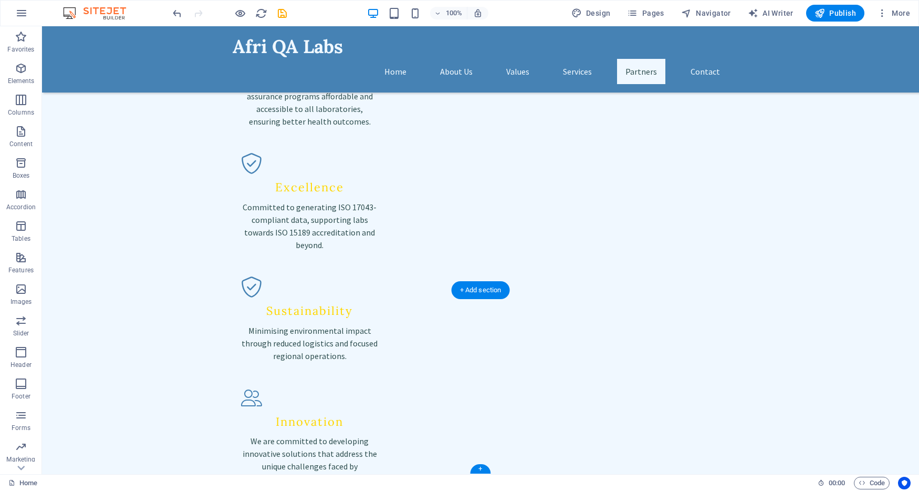
scroll to position [1515, 0]
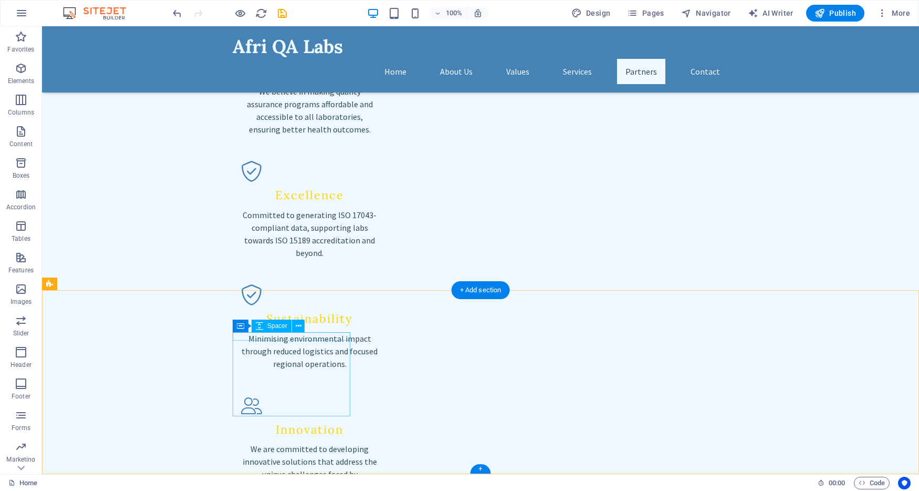
click at [300, 323] on icon at bounding box center [299, 325] width 6 height 11
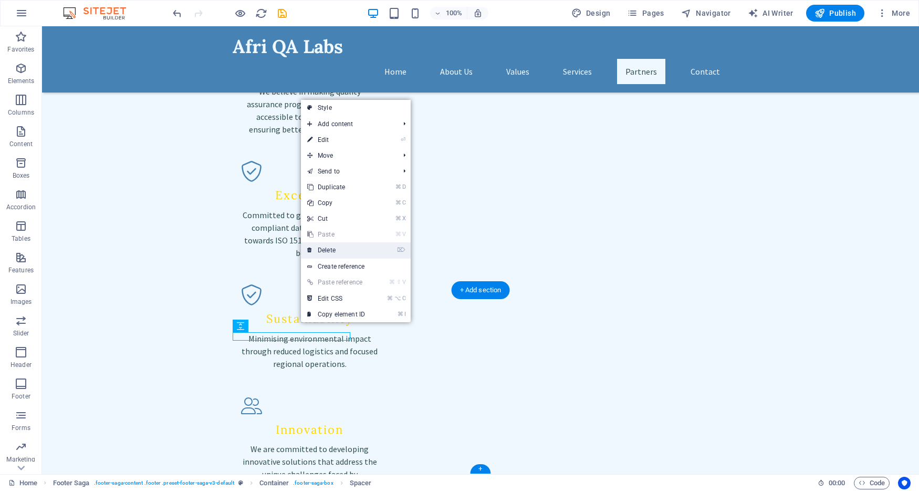
click at [339, 253] on link "⌦ Delete" at bounding box center [336, 250] width 70 height 16
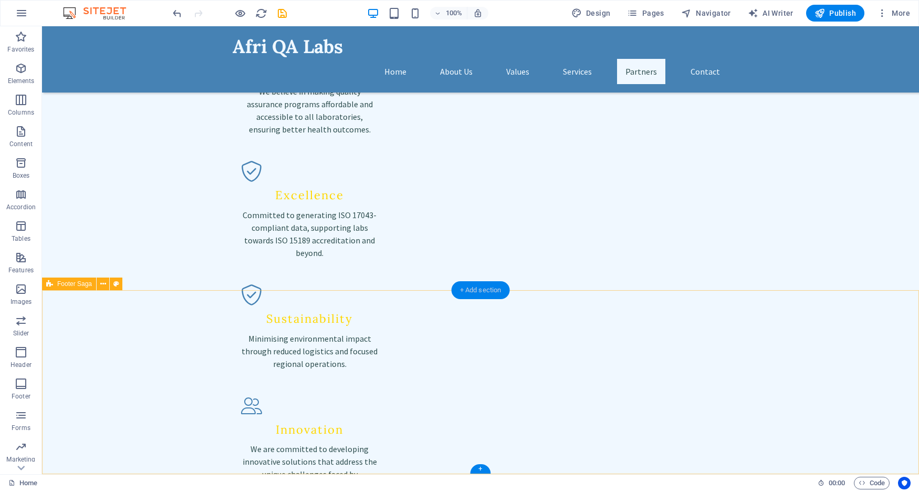
click at [499, 290] on div "+ Add section" at bounding box center [481, 290] width 58 height 18
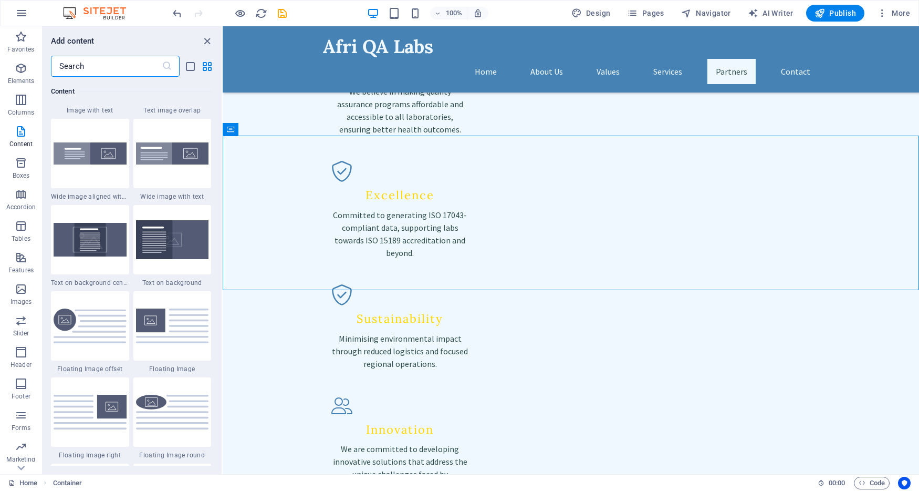
scroll to position [2142, 0]
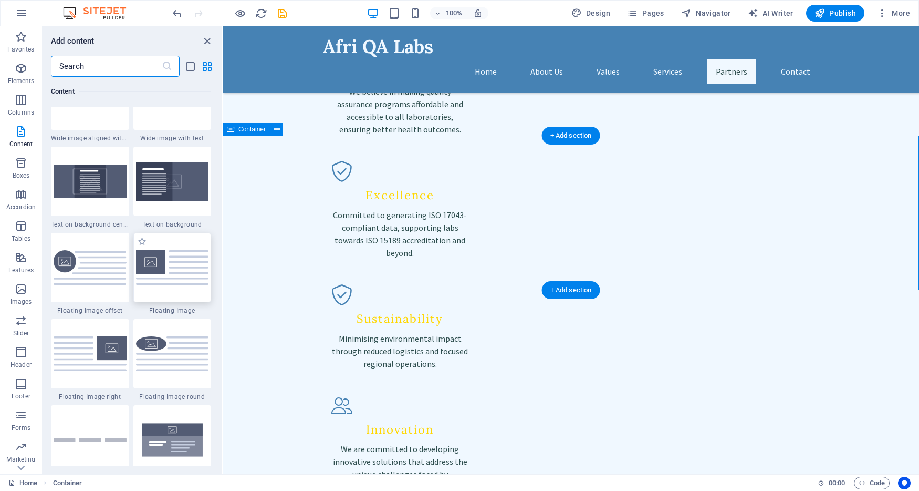
click at [191, 263] on img at bounding box center [172, 267] width 73 height 34
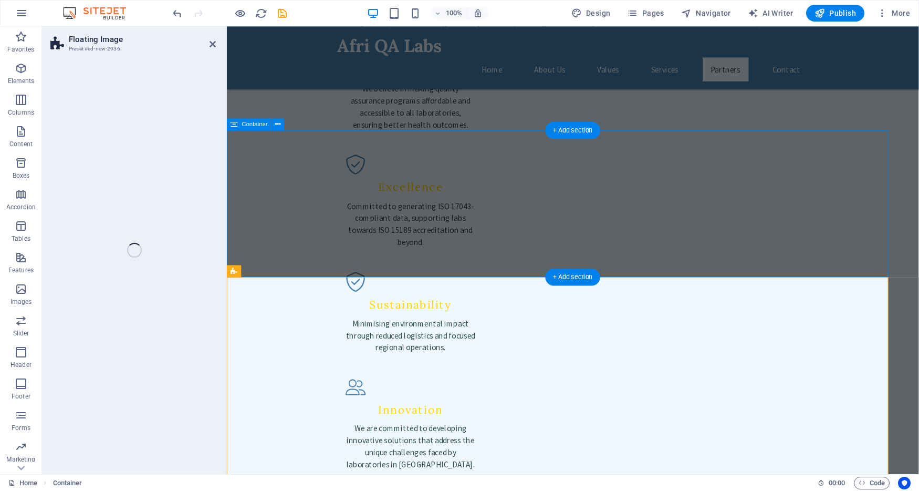
select select "%"
select select "rem"
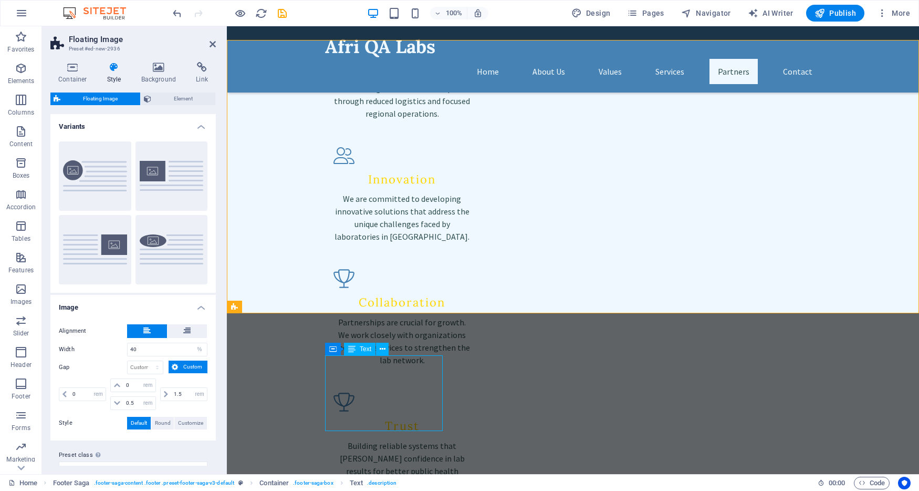
scroll to position [1765, 0]
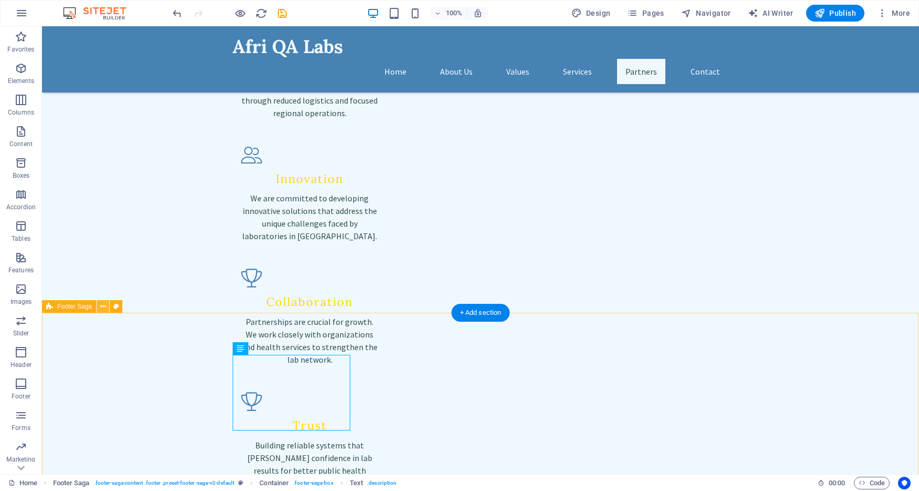
click at [105, 305] on icon at bounding box center [103, 306] width 6 height 11
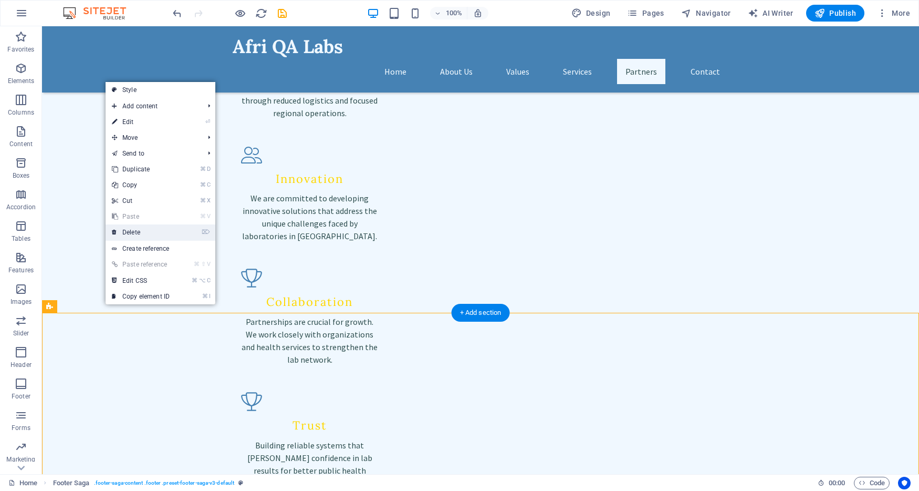
click at [137, 235] on link "⌦ Delete" at bounding box center [141, 232] width 70 height 16
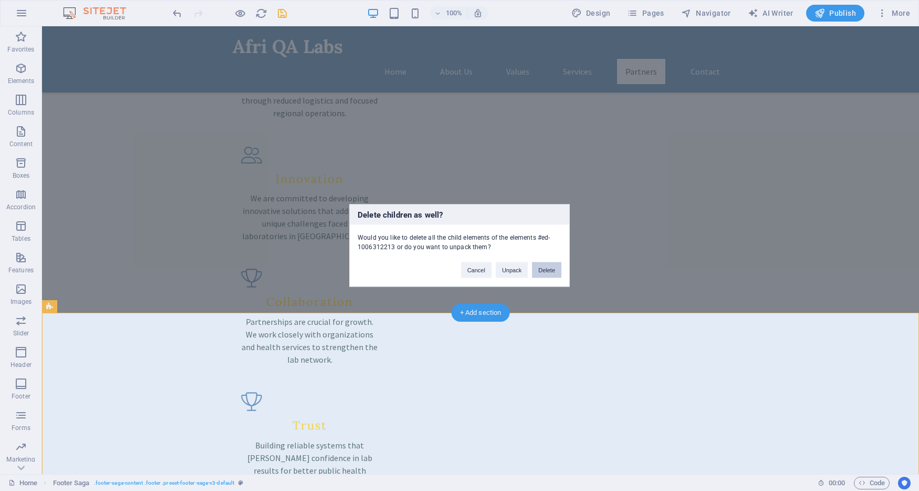
click at [549, 269] on button "Delete" at bounding box center [546, 270] width 29 height 16
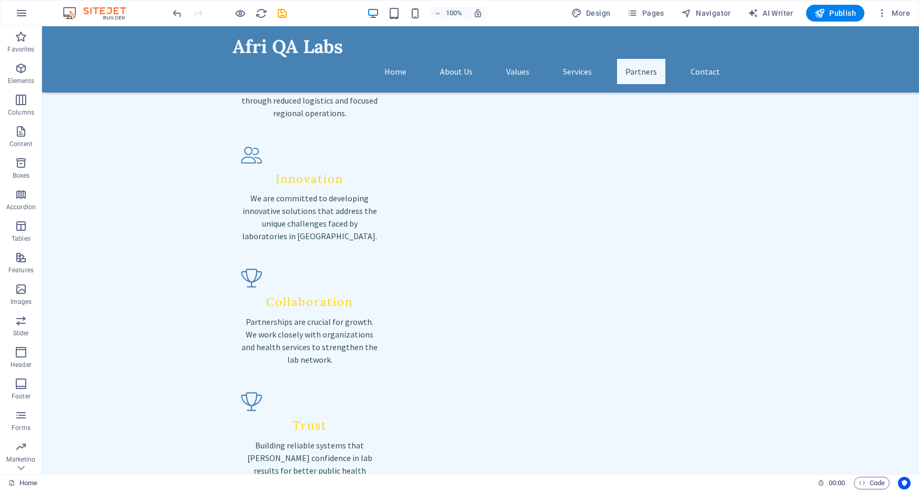
scroll to position [1604, 0]
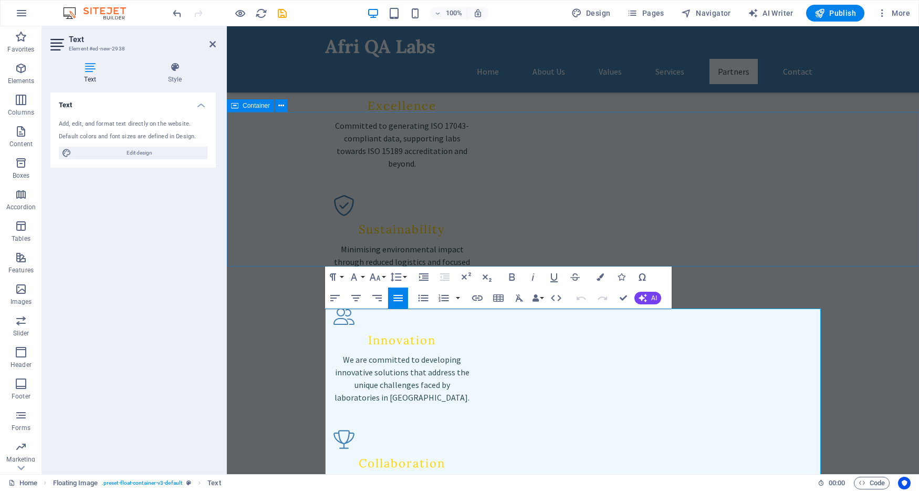
scroll to position [1538, 0]
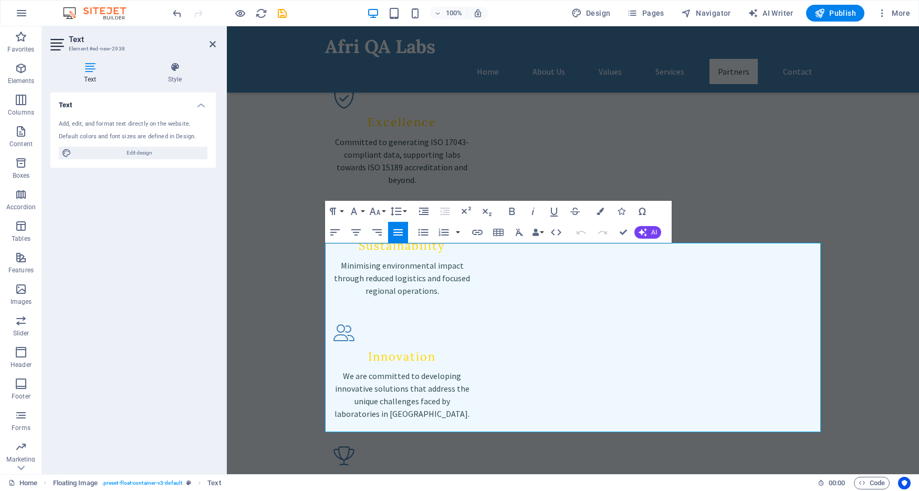
scroll to position [1604, 0]
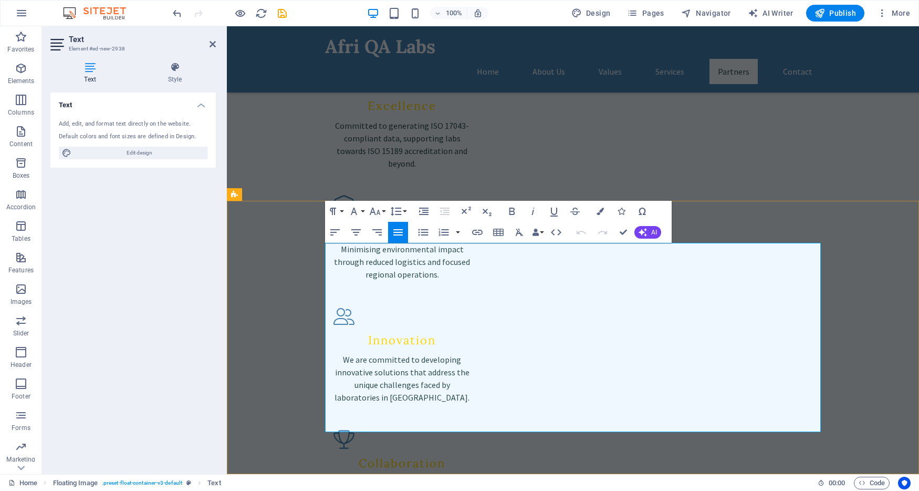
drag, startPoint x: 536, startPoint y: 316, endPoint x: 800, endPoint y: 423, distance: 285.4
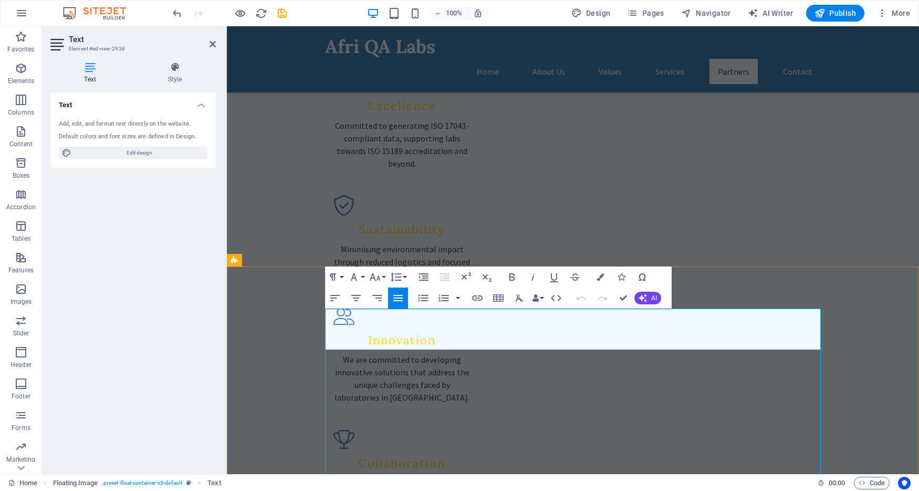
scroll to position [1538, 0]
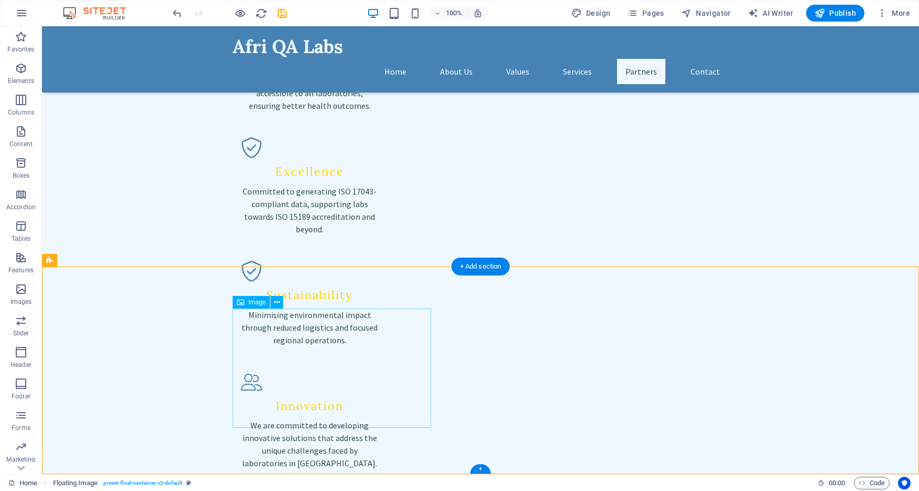
click at [258, 303] on span "Image" at bounding box center [256, 302] width 17 height 6
click at [249, 302] on span "Image" at bounding box center [256, 302] width 17 height 6
click at [279, 301] on icon at bounding box center [277, 302] width 6 height 11
click at [278, 303] on icon at bounding box center [277, 302] width 6 height 11
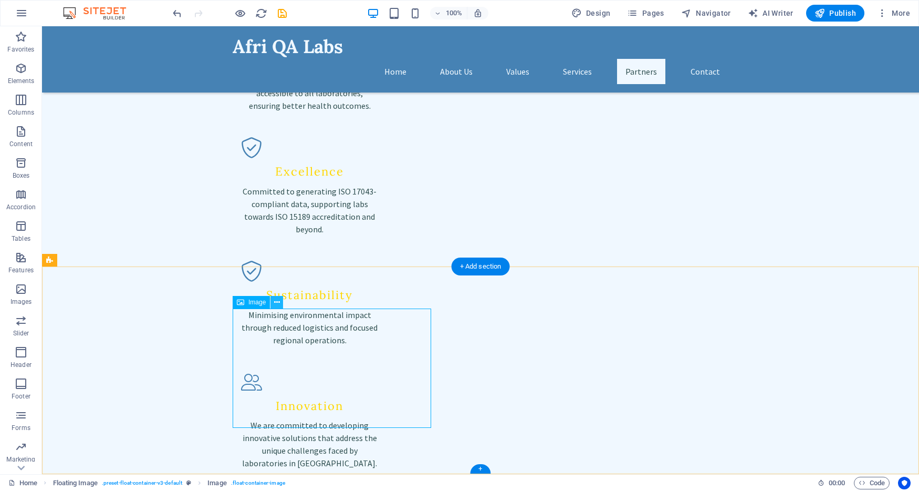
click at [276, 300] on icon at bounding box center [277, 302] width 6 height 11
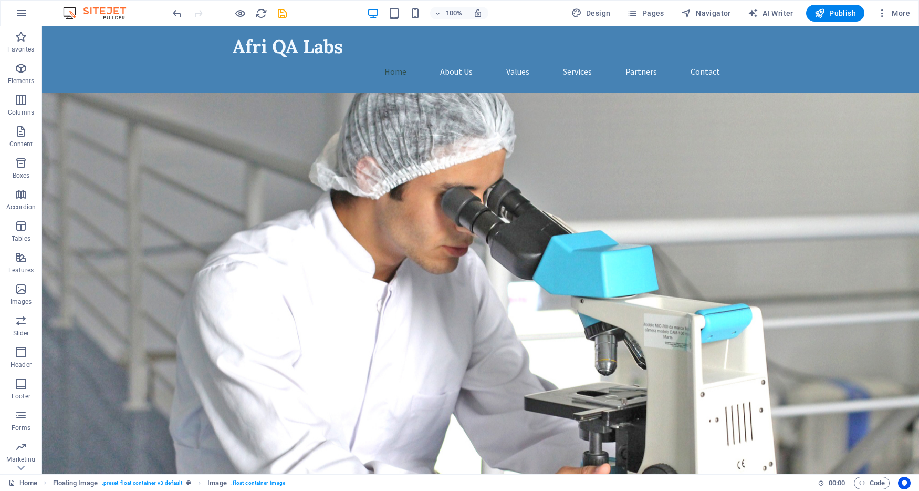
scroll to position [0, 0]
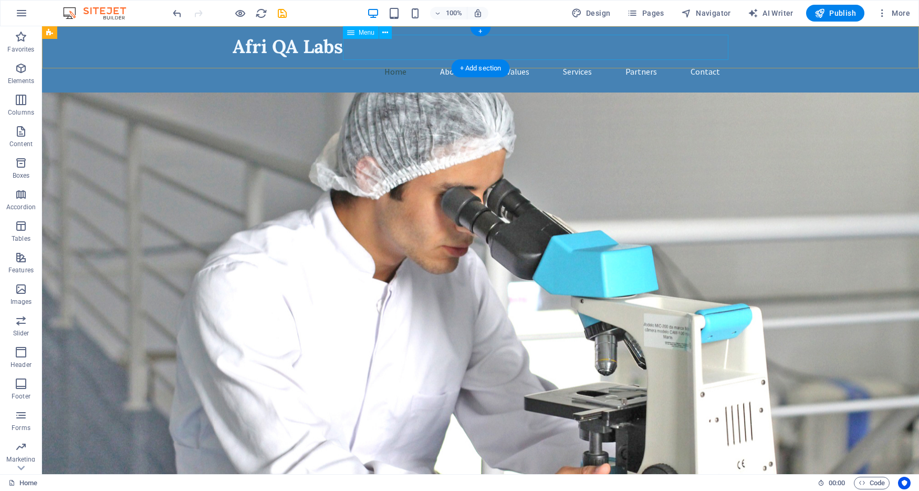
click at [708, 59] on nav "Home About Us Values Services Partners Contact" at bounding box center [481, 71] width 496 height 25
click at [903, 14] on span "More" at bounding box center [893, 13] width 33 height 11
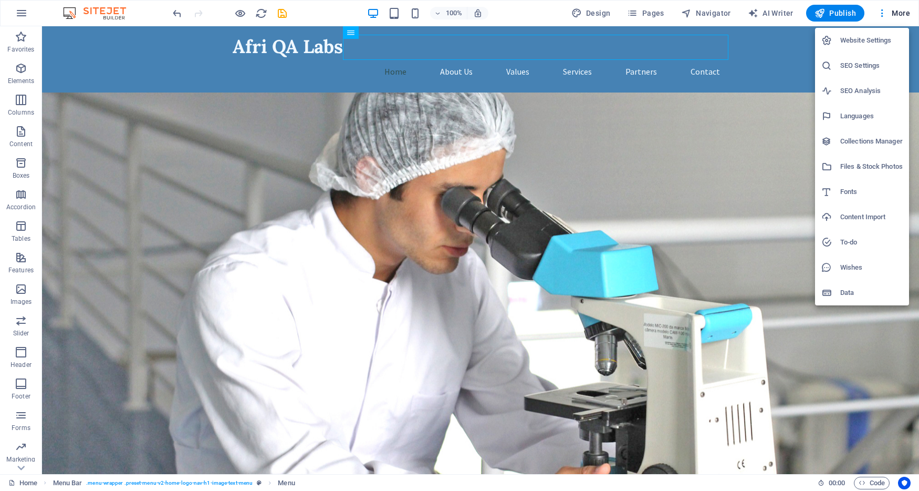
drag, startPoint x: 877, startPoint y: 186, endPoint x: 880, endPoint y: 205, distance: 18.6
click at [880, 205] on ul "Website Settings SEO Settings SEO Analysis Languages Collections Manager Files …" at bounding box center [862, 166] width 94 height 277
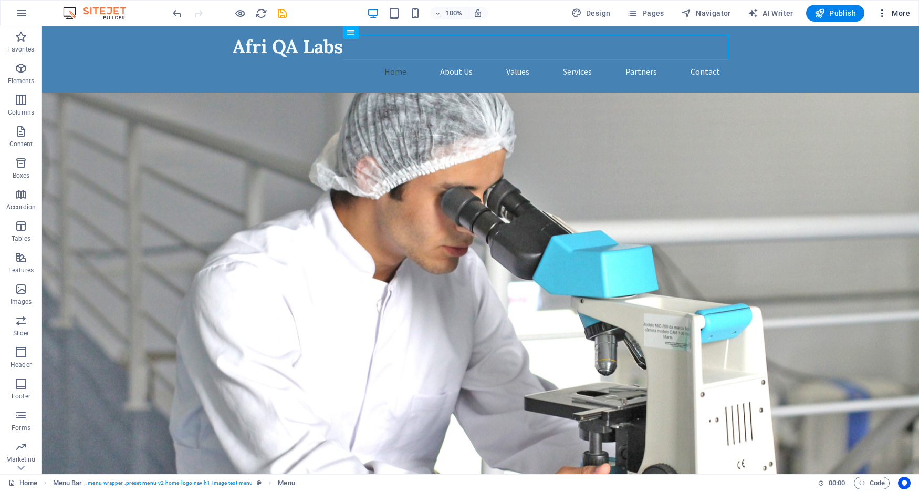
click at [894, 15] on span "More" at bounding box center [893, 13] width 33 height 11
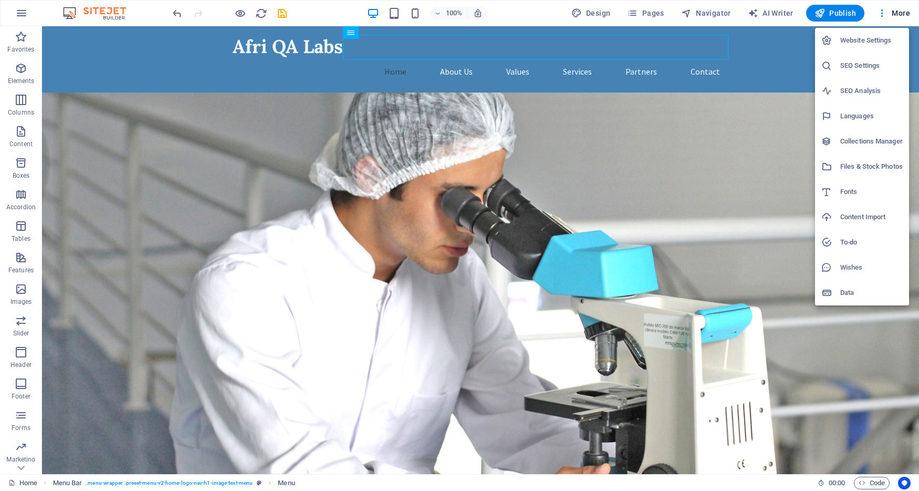
click at [854, 89] on h6 "SEO Analysis" at bounding box center [871, 91] width 62 height 13
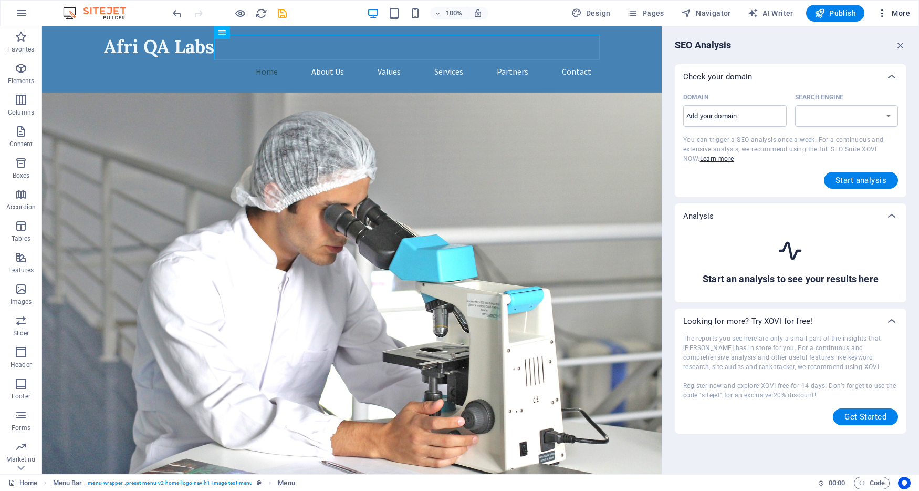
select select "[DOMAIN_NAME]"
click at [737, 116] on input "Domain ​" at bounding box center [734, 116] width 103 height 17
click at [568, 161] on figure at bounding box center [352, 294] width 620 height 405
click at [898, 17] on span "More" at bounding box center [893, 13] width 33 height 11
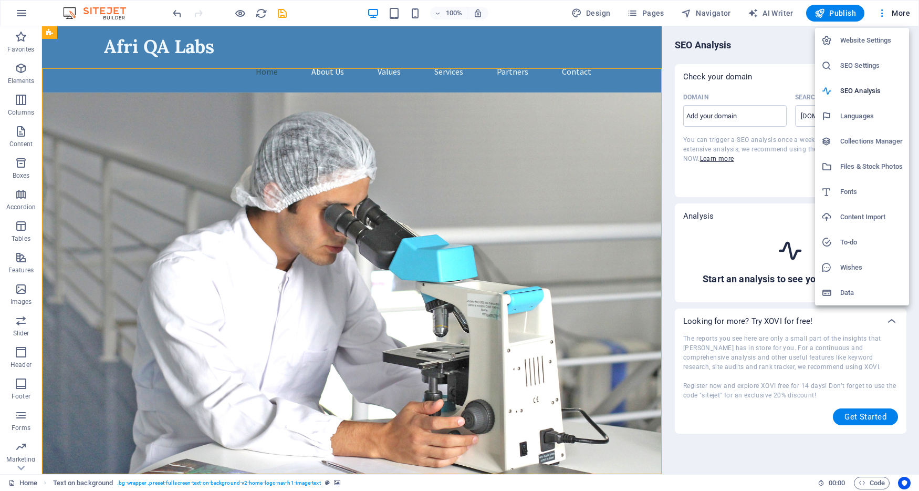
click at [872, 138] on h6 "Collections Manager" at bounding box center [871, 141] width 62 height 13
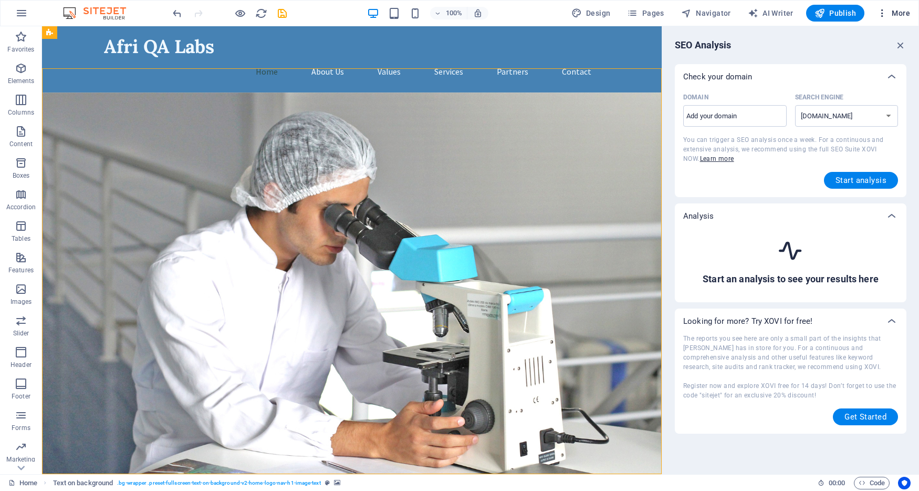
click at [906, 12] on span "More" at bounding box center [893, 13] width 33 height 11
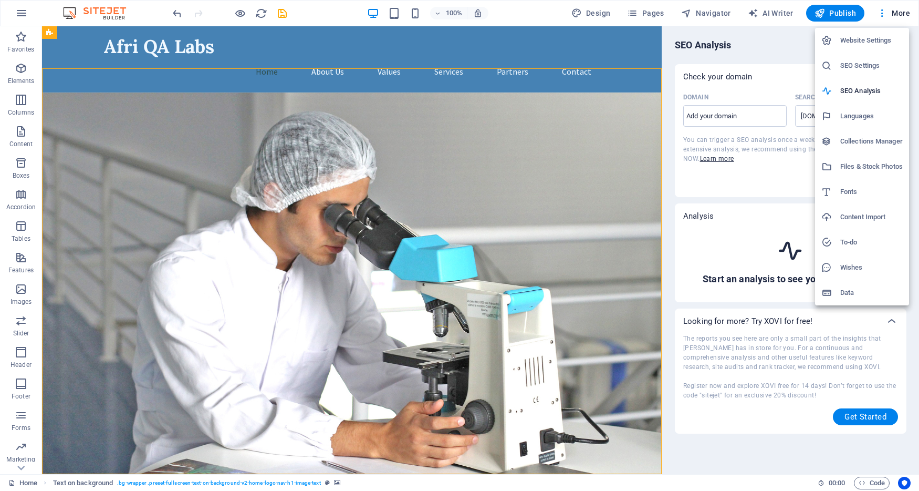
click at [852, 143] on h6 "Collections Manager" at bounding box center [871, 141] width 62 height 13
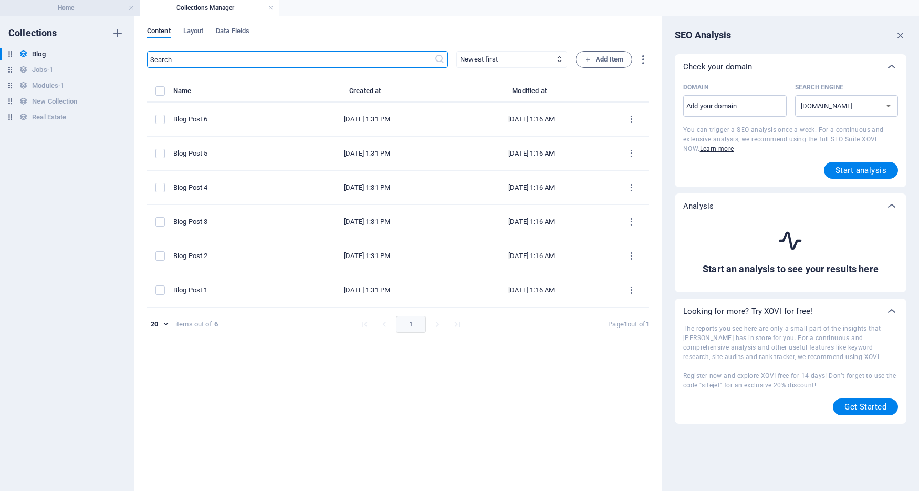
click at [68, 8] on h4 "Home" at bounding box center [70, 8] width 140 height 12
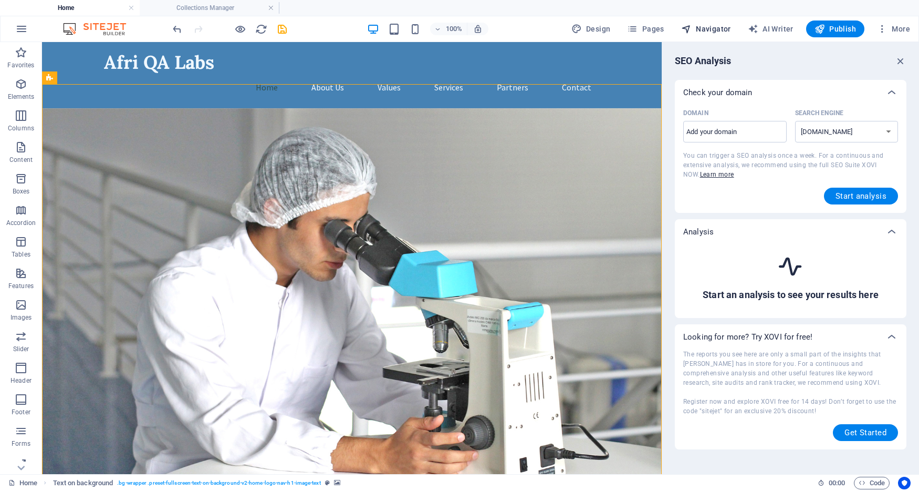
click at [714, 30] on span "Navigator" at bounding box center [706, 29] width 50 height 11
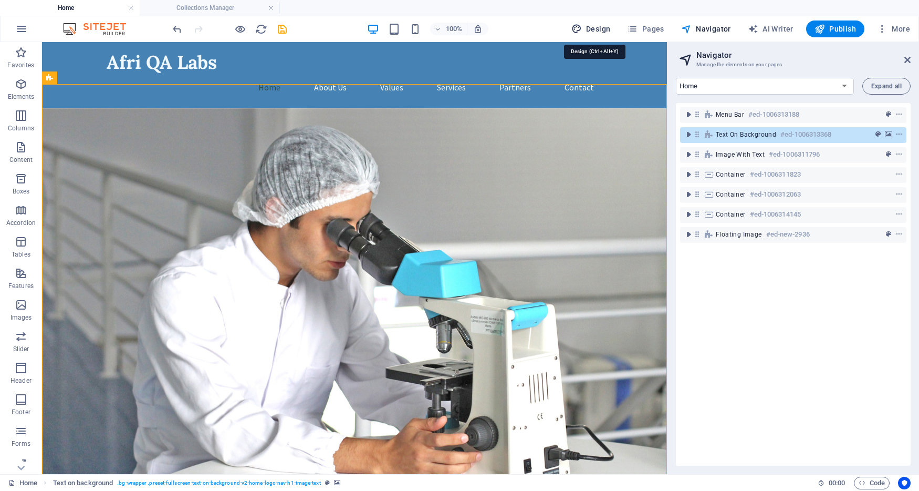
click at [599, 28] on span "Design" at bounding box center [590, 29] width 39 height 11
select select "px"
select select "200"
select select "px"
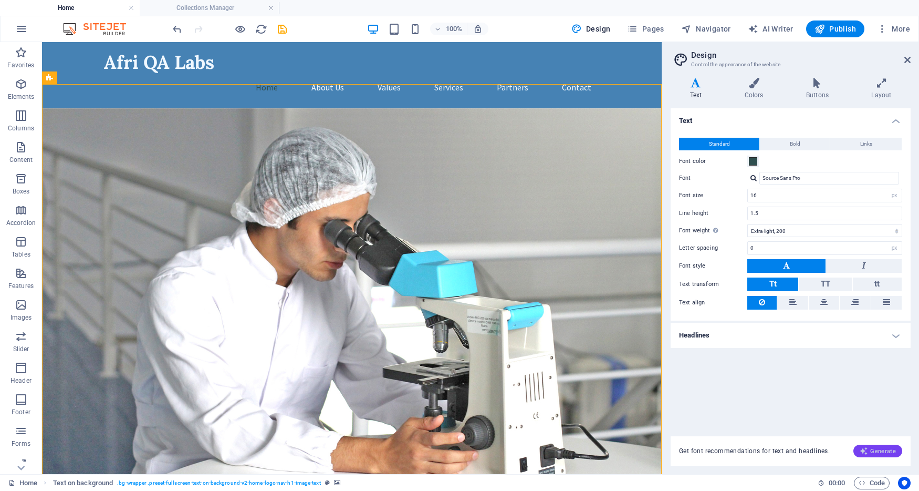
click at [887, 453] on span "Generate" at bounding box center [878, 450] width 36 height 8
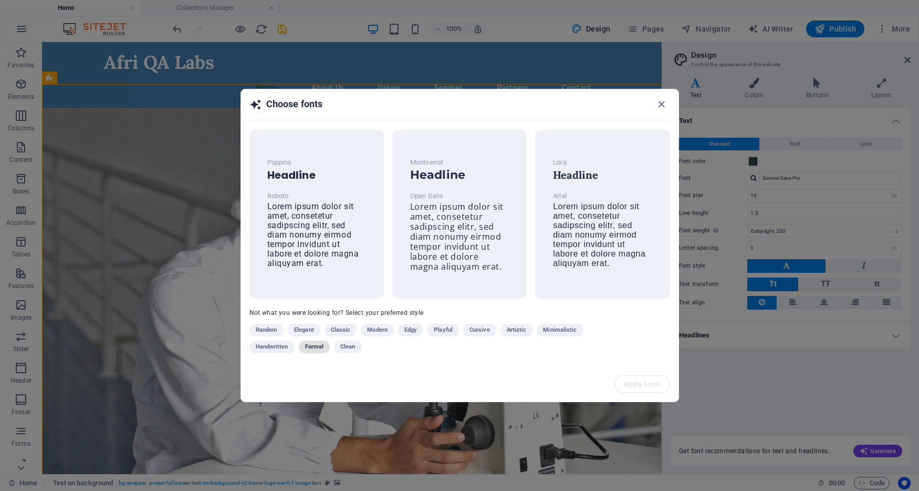
click at [316, 346] on span "Formal" at bounding box center [314, 346] width 19 height 13
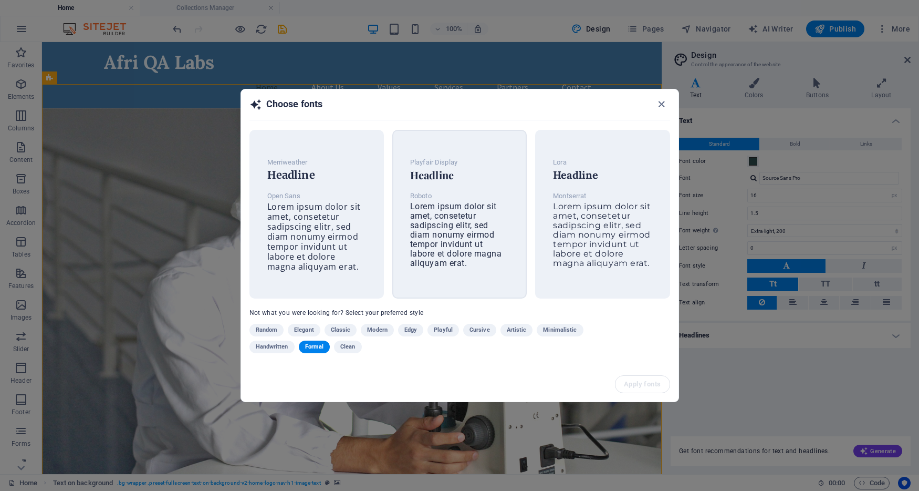
click at [431, 274] on div "Playfair Display Headline Roboto Lorem ipsum dolor sit amet, consetetur sadipsc…" at bounding box center [460, 212] width 116 height 129
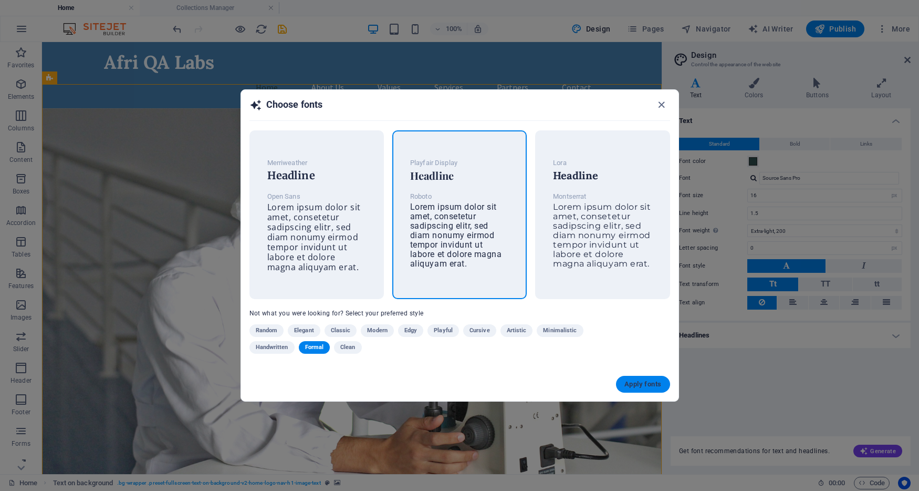
click at [651, 380] on span "Apply fonts" at bounding box center [642, 384] width 37 height 8
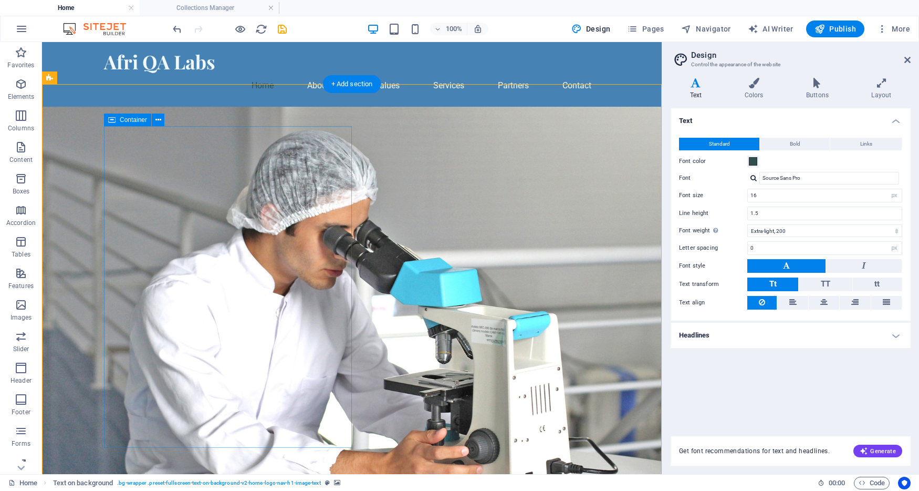
type input "Roboto"
select select "400"
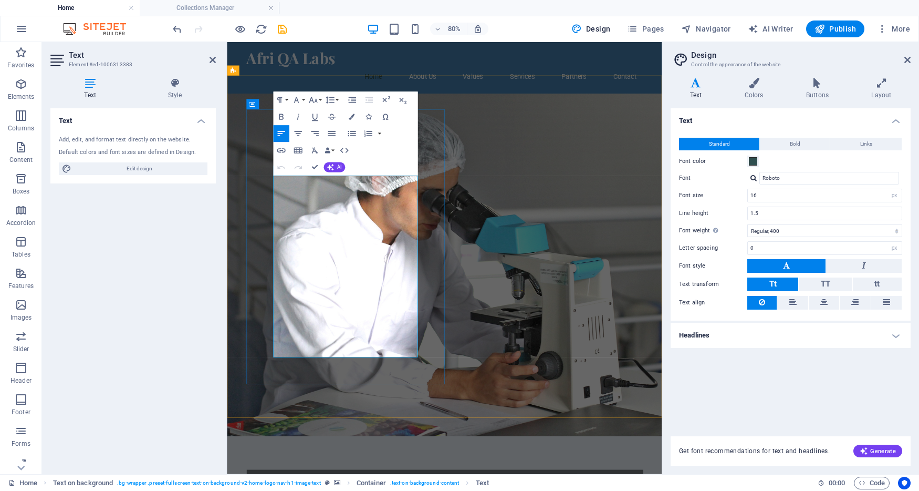
click at [694, 271] on figure at bounding box center [499, 320] width 544 height 427
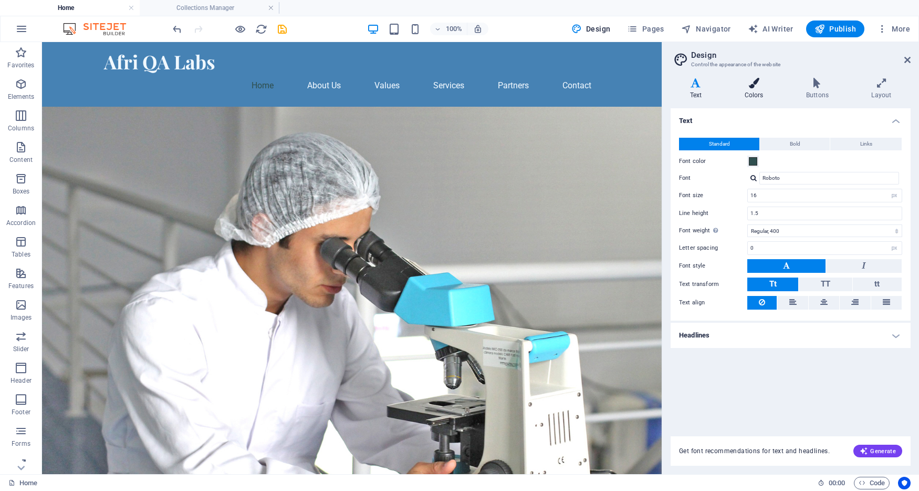
click at [753, 85] on icon at bounding box center [753, 83] width 57 height 11
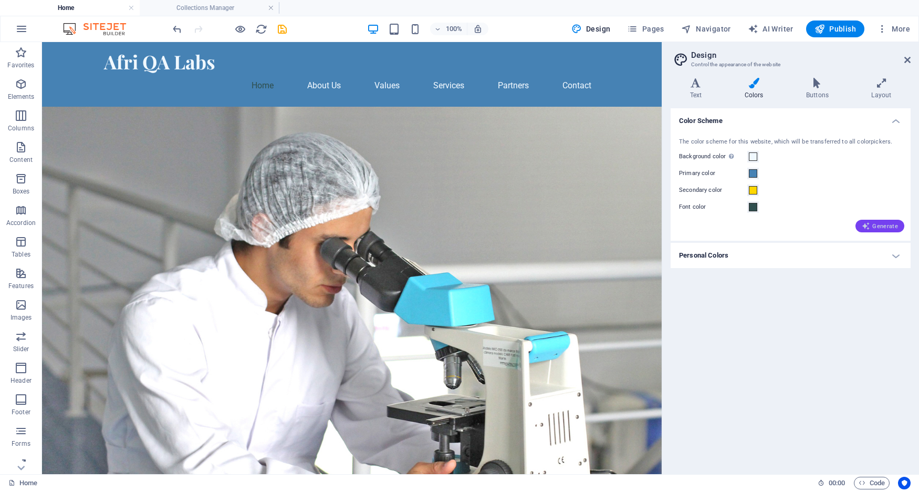
click at [872, 222] on span "Generate" at bounding box center [880, 226] width 36 height 8
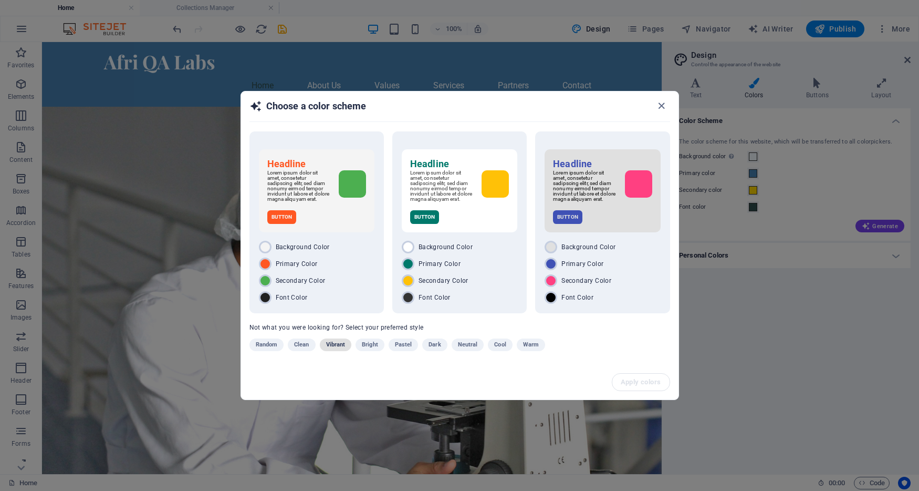
click at [328, 347] on span "Vibrant" at bounding box center [335, 344] width 19 height 13
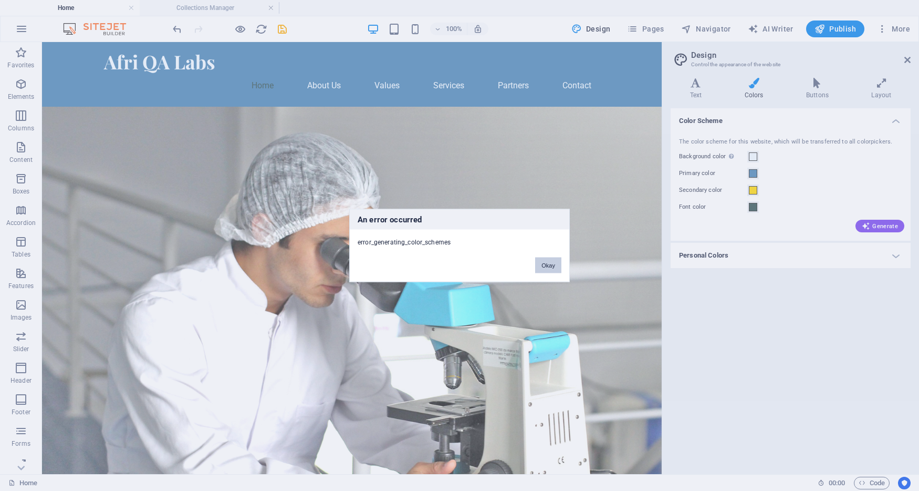
drag, startPoint x: 557, startPoint y: 266, endPoint x: 606, endPoint y: 218, distance: 68.0
click at [557, 266] on button "Okay" at bounding box center [548, 265] width 26 height 16
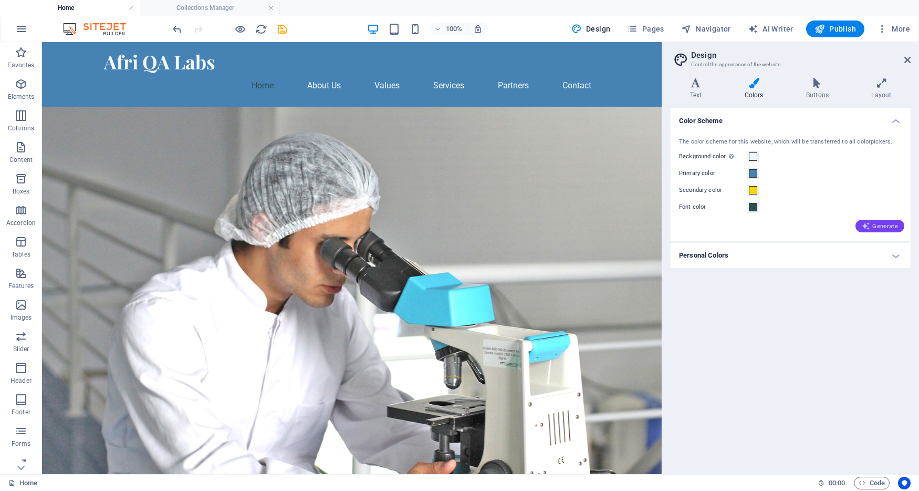
click at [870, 224] on icon "button" at bounding box center [866, 226] width 8 height 8
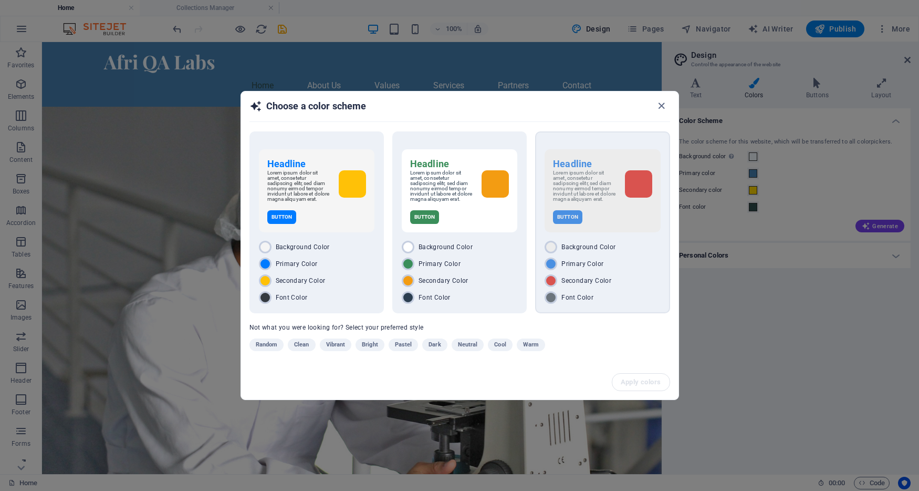
click at [619, 231] on div "Headline Lorem ipsum dolor sit amet, consetetur sadipscing elitr, sed diam nonu…" at bounding box center [603, 190] width 116 height 83
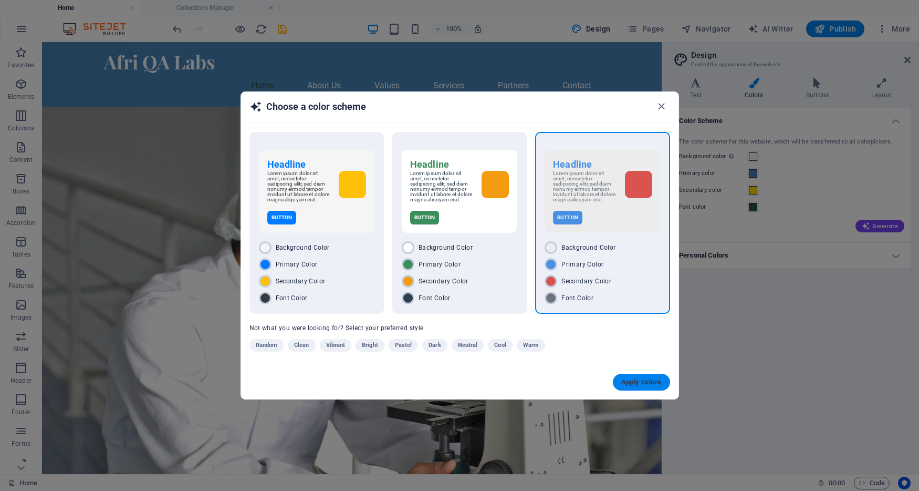
click at [638, 384] on span "Apply colors" at bounding box center [641, 382] width 40 height 8
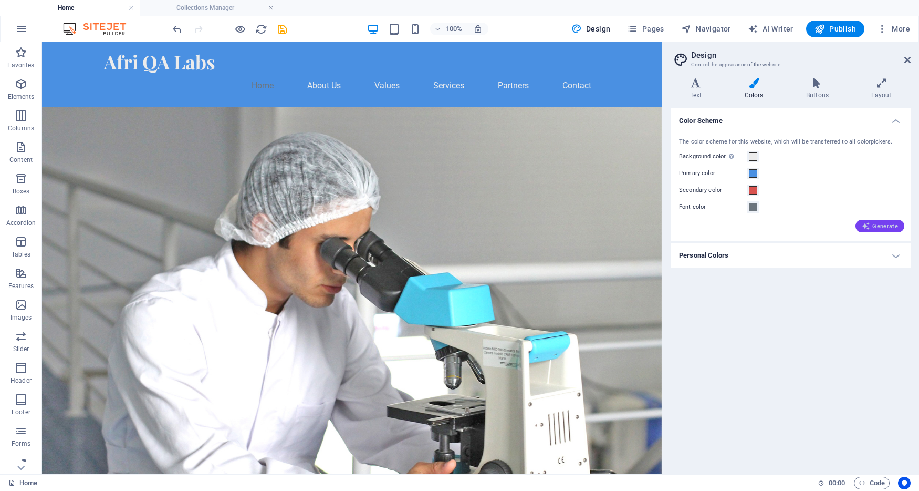
click at [888, 222] on span "Generate" at bounding box center [880, 226] width 36 height 8
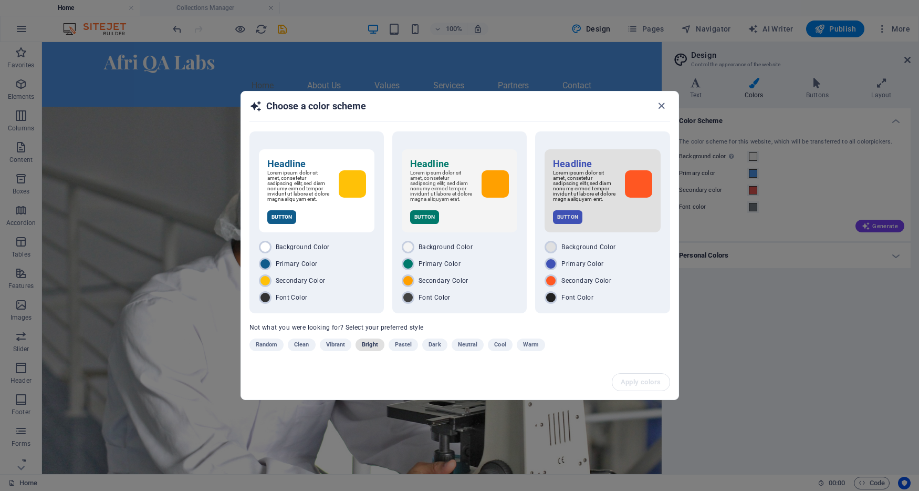
click at [363, 351] on span "Bright" at bounding box center [370, 344] width 16 height 13
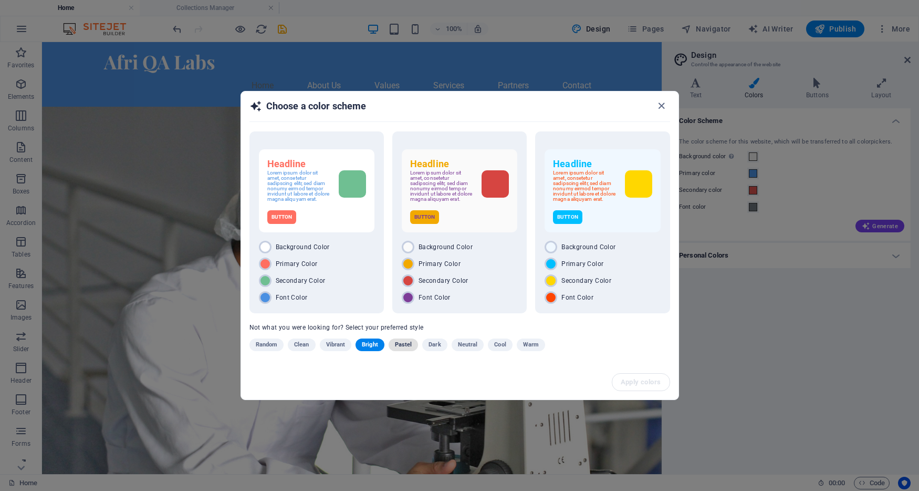
click at [401, 349] on span "Pastel" at bounding box center [403, 344] width 17 height 13
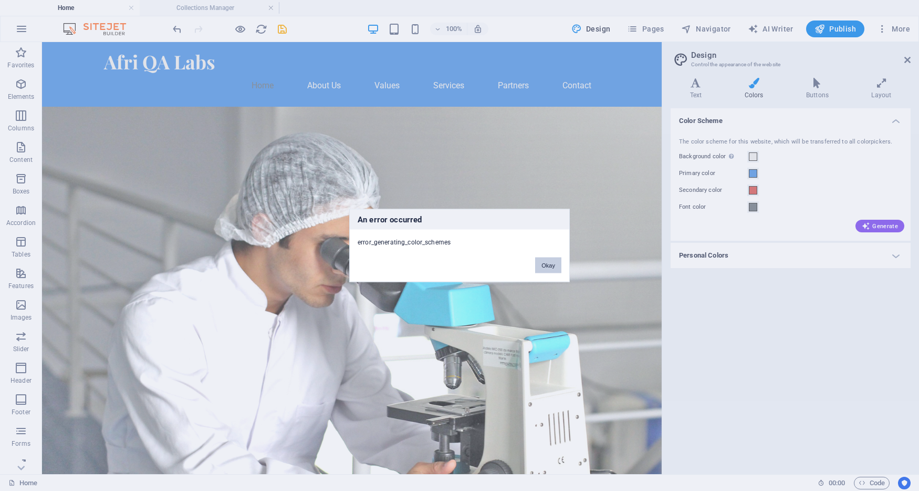
drag, startPoint x: 557, startPoint y: 264, endPoint x: 611, endPoint y: 213, distance: 73.9
click at [557, 264] on button "Okay" at bounding box center [548, 265] width 26 height 16
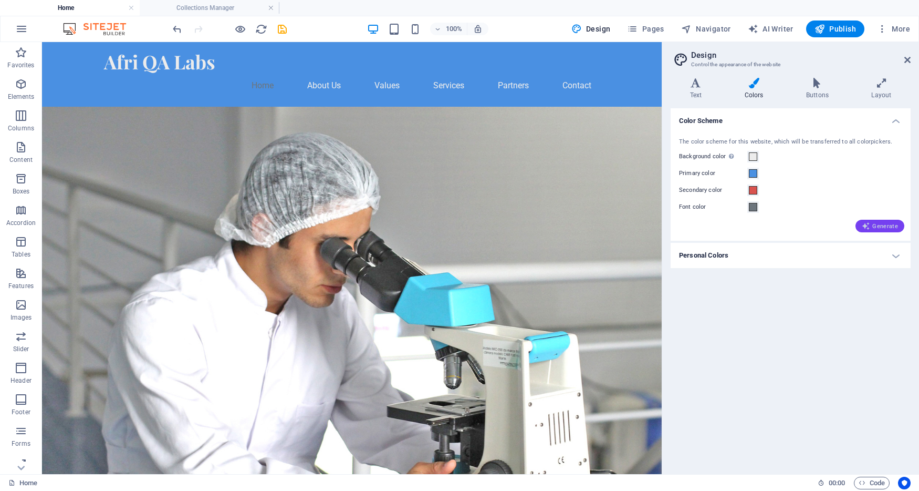
click at [870, 224] on icon "button" at bounding box center [866, 226] width 8 height 8
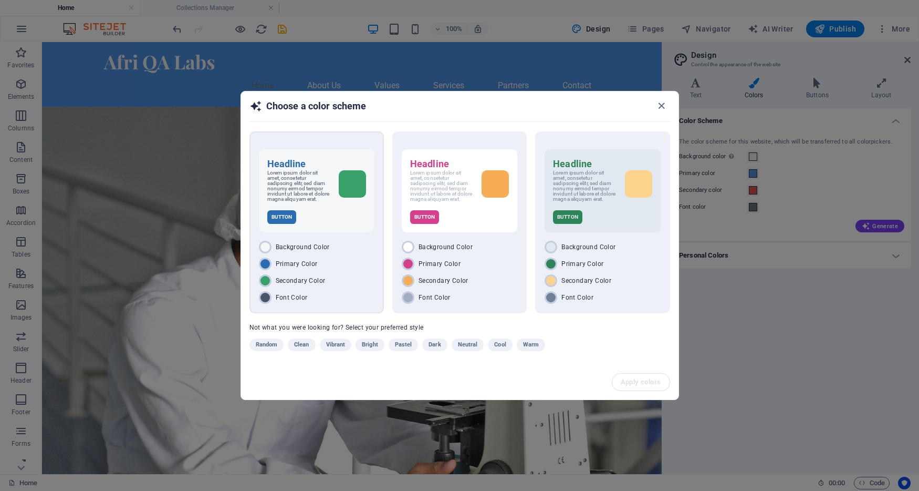
click at [341, 179] on div at bounding box center [352, 183] width 27 height 27
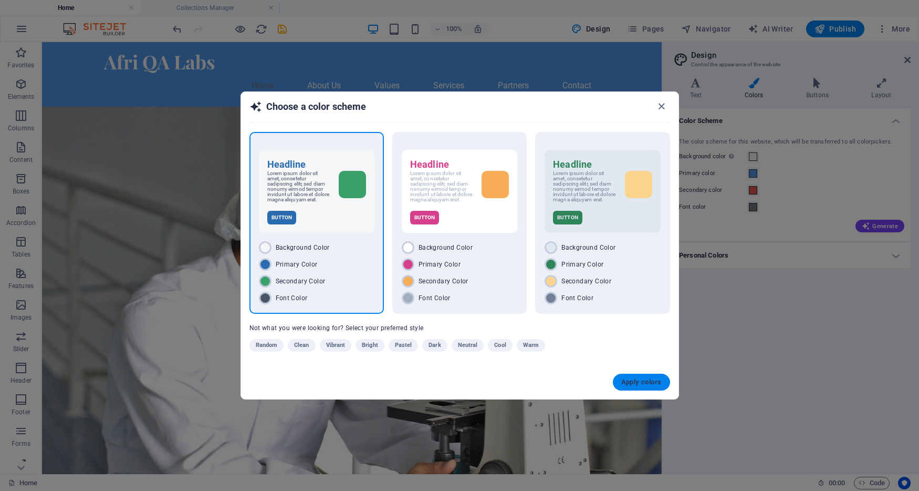
click at [644, 381] on span "Apply colors" at bounding box center [641, 382] width 40 height 8
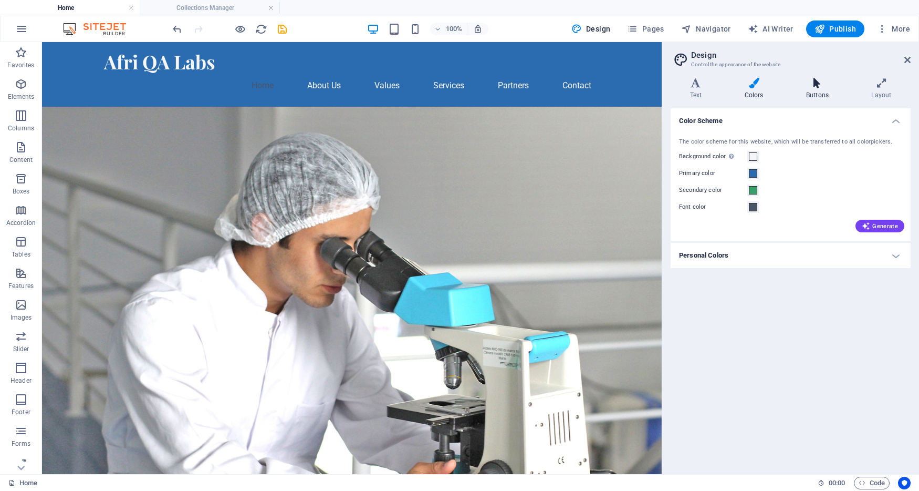
click at [820, 88] on icon at bounding box center [817, 83] width 61 height 11
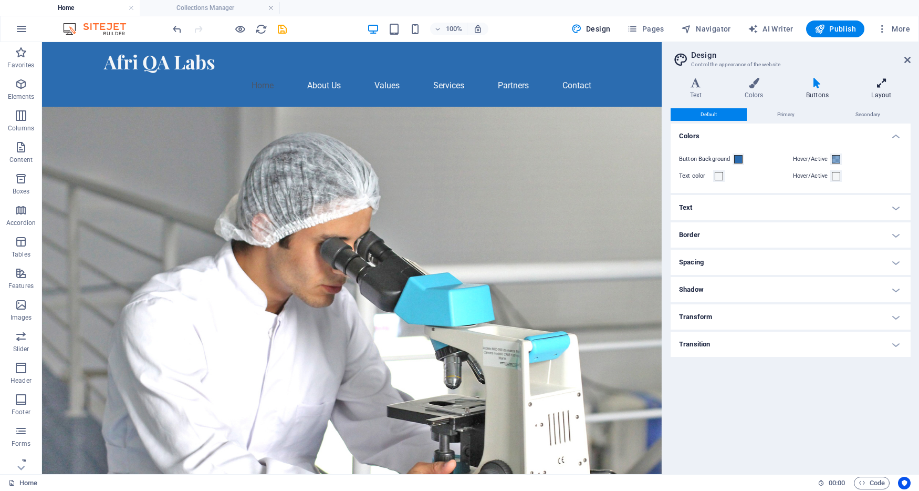
click at [876, 89] on h4 "Layout" at bounding box center [881, 89] width 58 height 22
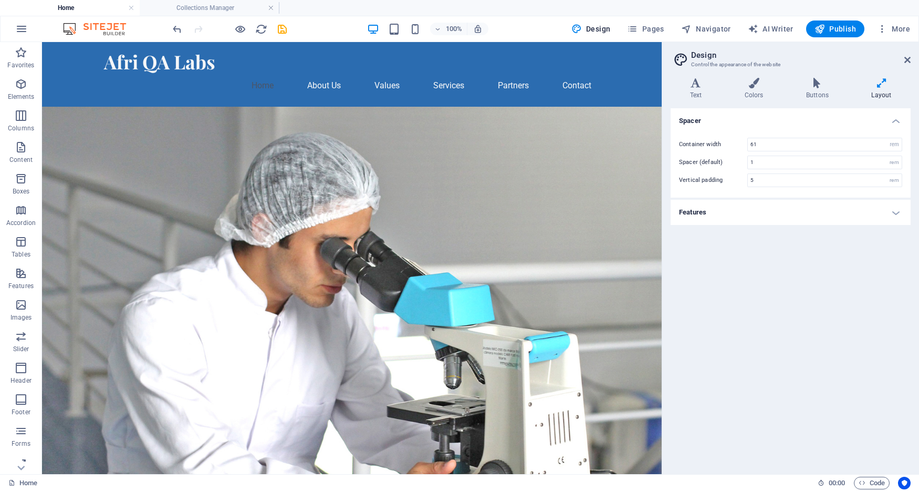
click at [891, 211] on h4 "Features" at bounding box center [791, 212] width 240 height 25
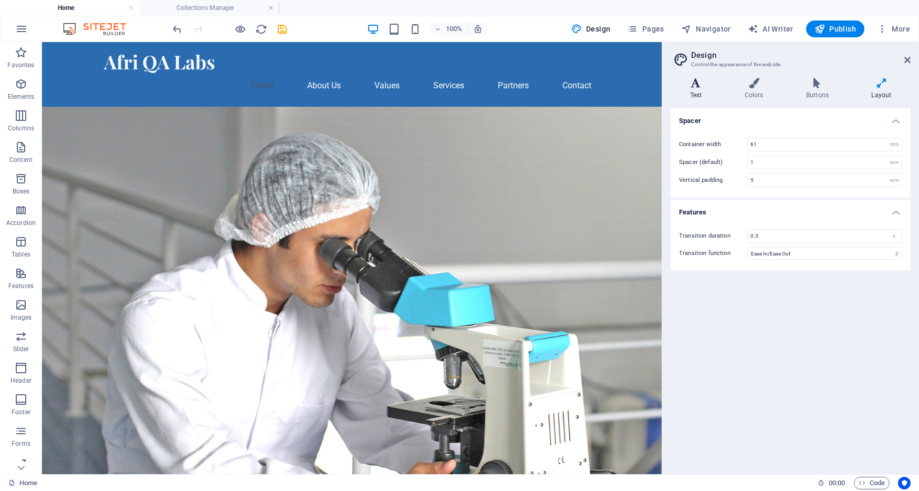
click at [696, 84] on icon at bounding box center [696, 83] width 50 height 11
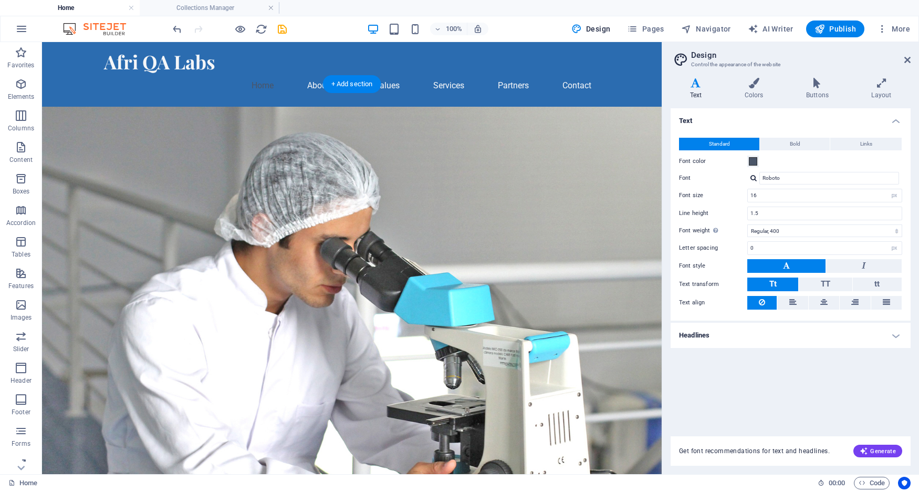
click at [487, 187] on figure at bounding box center [352, 342] width 620 height 470
drag, startPoint x: 881, startPoint y: 68, endPoint x: 573, endPoint y: 183, distance: 328.5
click at [573, 183] on figure at bounding box center [352, 342] width 620 height 470
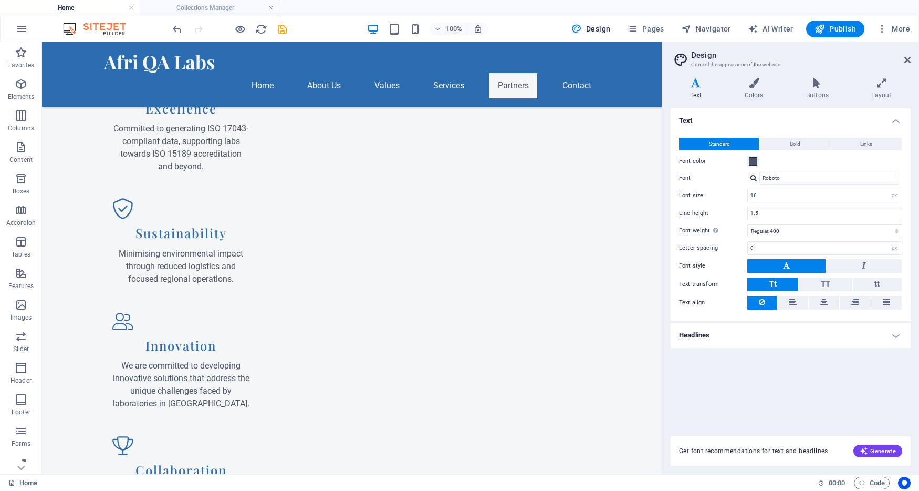
scroll to position [1617, 0]
click at [362, 269] on div "+ Add section" at bounding box center [352, 266] width 58 height 18
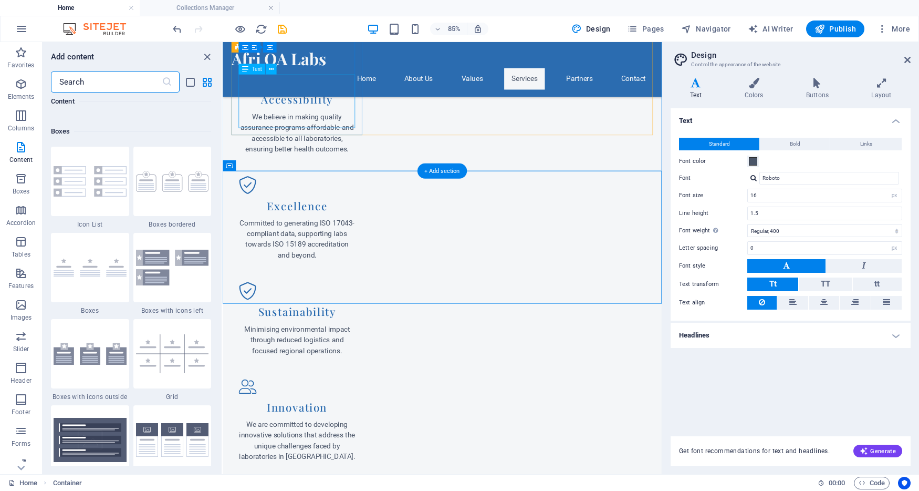
scroll to position [2874, 0]
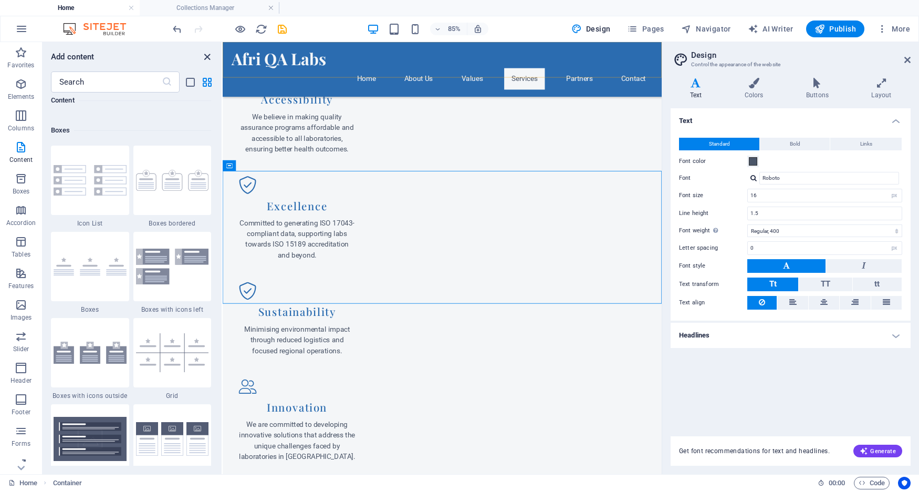
click at [208, 56] on icon "close panel" at bounding box center [207, 57] width 12 height 12
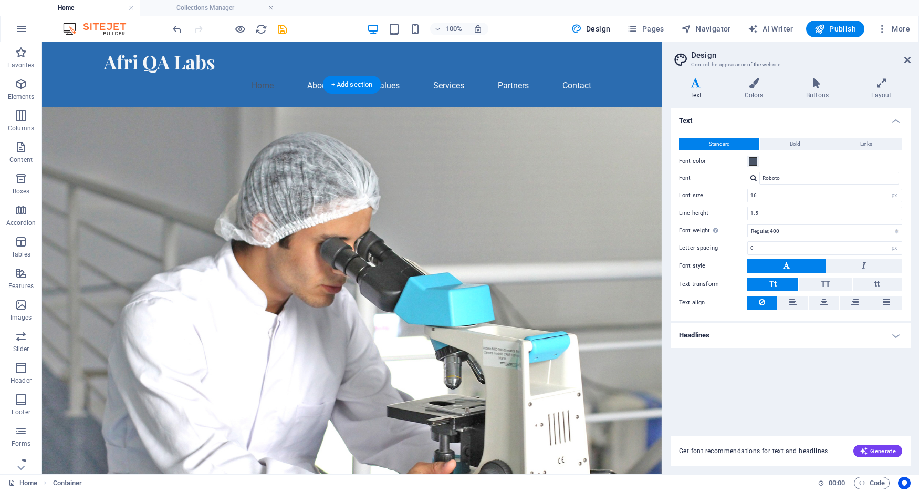
scroll to position [0, 0]
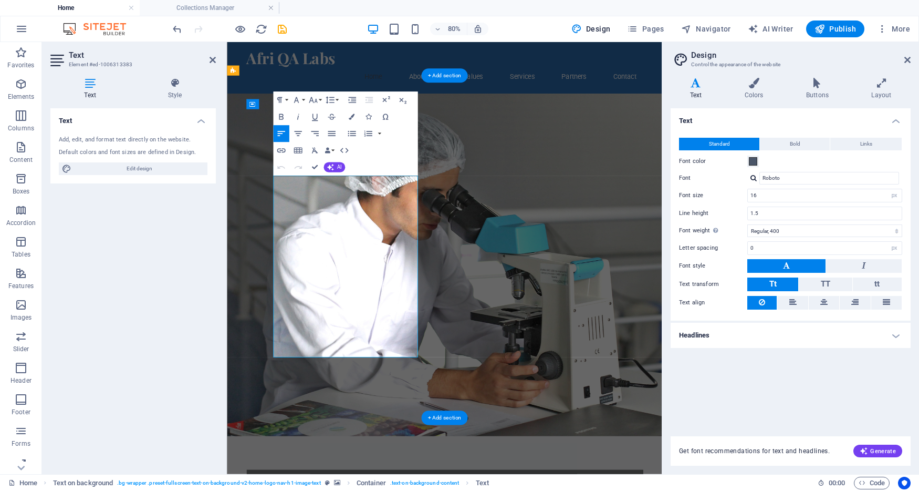
drag, startPoint x: 423, startPoint y: 253, endPoint x: 458, endPoint y: 252, distance: 35.2
click at [623, 289] on figure at bounding box center [499, 320] width 544 height 427
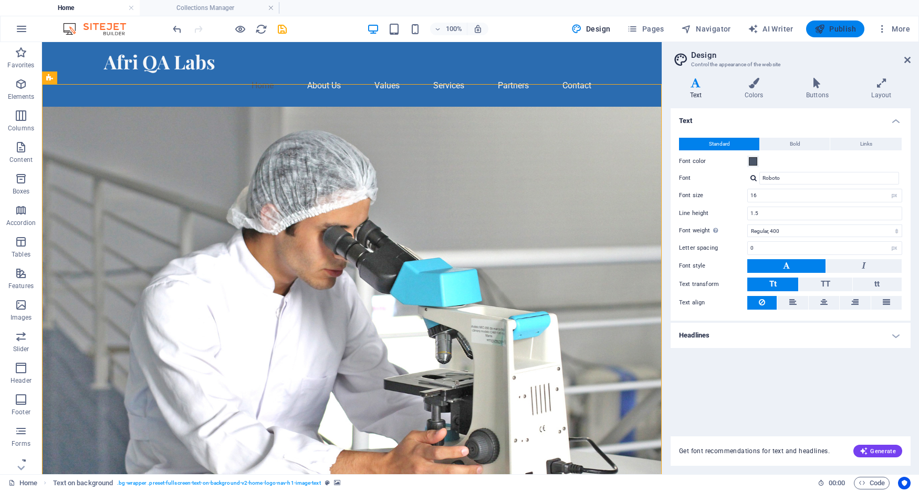
click at [850, 33] on span "Publish" at bounding box center [835, 29] width 41 height 11
